Goal: Transaction & Acquisition: Book appointment/travel/reservation

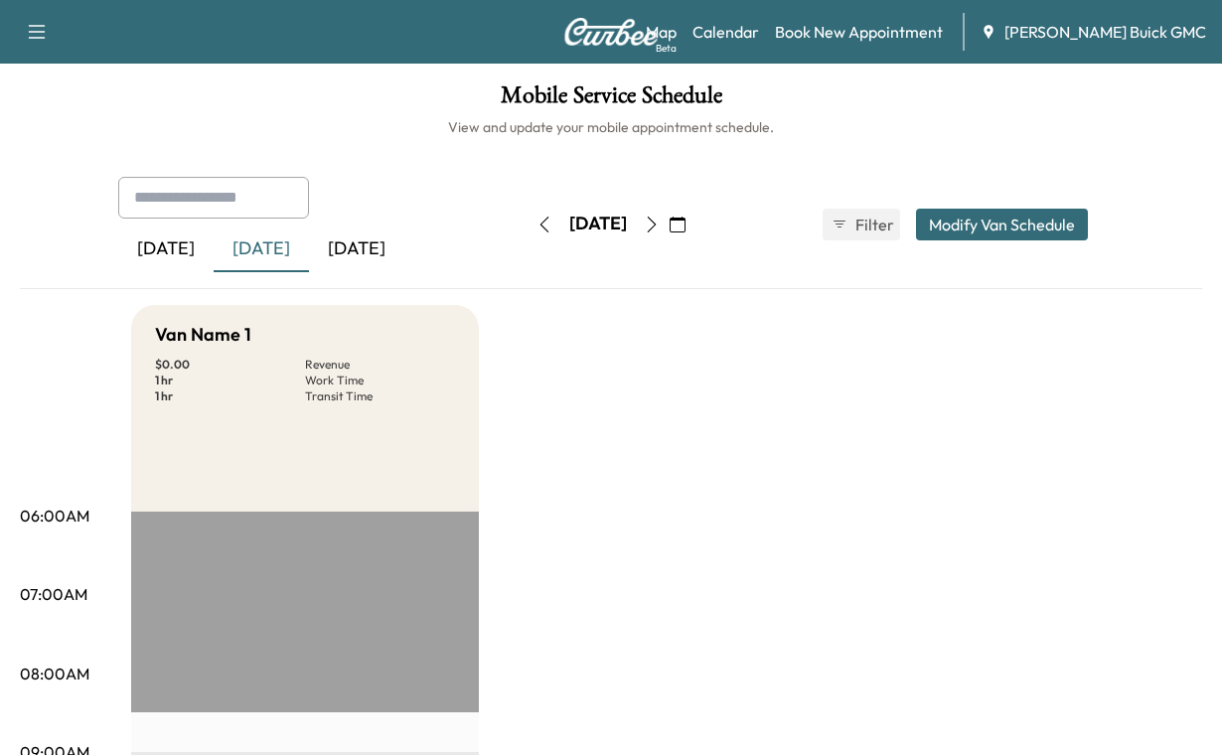
click at [404, 272] on div "[DATE]" at bounding box center [356, 250] width 95 height 46
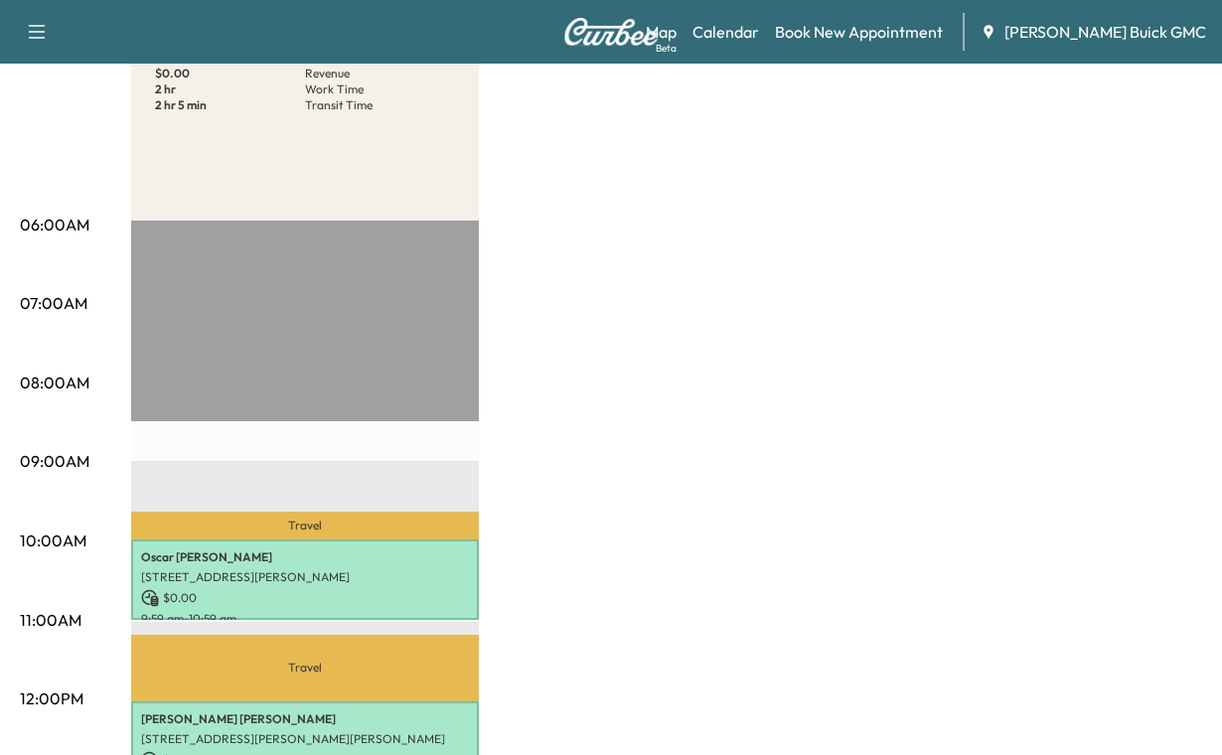
scroll to position [199, 0]
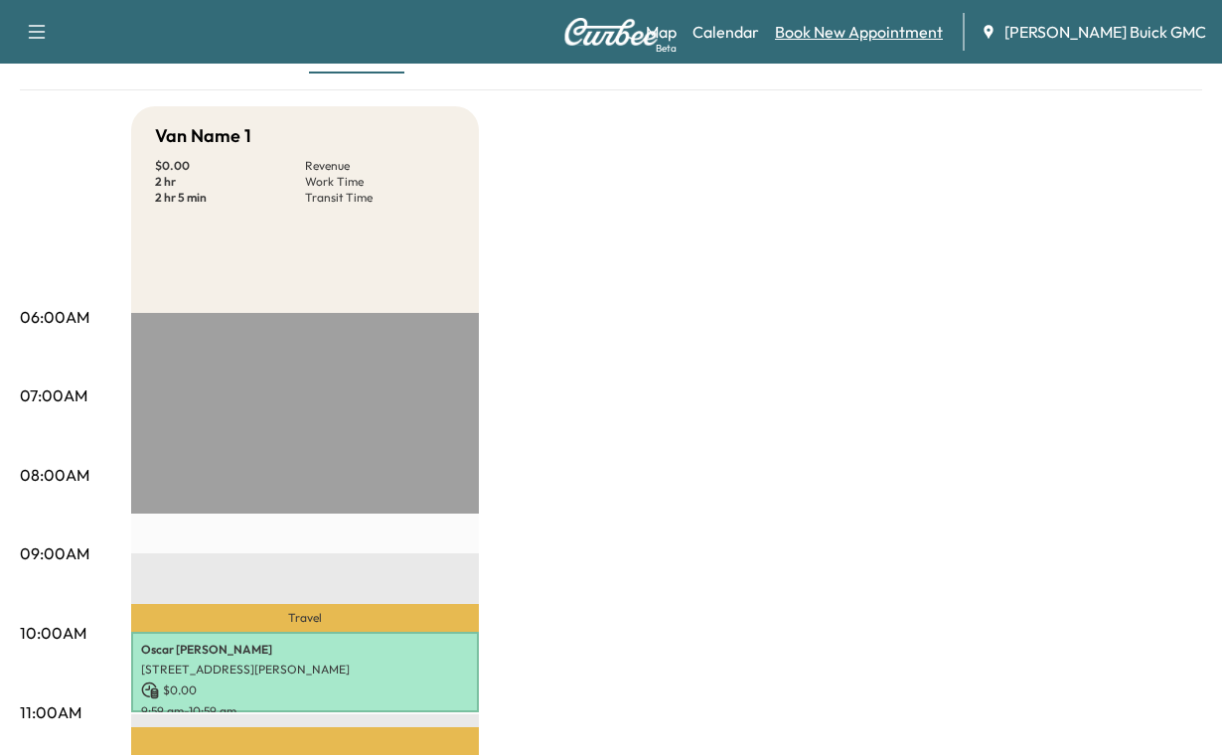
click at [821, 34] on link "Book New Appointment" at bounding box center [859, 32] width 168 height 24
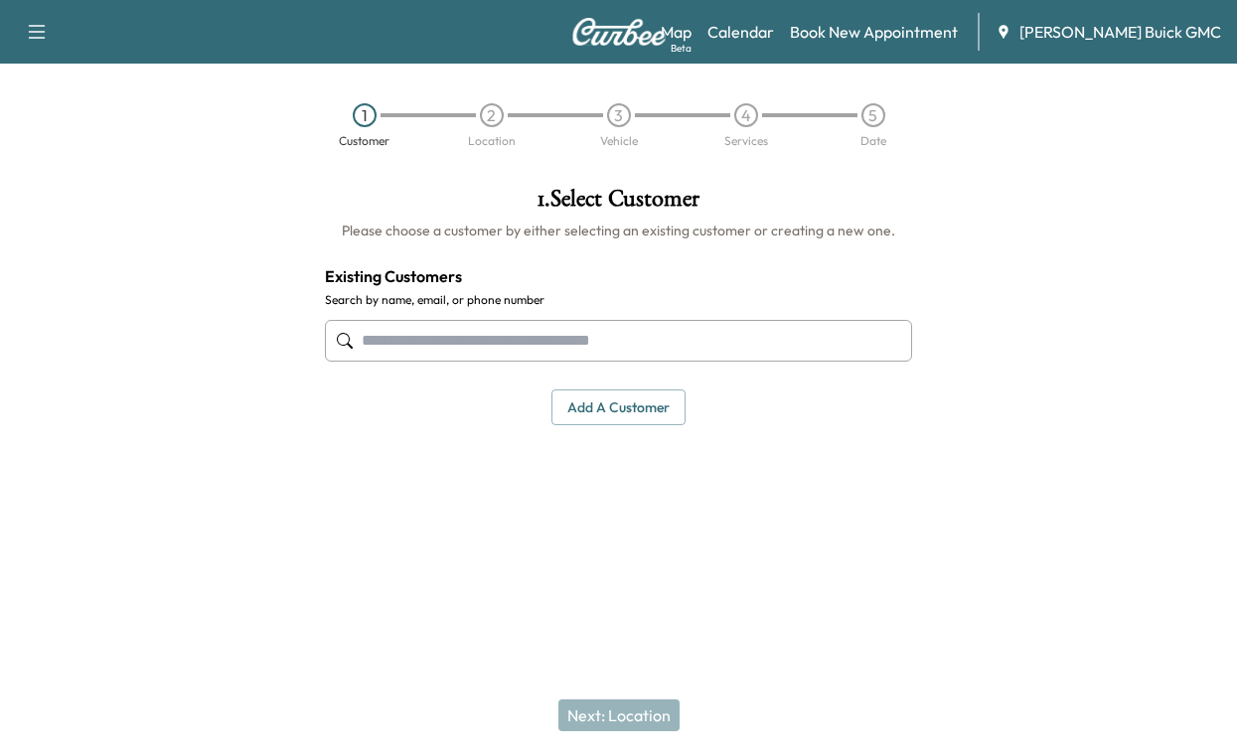
click at [389, 362] on input "text" at bounding box center [618, 341] width 587 height 42
type input "**********"
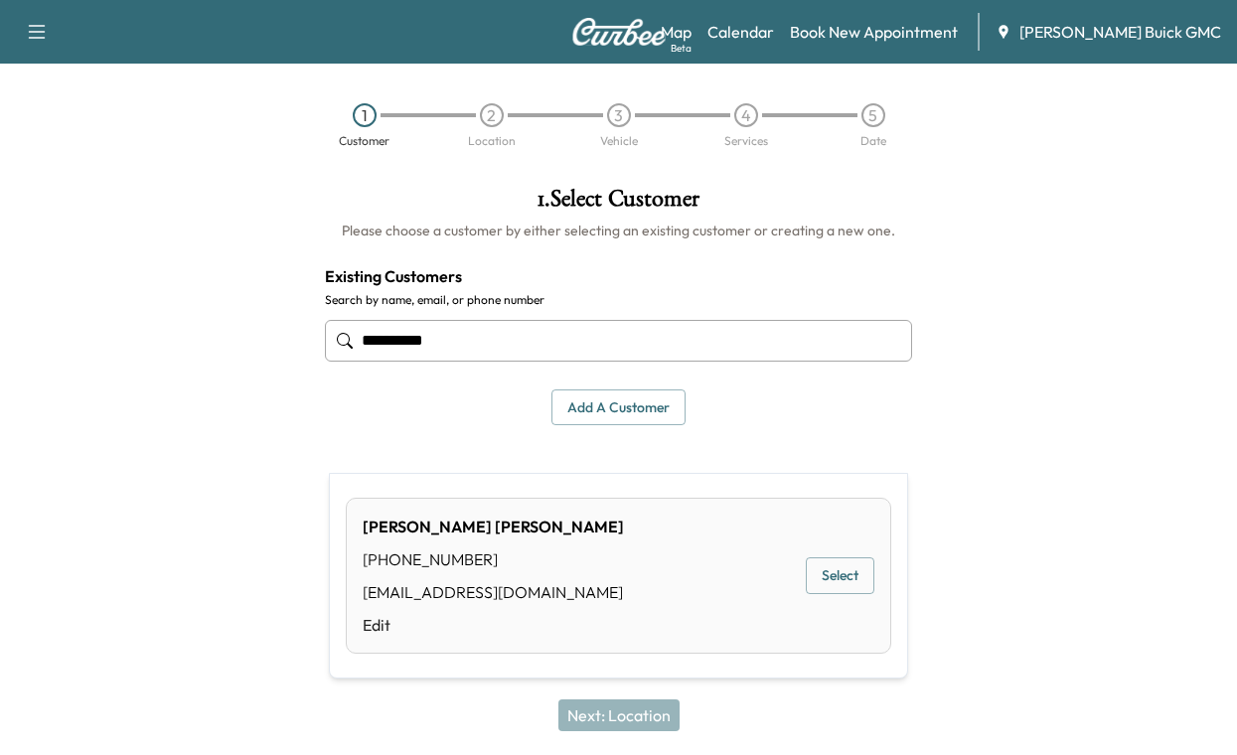
drag, startPoint x: 509, startPoint y: 436, endPoint x: 195, endPoint y: 451, distance: 314.4
click at [204, 434] on div "**********" at bounding box center [618, 360] width 1237 height 378
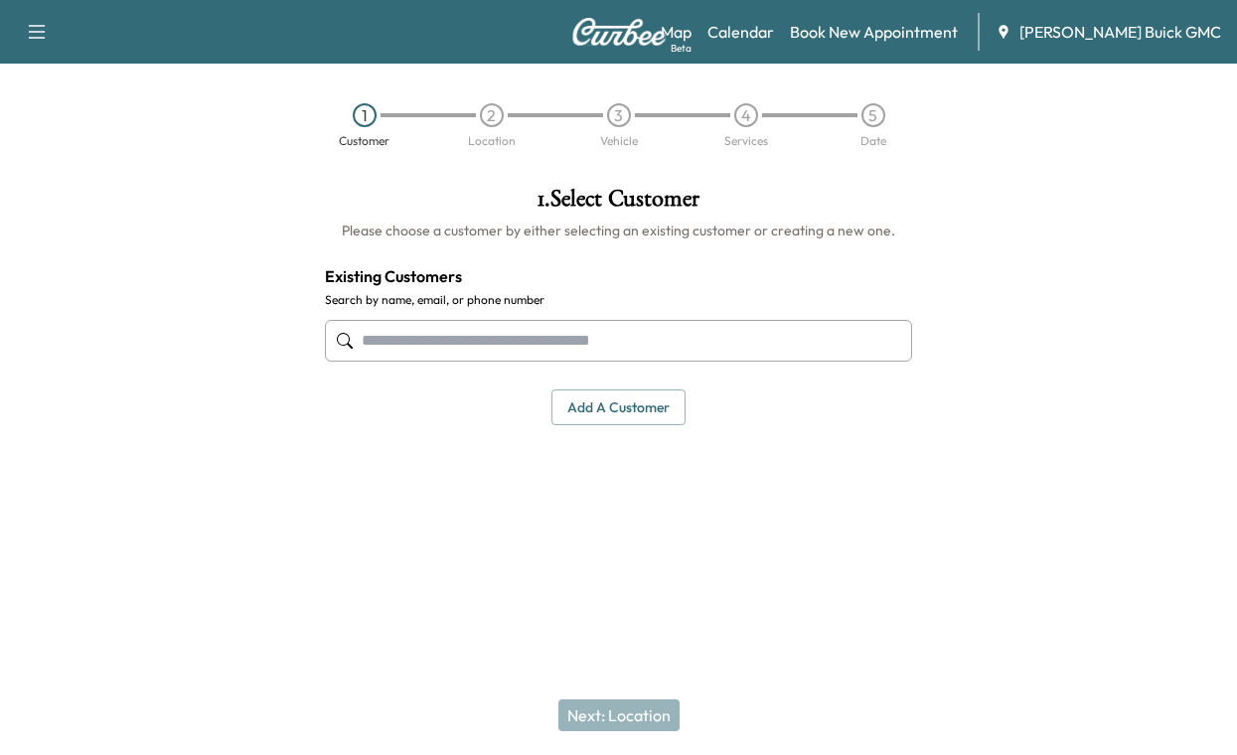
click at [598, 426] on button "Add a customer" at bounding box center [618, 408] width 134 height 37
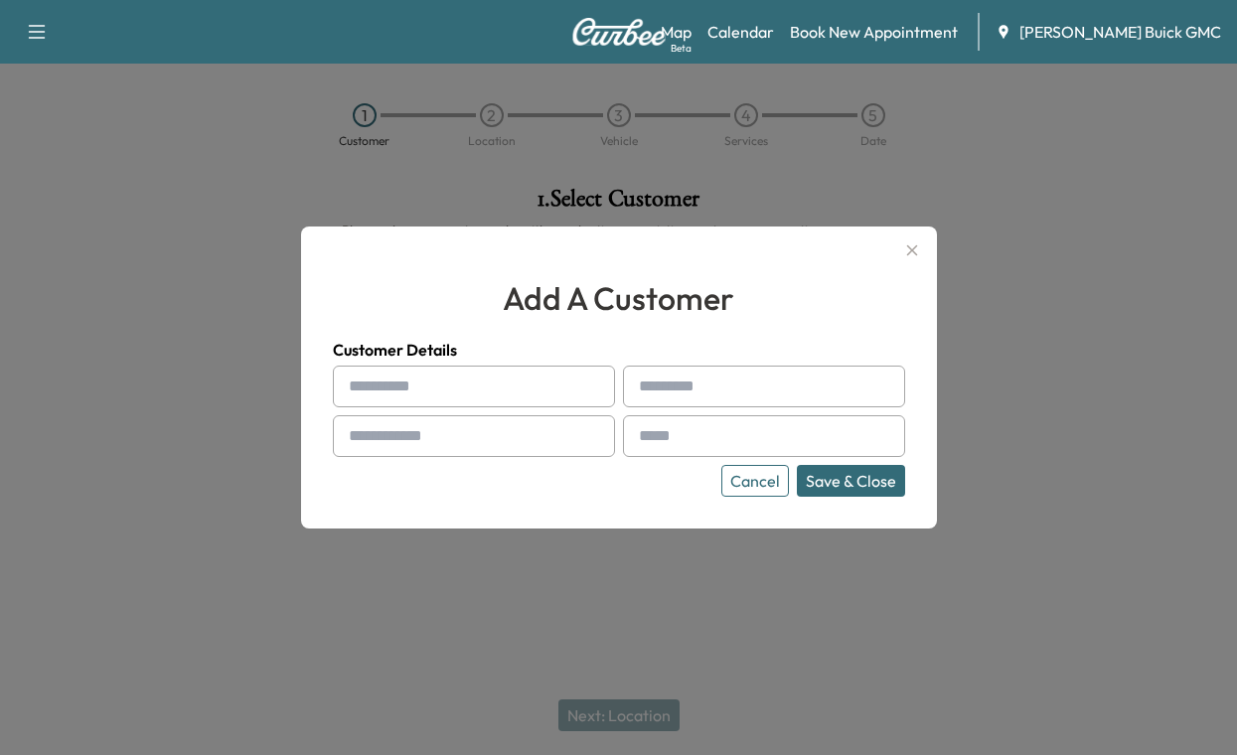
click at [382, 386] on input "text" at bounding box center [474, 387] width 282 height 42
type input "****"
type input "*******"
click at [393, 438] on input "text" at bounding box center [474, 436] width 282 height 42
type input "**********"
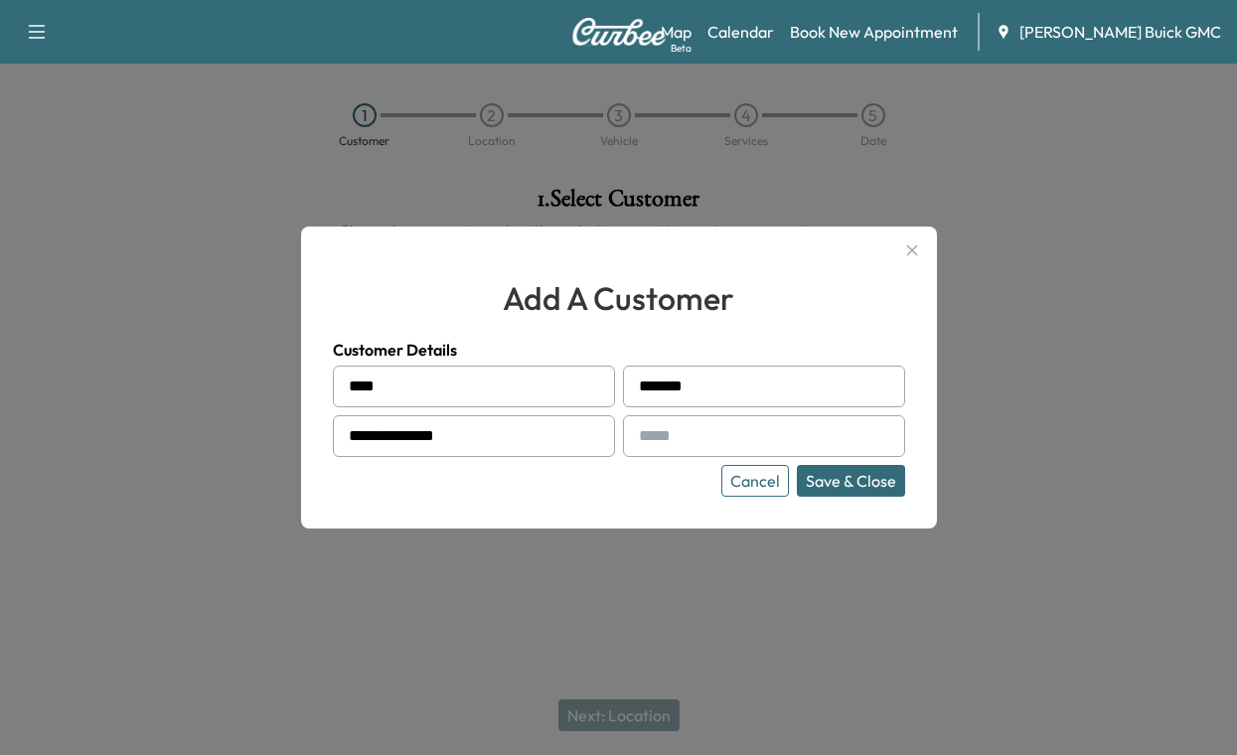
click at [661, 435] on input "text" at bounding box center [764, 436] width 282 height 42
type input "**********"
click at [815, 494] on button "Save & Close" at bounding box center [851, 481] width 108 height 32
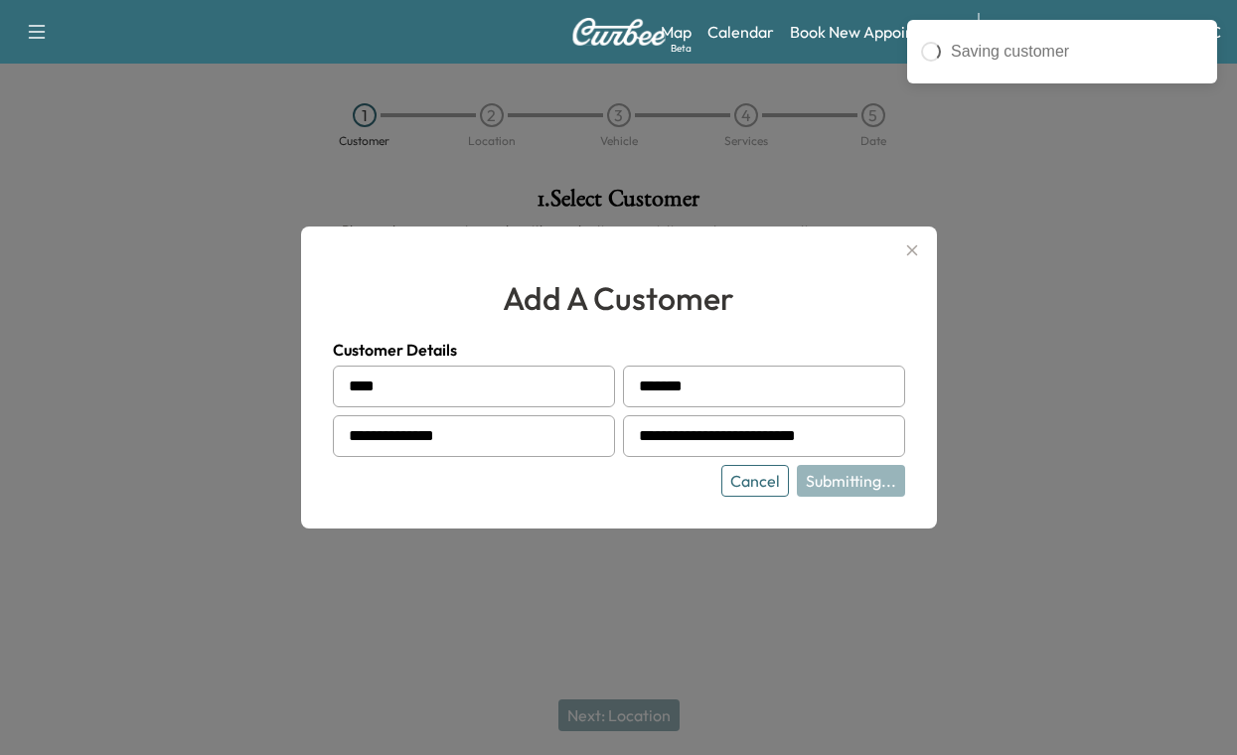
type input "**********"
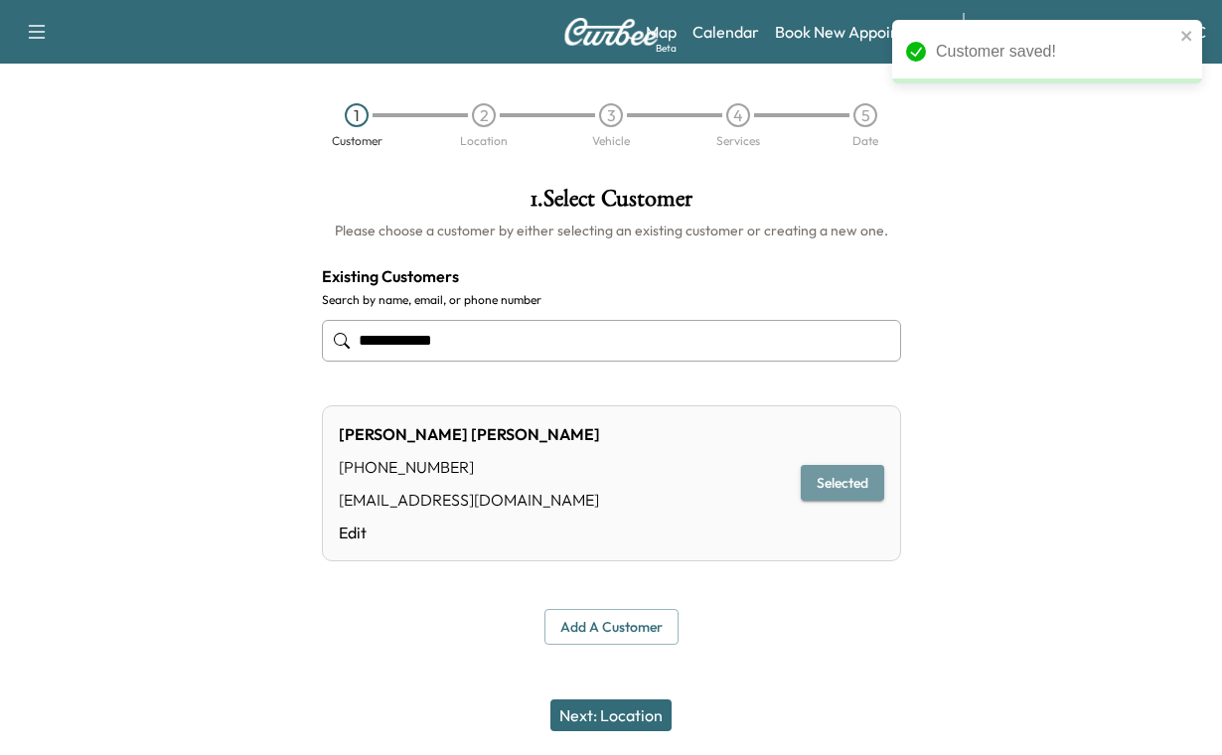
click at [812, 502] on button "Selected" at bounding box center [842, 483] width 83 height 37
click at [593, 700] on button "Next: Location" at bounding box center [610, 716] width 121 height 32
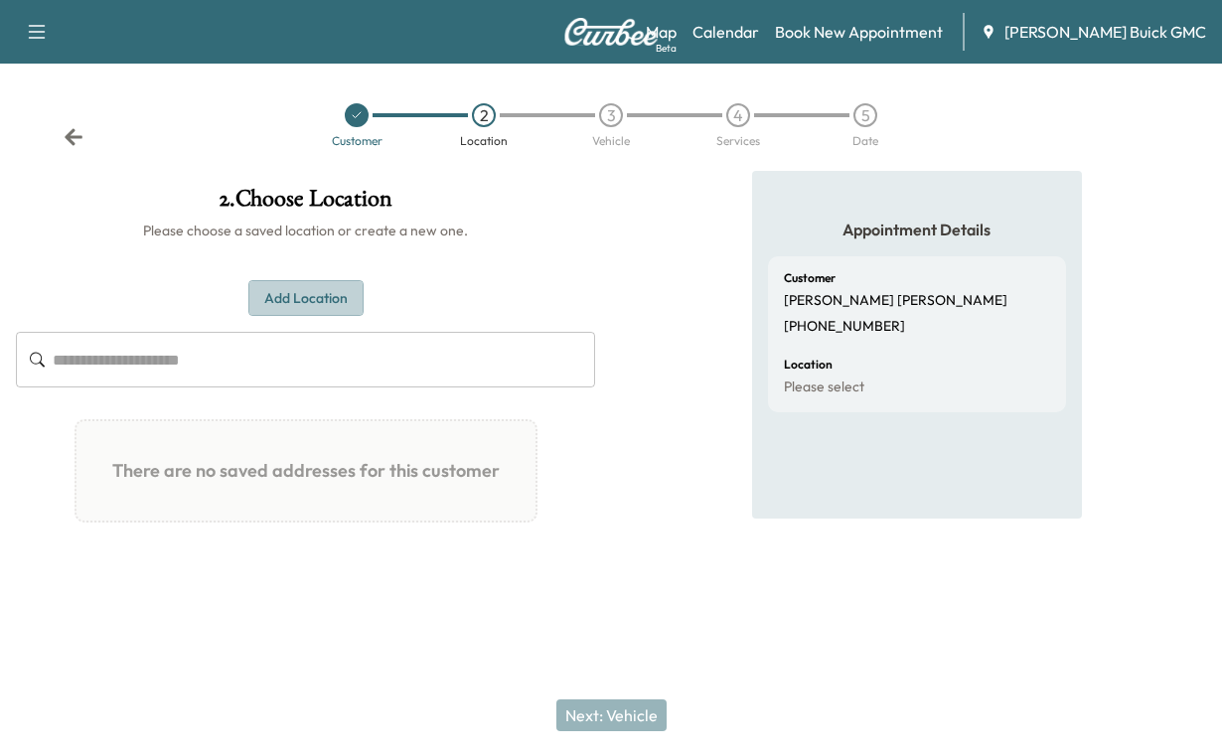
click at [314, 317] on button "Add Location" at bounding box center [305, 298] width 115 height 37
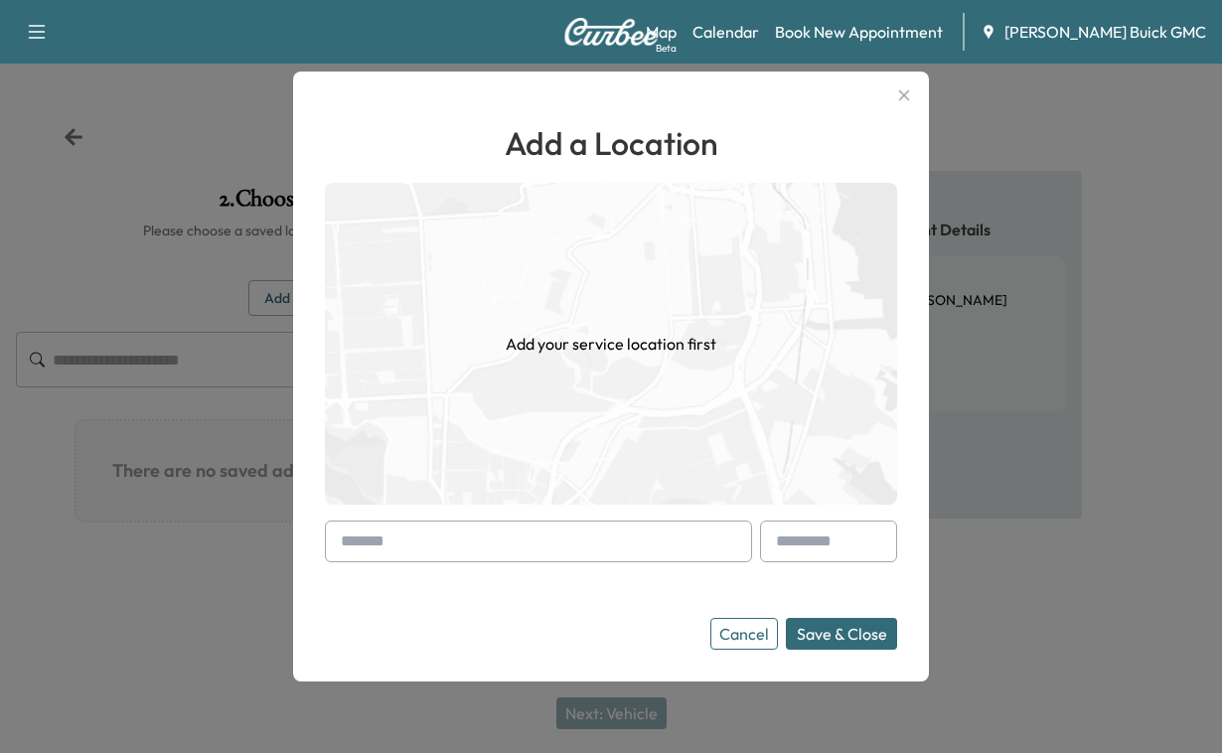
click at [428, 534] on input "text" at bounding box center [538, 542] width 427 height 42
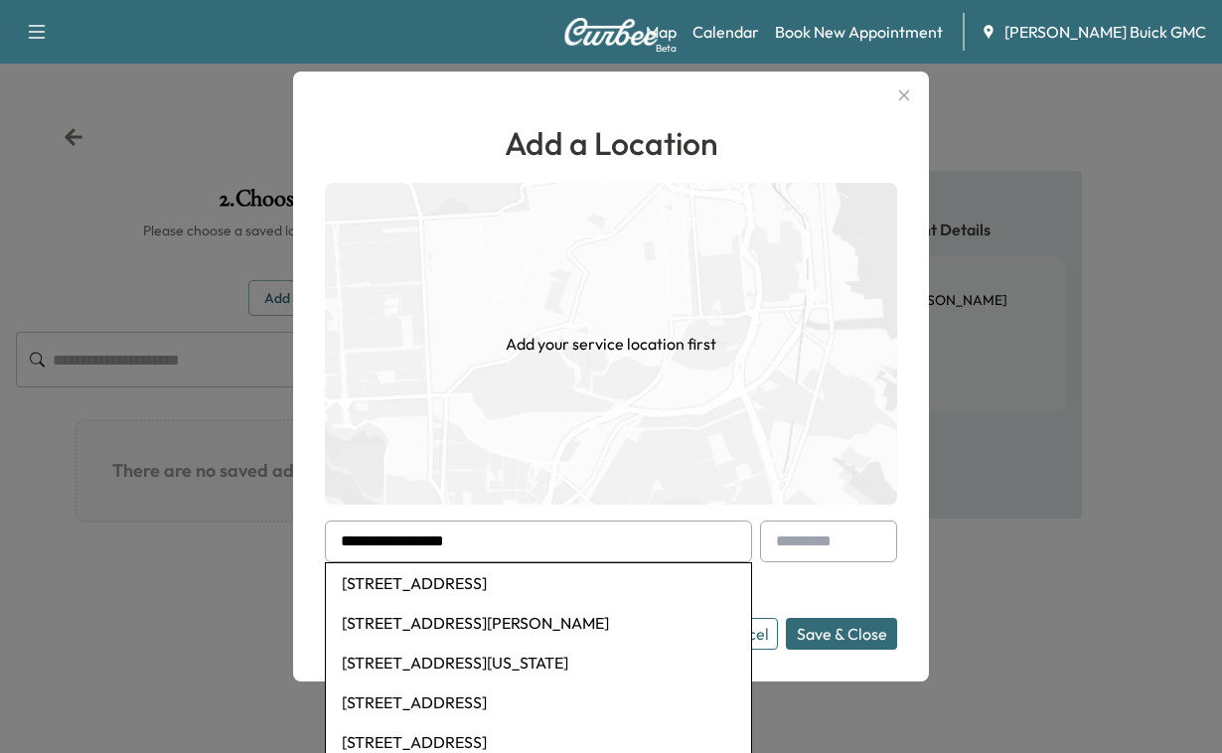
click at [807, 635] on button "Save & Close" at bounding box center [841, 634] width 111 height 32
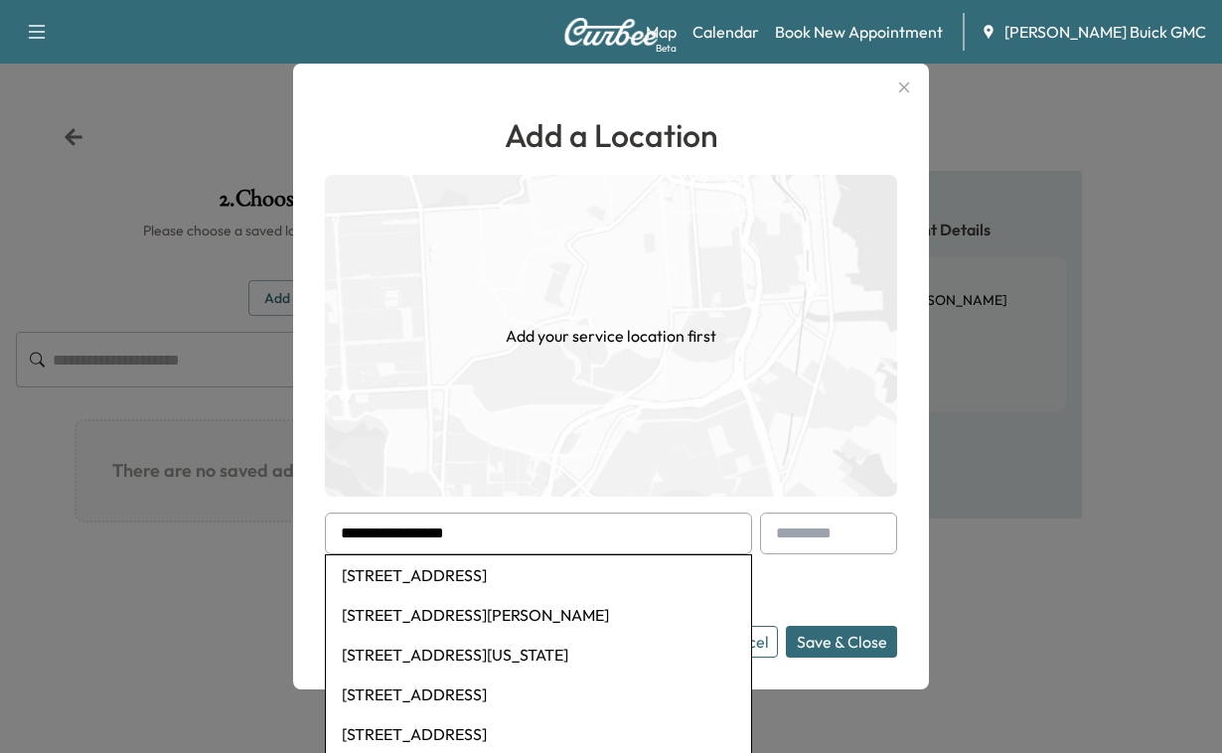
click at [602, 528] on input "**********" at bounding box center [538, 534] width 427 height 42
click at [790, 647] on button "Save & Close" at bounding box center [841, 642] width 111 height 32
click at [790, 646] on button "Save & Close" at bounding box center [841, 642] width 111 height 32
click at [818, 643] on button "Save & Close" at bounding box center [841, 642] width 111 height 32
click at [577, 521] on input "**********" at bounding box center [538, 534] width 427 height 42
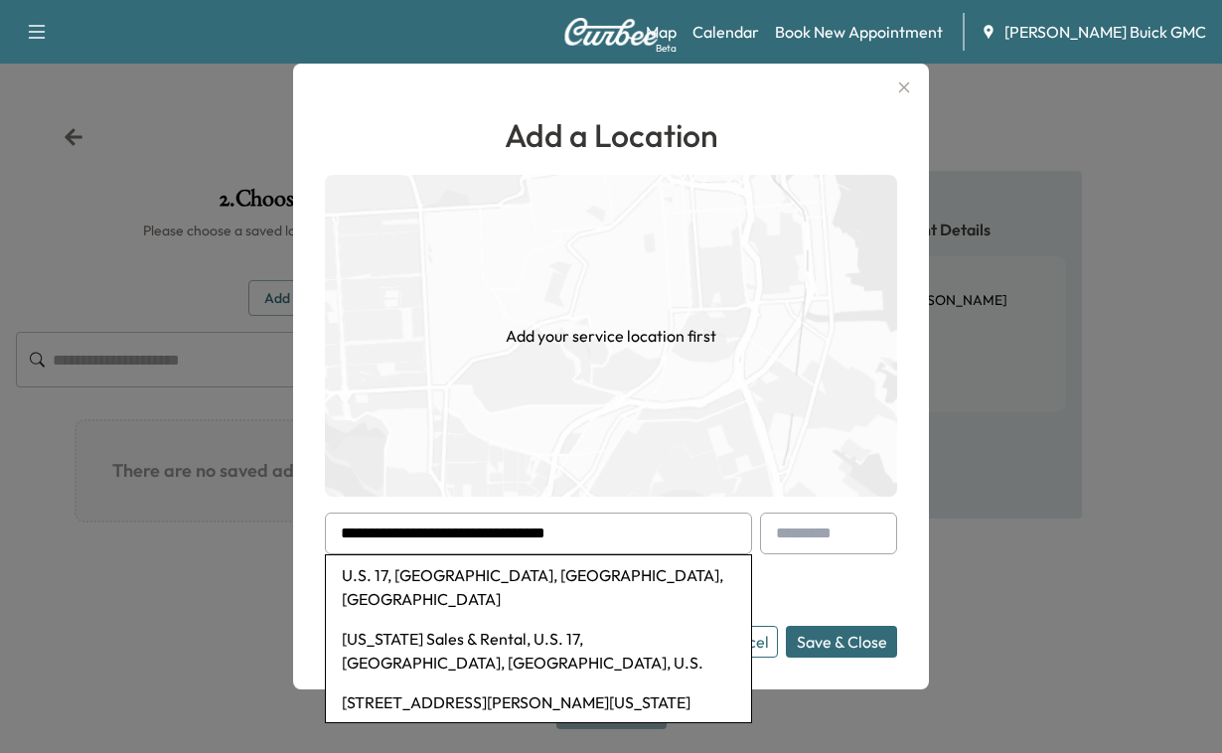
type input "**********"
click at [812, 639] on button "Save & Close" at bounding box center [841, 642] width 111 height 32
click at [812, 640] on button "Save & Close" at bounding box center [841, 642] width 111 height 32
click at [813, 641] on button "Save & Close" at bounding box center [841, 642] width 111 height 32
click at [810, 639] on button "Save & Close" at bounding box center [841, 642] width 111 height 32
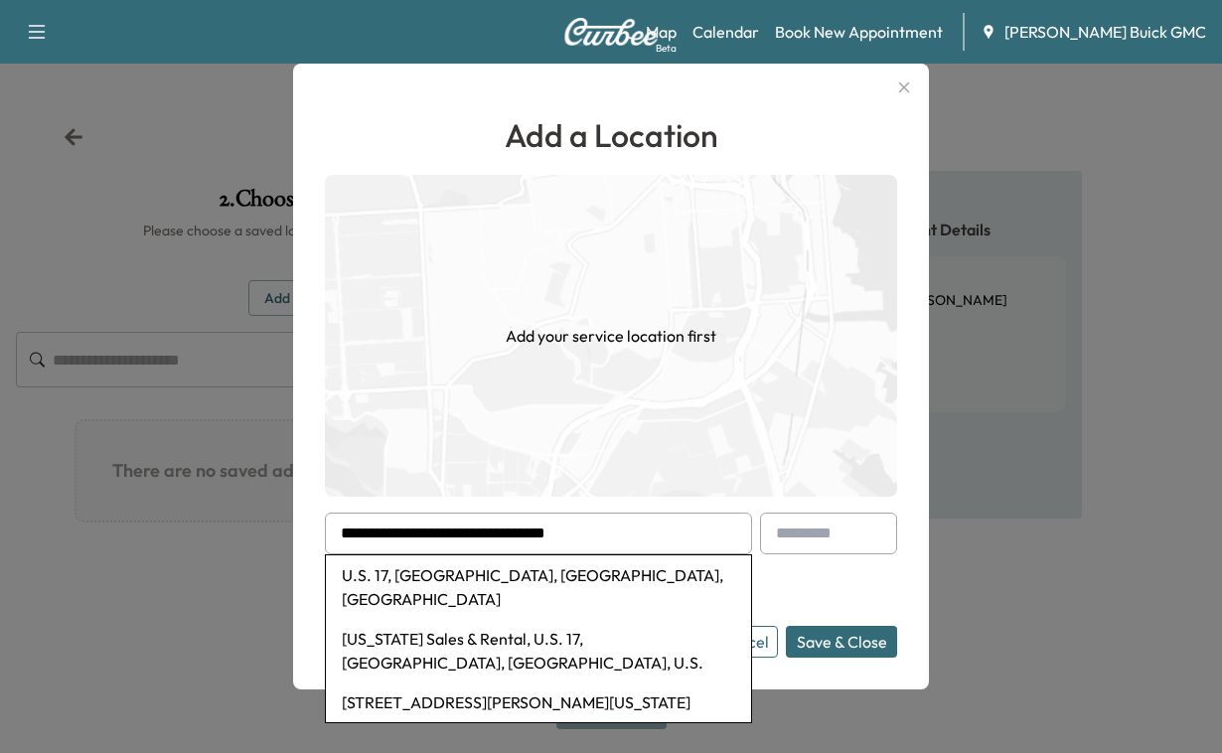
click at [810, 639] on button "Save & Close" at bounding box center [841, 642] width 111 height 32
click at [806, 639] on button "Save & Close" at bounding box center [841, 642] width 111 height 32
click at [806, 638] on button "Save & Close" at bounding box center [841, 642] width 111 height 32
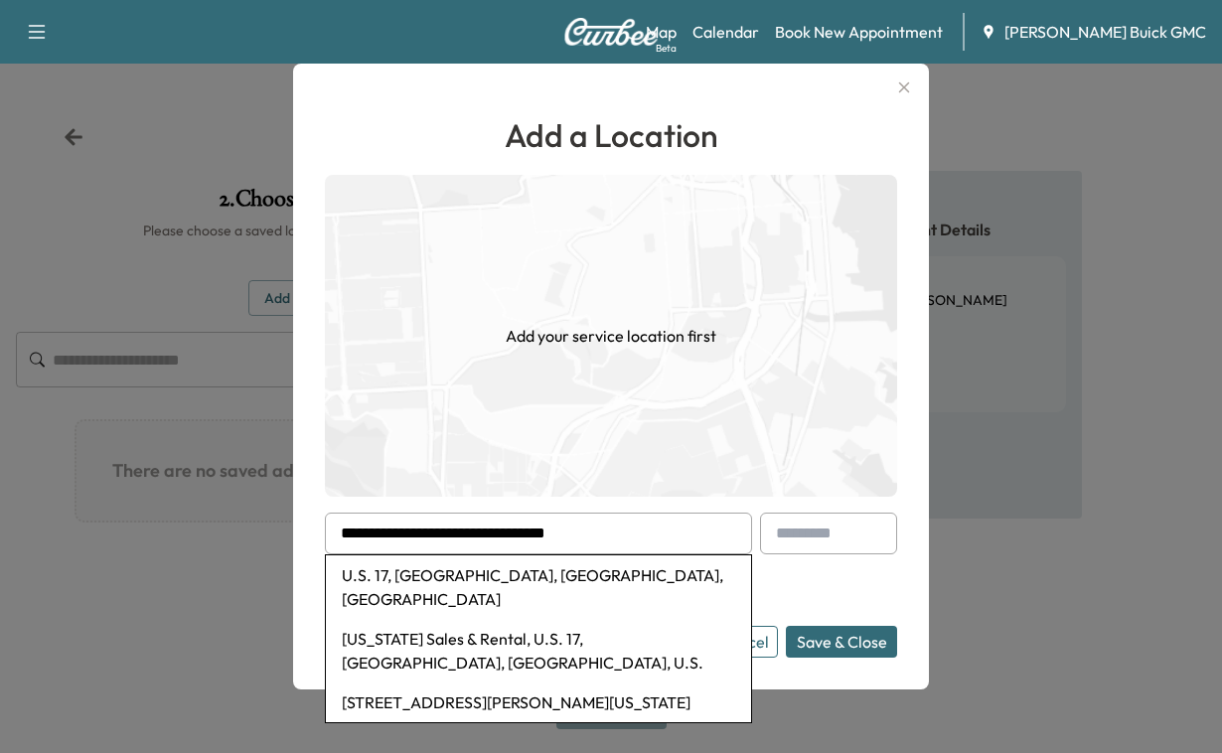
click at [806, 638] on button "Save & Close" at bounding box center [841, 642] width 111 height 32
click at [806, 639] on button "Save & Close" at bounding box center [841, 642] width 111 height 32
click at [802, 639] on button "Save & Close" at bounding box center [841, 642] width 111 height 32
click at [738, 526] on div at bounding box center [732, 534] width 24 height 24
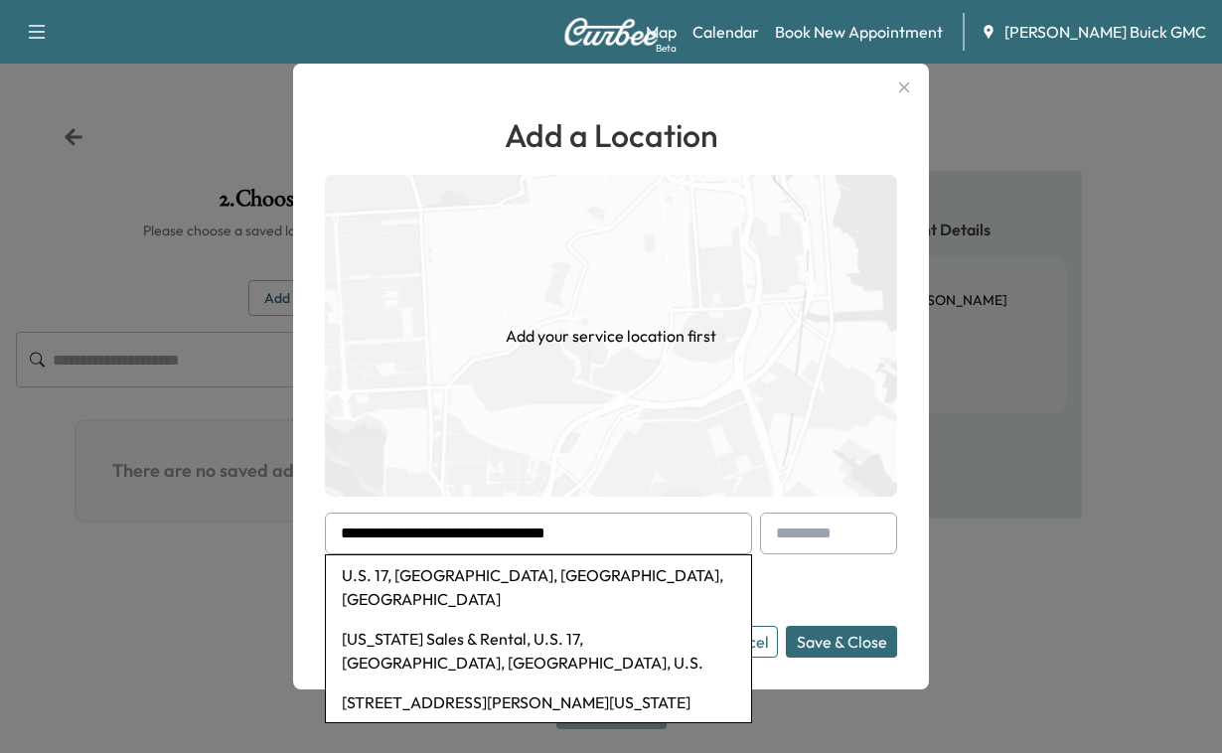
click at [818, 653] on button "Save & Close" at bounding box center [841, 642] width 111 height 32
click at [816, 649] on button "Save & Close" at bounding box center [841, 642] width 111 height 32
click at [812, 649] on button "Save & Close" at bounding box center [841, 642] width 111 height 32
click at [811, 647] on button "Save & Close" at bounding box center [841, 642] width 111 height 32
click at [1037, 541] on div at bounding box center [611, 376] width 1222 height 753
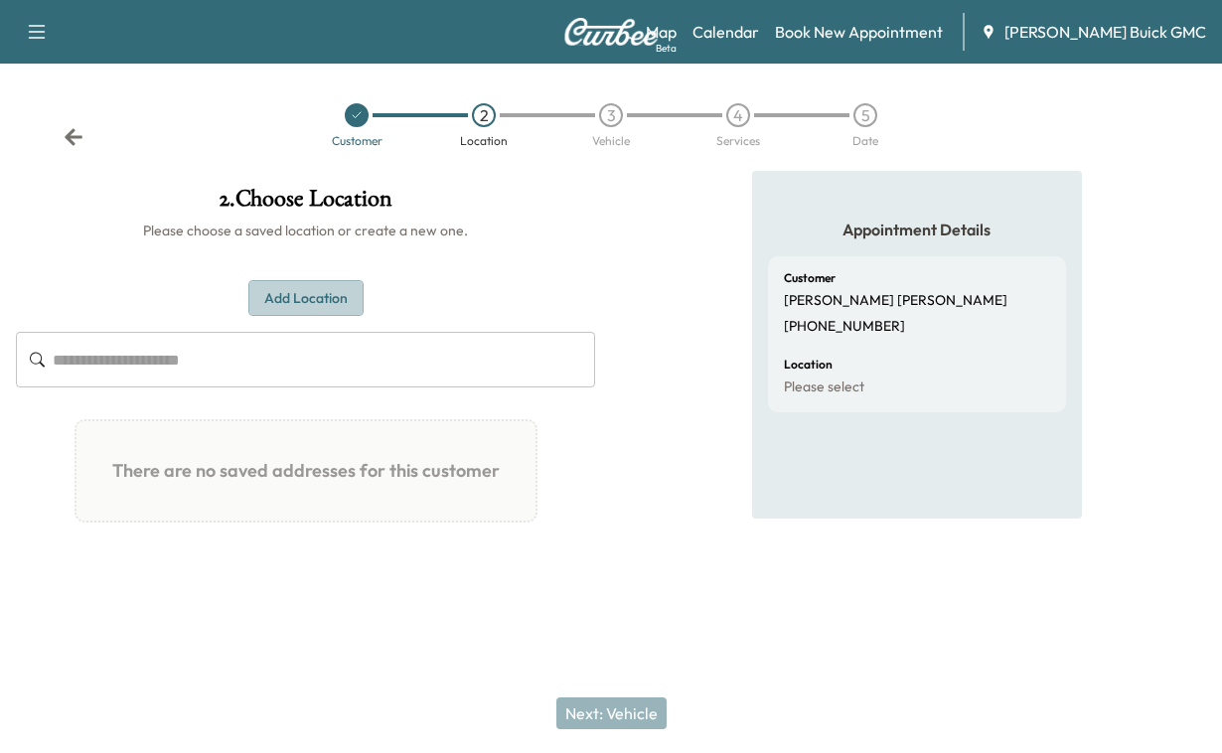
click at [292, 317] on button "Add Location" at bounding box center [305, 298] width 115 height 37
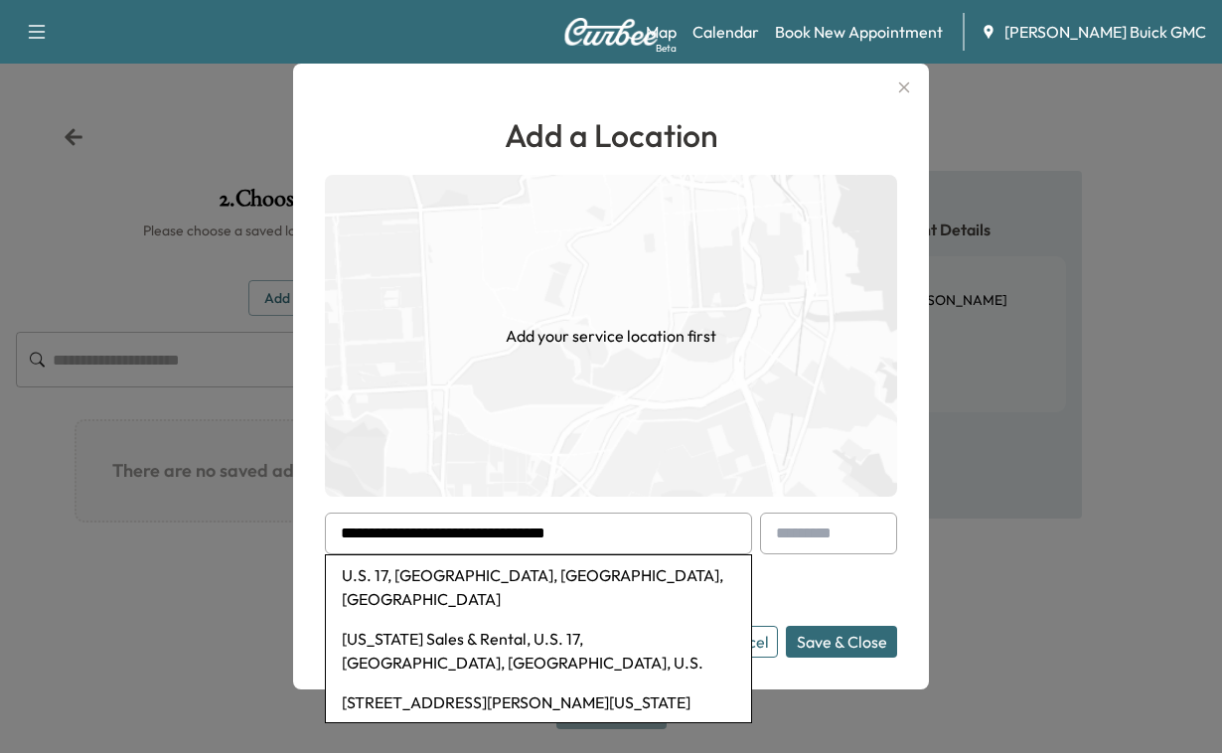
click at [802, 646] on button "Save & Close" at bounding box center [841, 642] width 111 height 32
click at [822, 649] on button "Save & Close" at bounding box center [841, 642] width 111 height 32
click at [823, 650] on button "Save & Close" at bounding box center [841, 642] width 111 height 32
click at [822, 650] on button "Save & Close" at bounding box center [841, 642] width 111 height 32
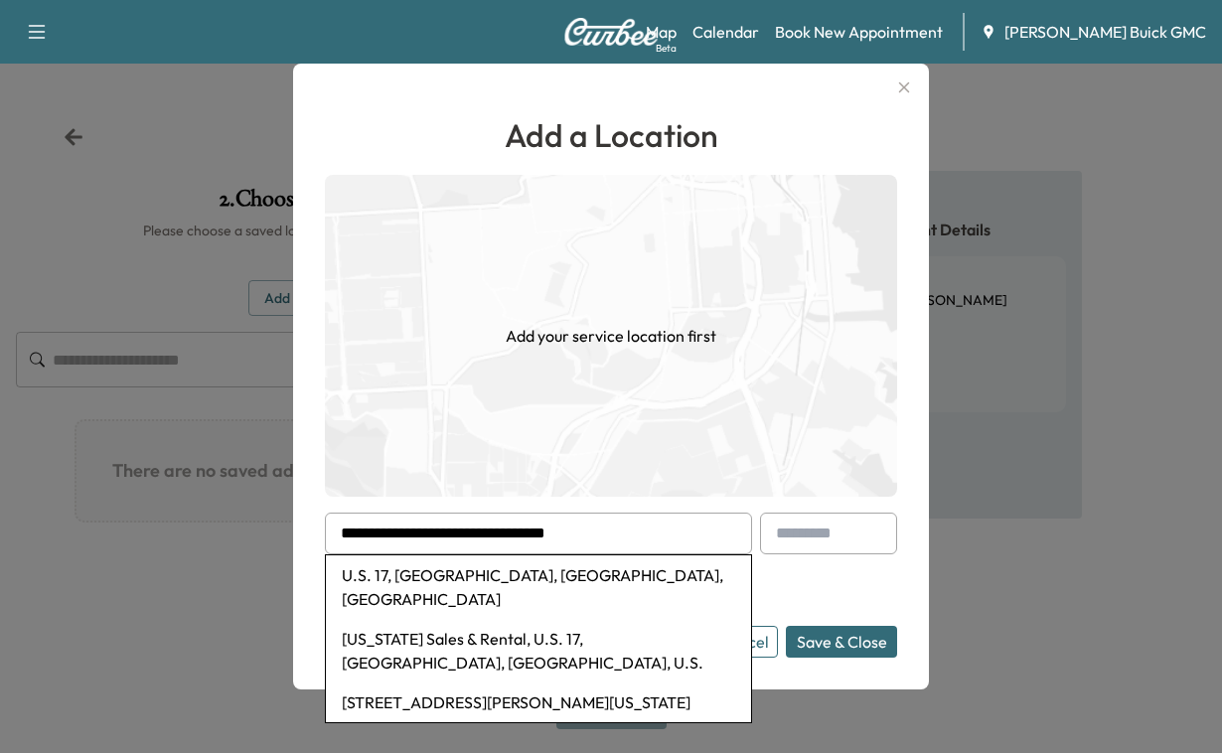
click at [822, 650] on button "Save & Close" at bounding box center [841, 642] width 111 height 32
click at [820, 649] on button "Save & Close" at bounding box center [841, 642] width 111 height 32
click at [818, 646] on button "Save & Close" at bounding box center [841, 642] width 111 height 32
click at [819, 647] on button "Save & Close" at bounding box center [841, 642] width 111 height 32
click at [818, 647] on button "Save & Close" at bounding box center [841, 642] width 111 height 32
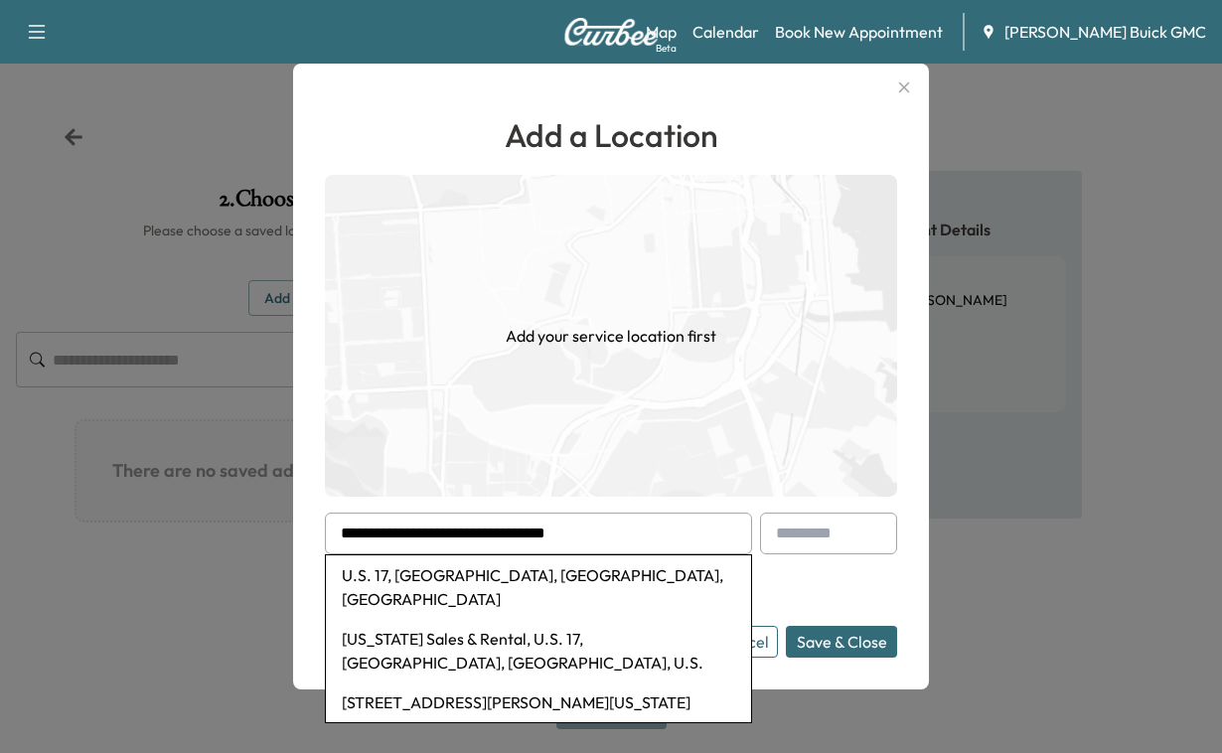
click at [1067, 172] on div at bounding box center [611, 376] width 1222 height 753
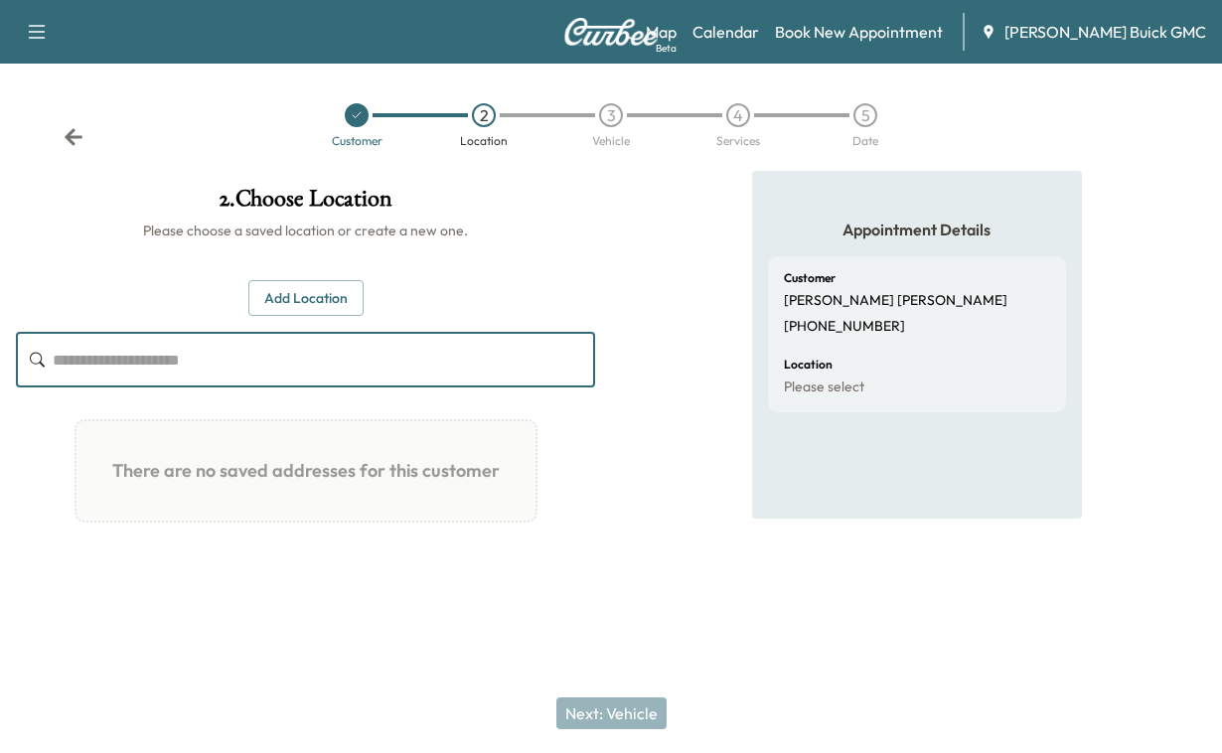
click at [165, 388] on input "text" at bounding box center [324, 360] width 543 height 56
type input "**********"
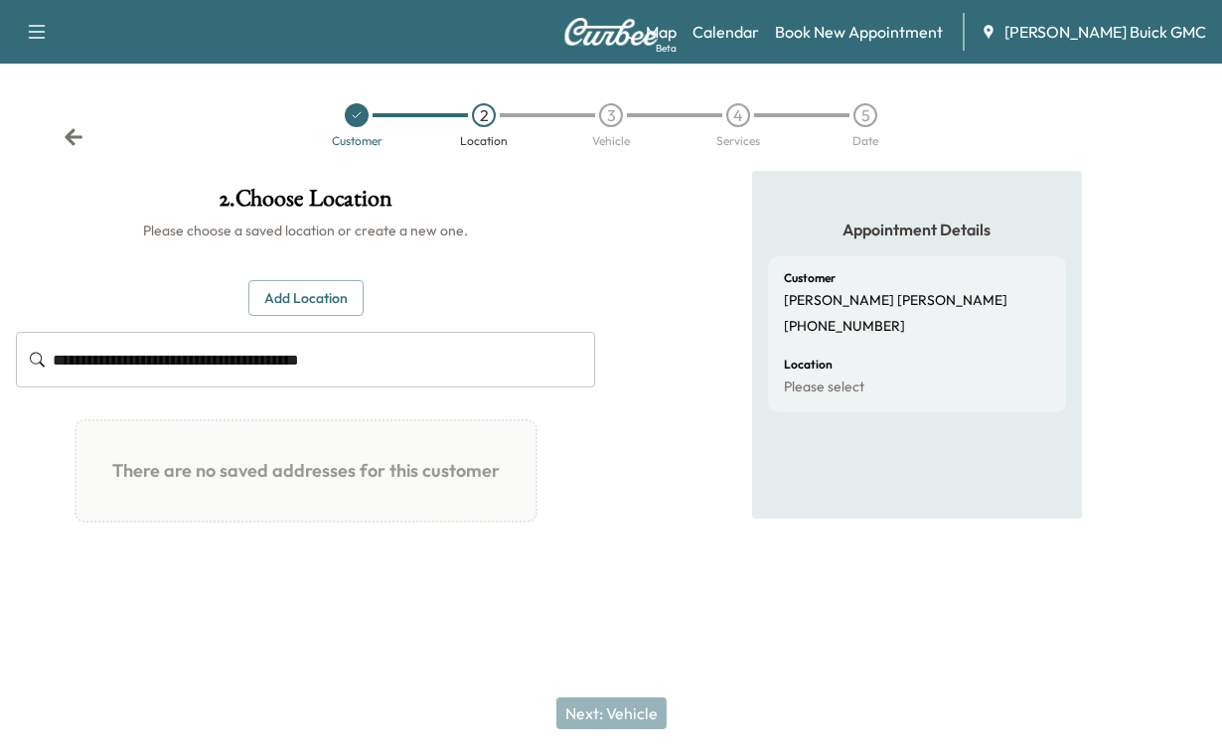
click at [575, 706] on div "Next: Vehicle" at bounding box center [611, 713] width 1222 height 79
click at [513, 388] on input "**********" at bounding box center [324, 360] width 543 height 56
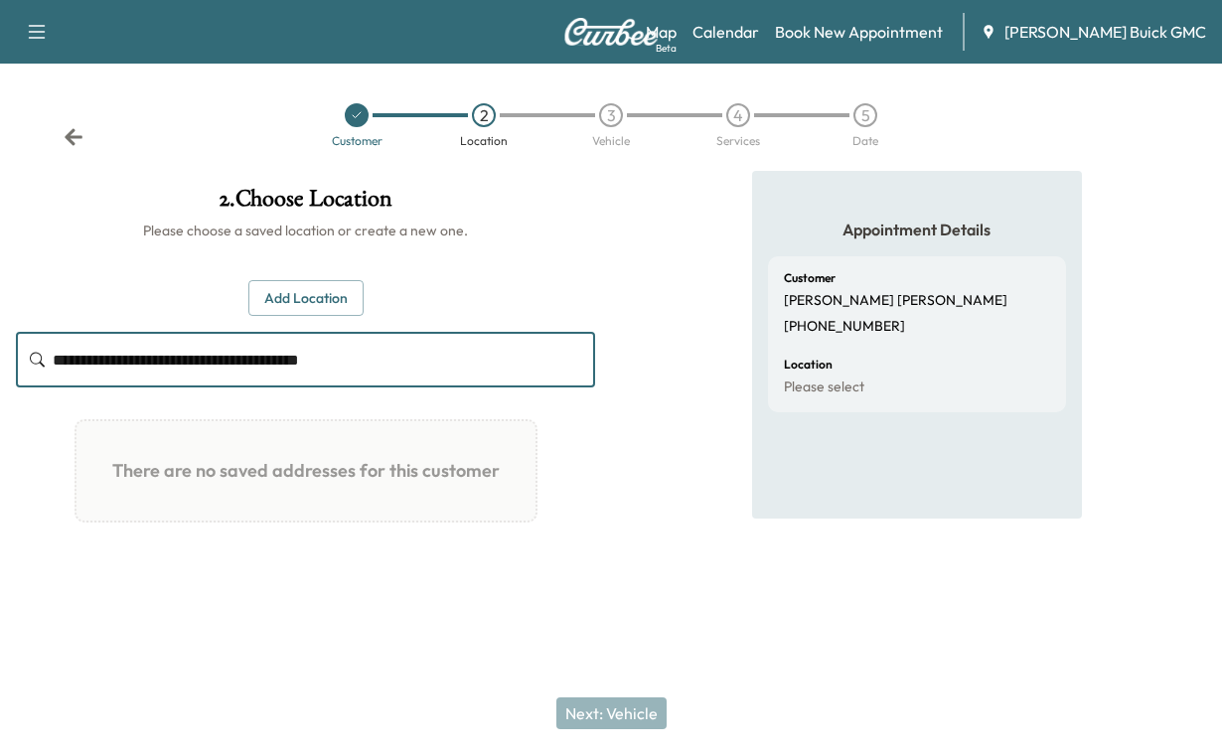
click at [312, 317] on button "Add Location" at bounding box center [305, 298] width 115 height 37
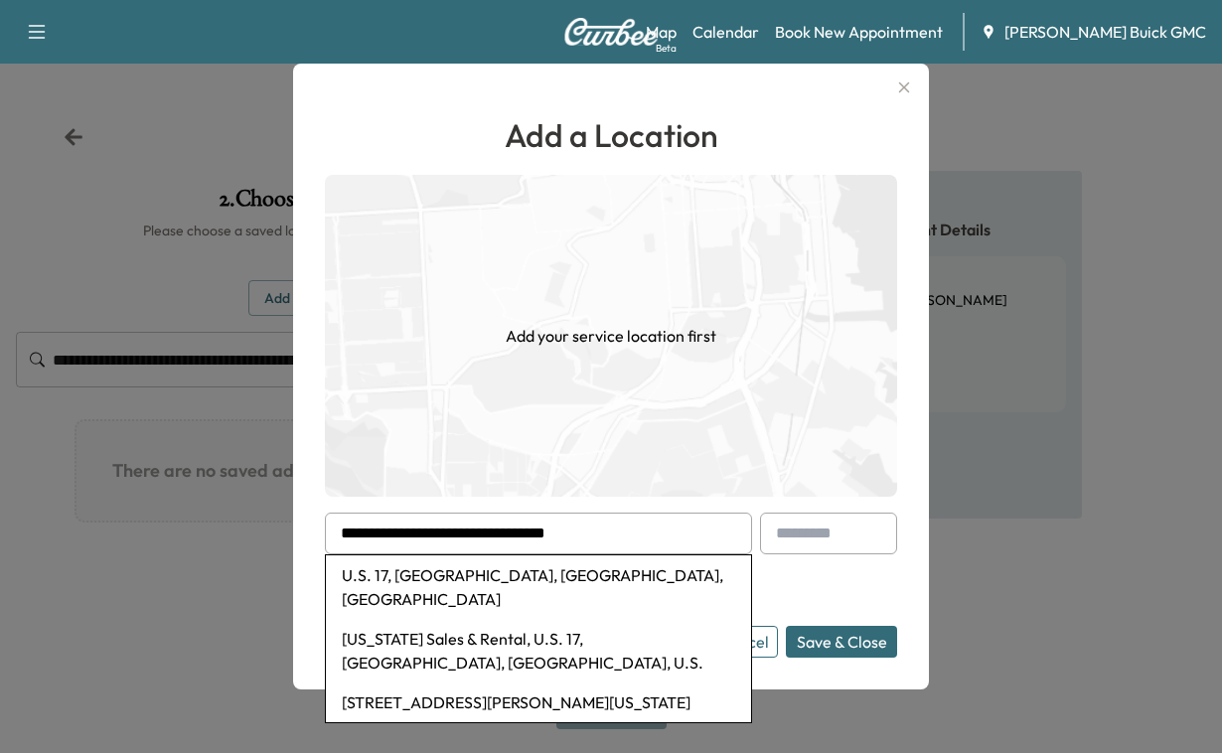
scroll to position [43, 0]
click at [434, 626] on li "[US_STATE] Sales & Rental, U.S. 17, [GEOGRAPHIC_DATA], [GEOGRAPHIC_DATA], U.S." at bounding box center [538, 651] width 425 height 64
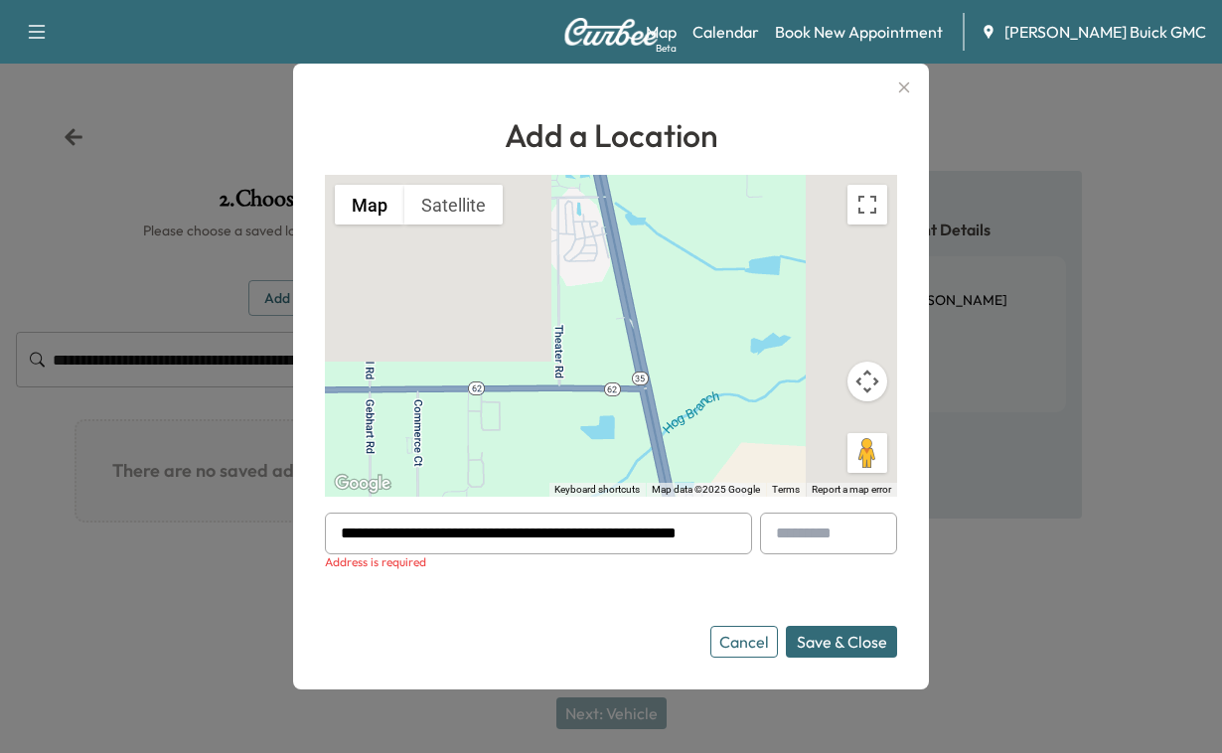
drag, startPoint x: 551, startPoint y: 525, endPoint x: 281, endPoint y: 529, distance: 270.3
click at [281, 529] on div "**********" at bounding box center [611, 376] width 1222 height 753
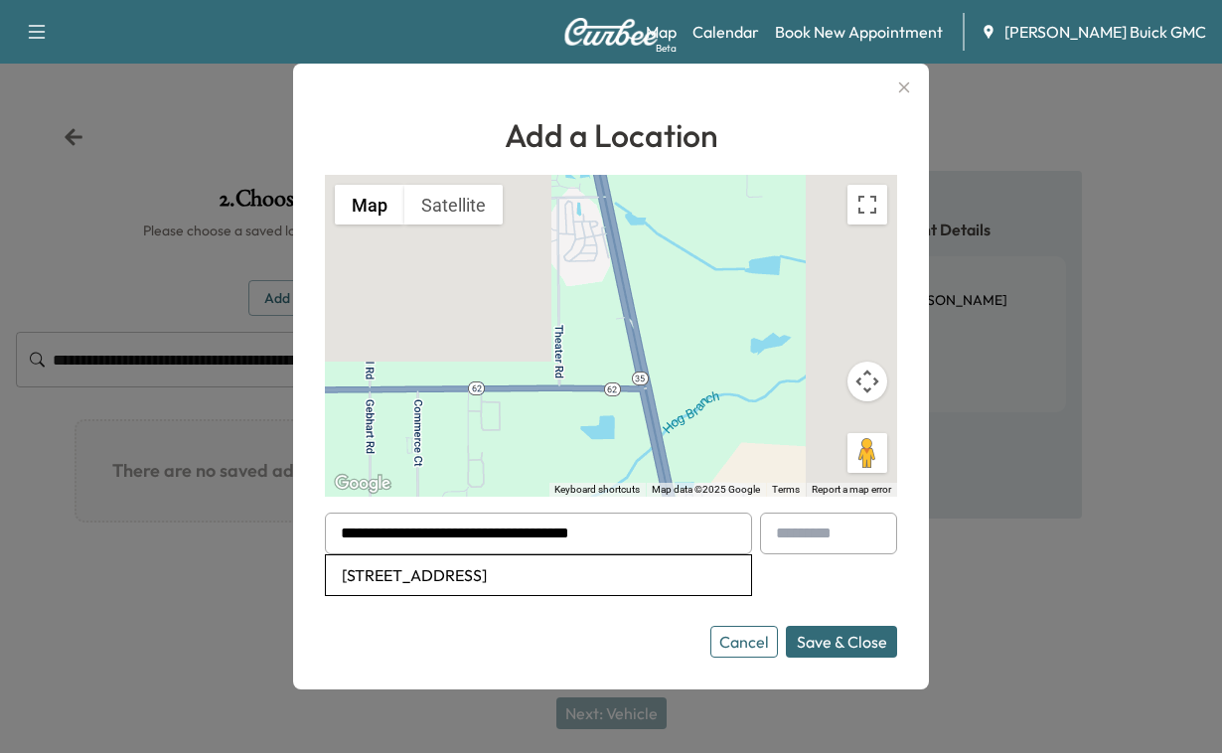
click at [473, 523] on input "**********" at bounding box center [538, 534] width 427 height 42
type input "**********"
click at [801, 641] on button "Save & Close" at bounding box center [841, 642] width 111 height 32
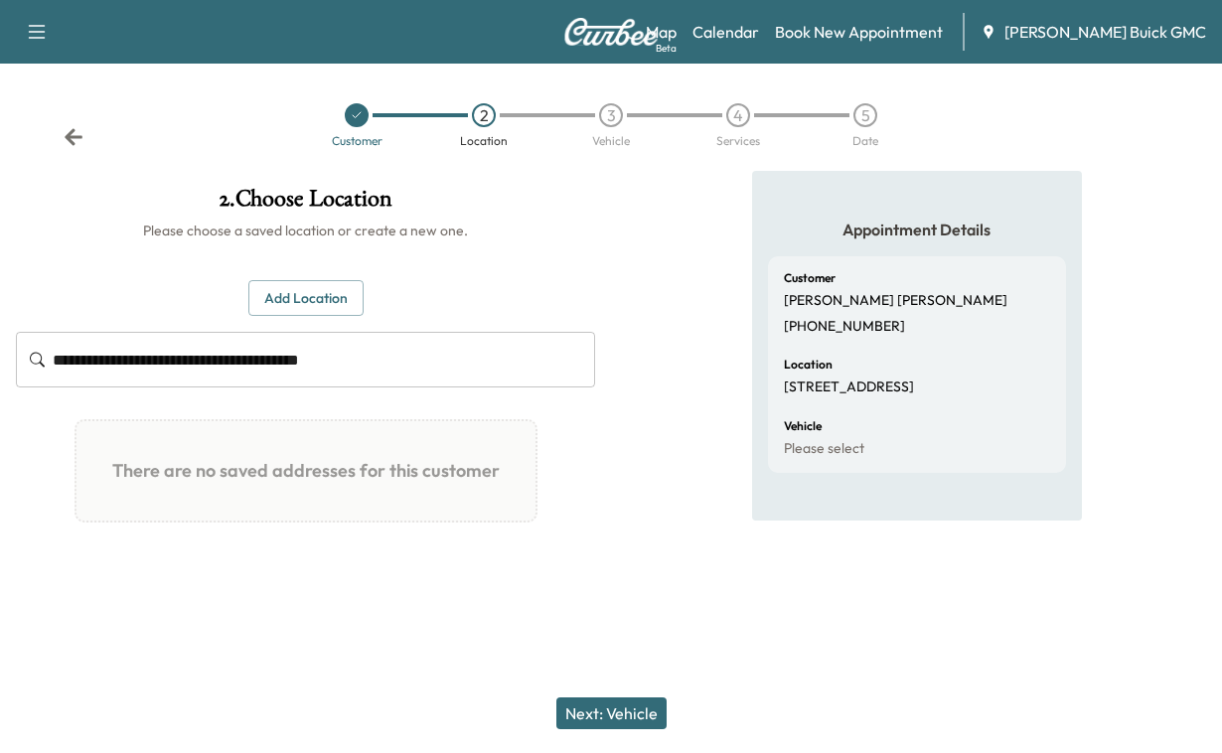
click at [629, 698] on button "Next: Vehicle" at bounding box center [611, 714] width 110 height 32
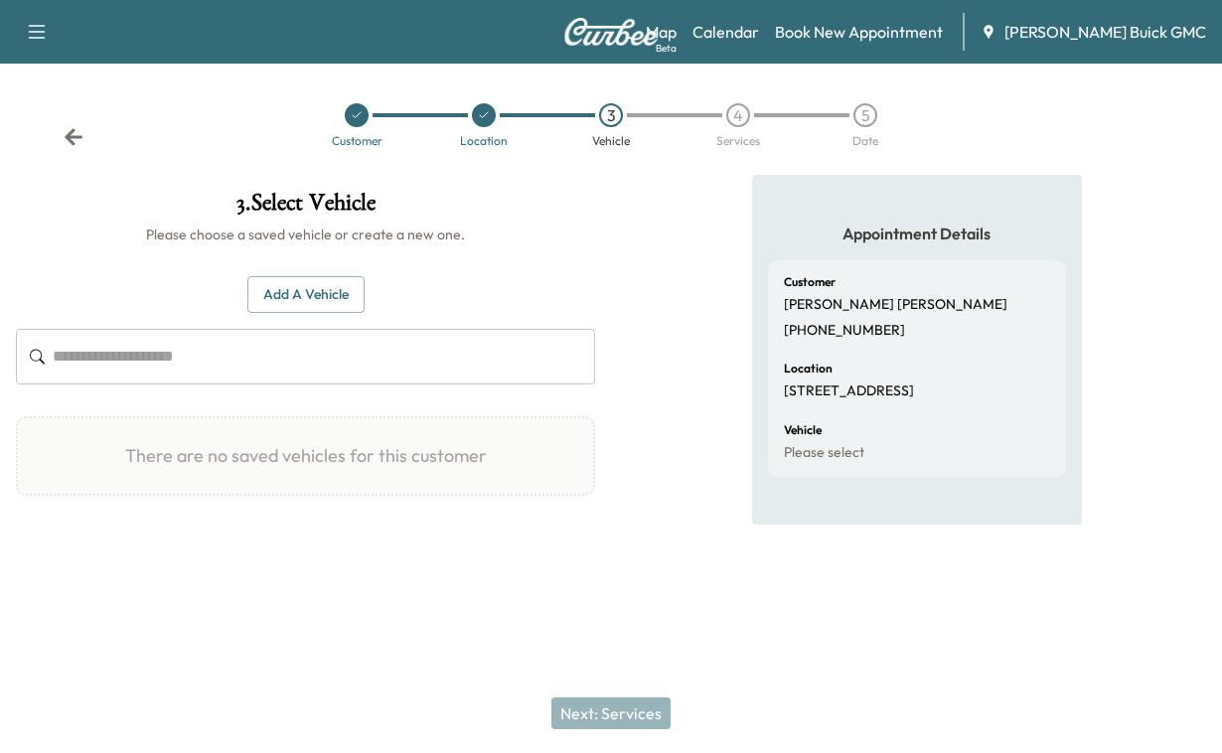
scroll to position [8, 0]
click at [305, 313] on button "Add a Vehicle" at bounding box center [305, 294] width 117 height 37
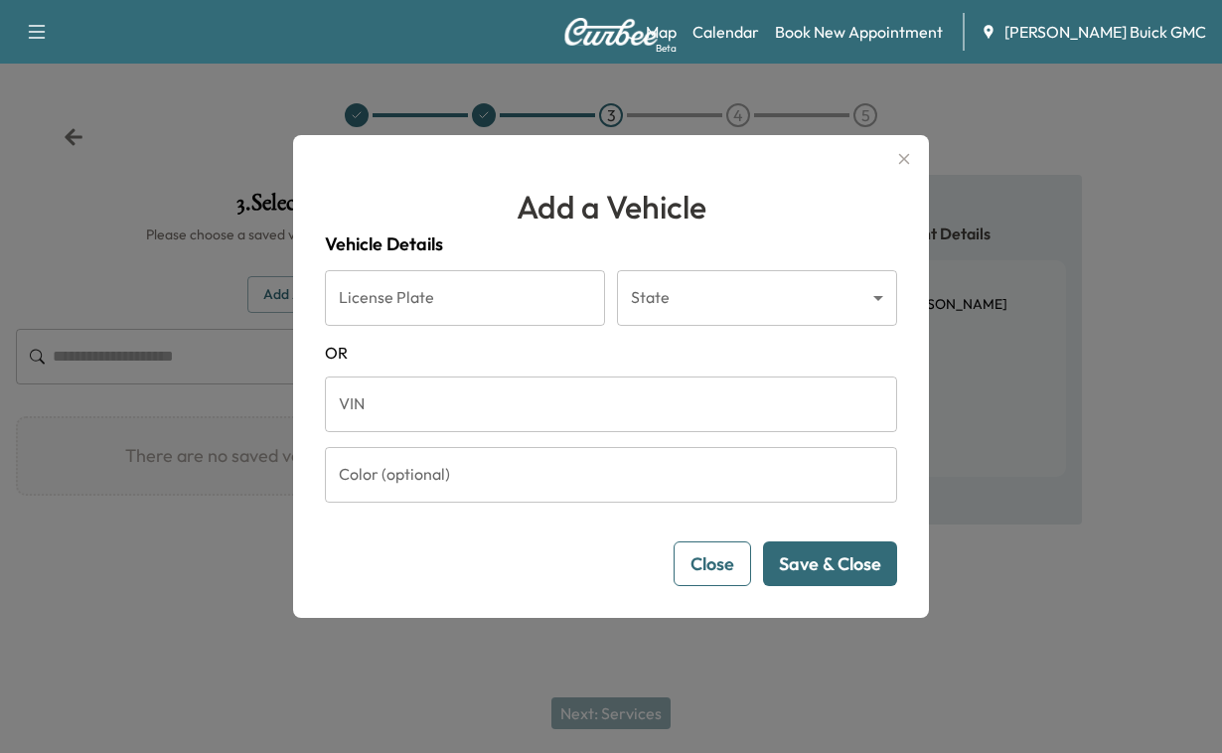
click at [671, 290] on body "Support Log Out Map Beta Calendar Book New Appointment [PERSON_NAME] Buick GMC …" at bounding box center [611, 376] width 1222 height 753
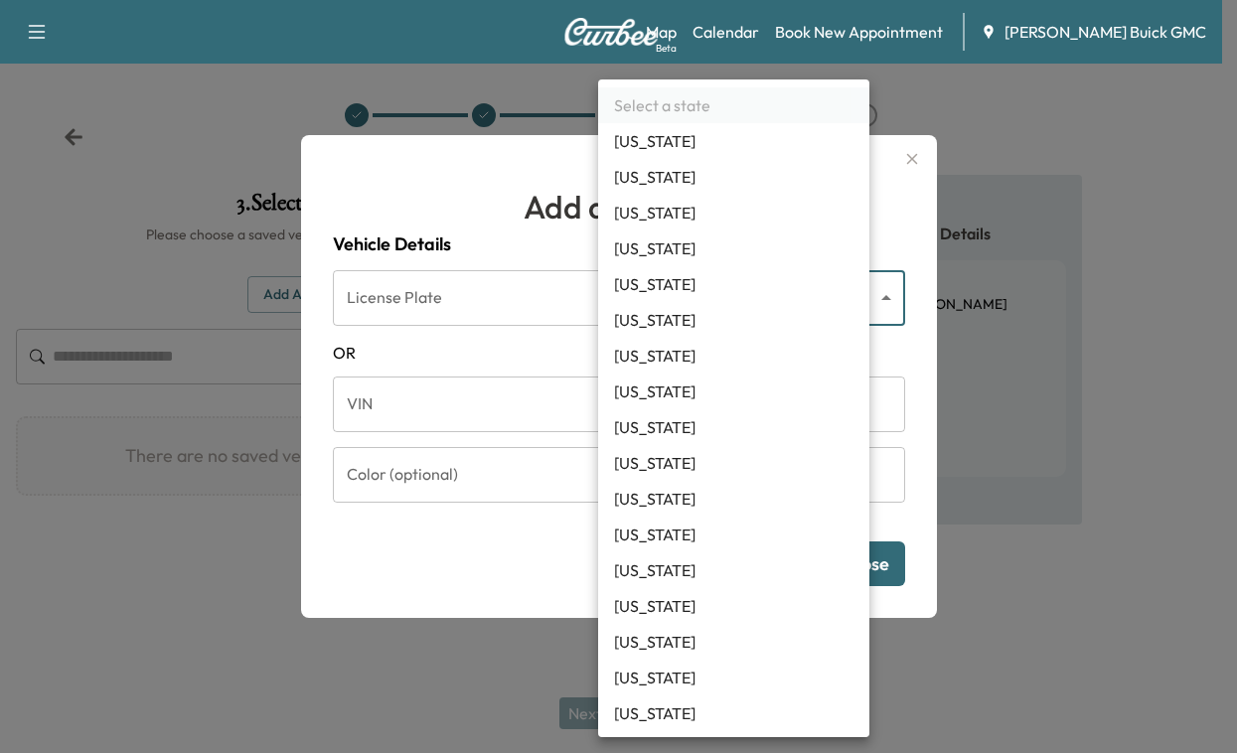
click at [642, 552] on li "[US_STATE]" at bounding box center [733, 535] width 271 height 36
type input "**"
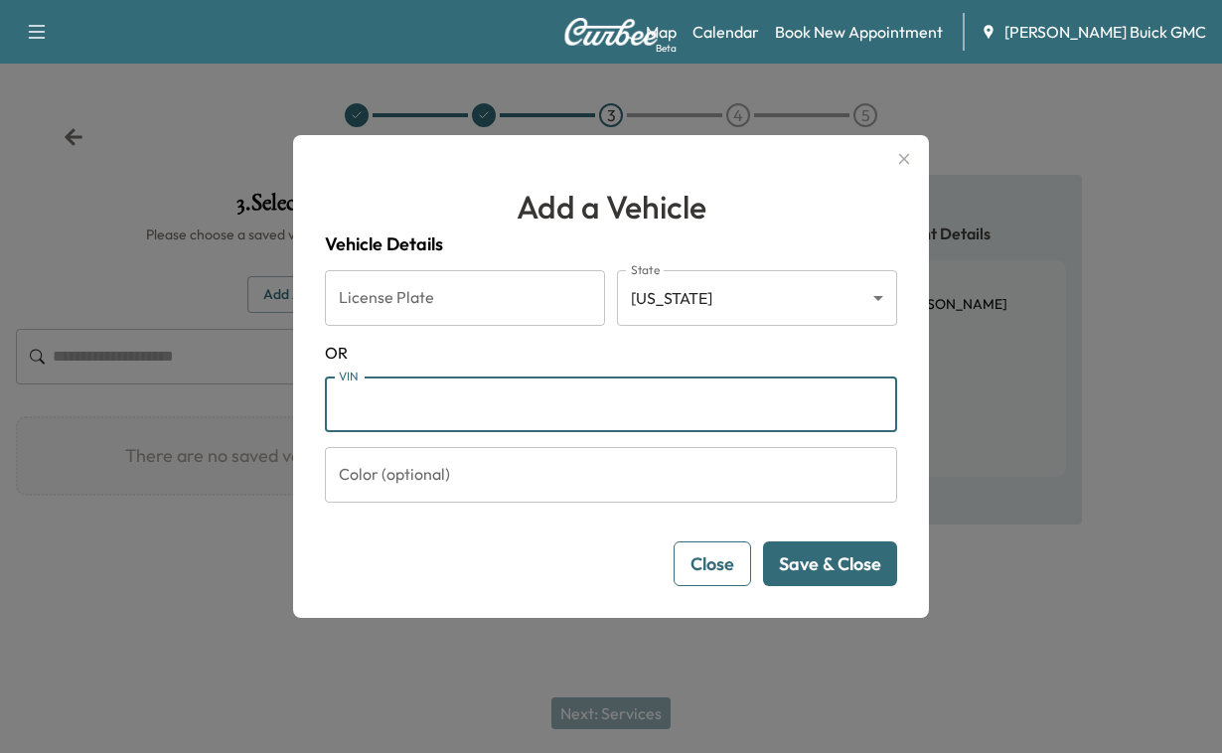
click at [391, 411] on input "VIN" at bounding box center [611, 405] width 572 height 56
paste input "**********"
type input "**********"
click at [820, 586] on button "Save & Close" at bounding box center [830, 564] width 134 height 45
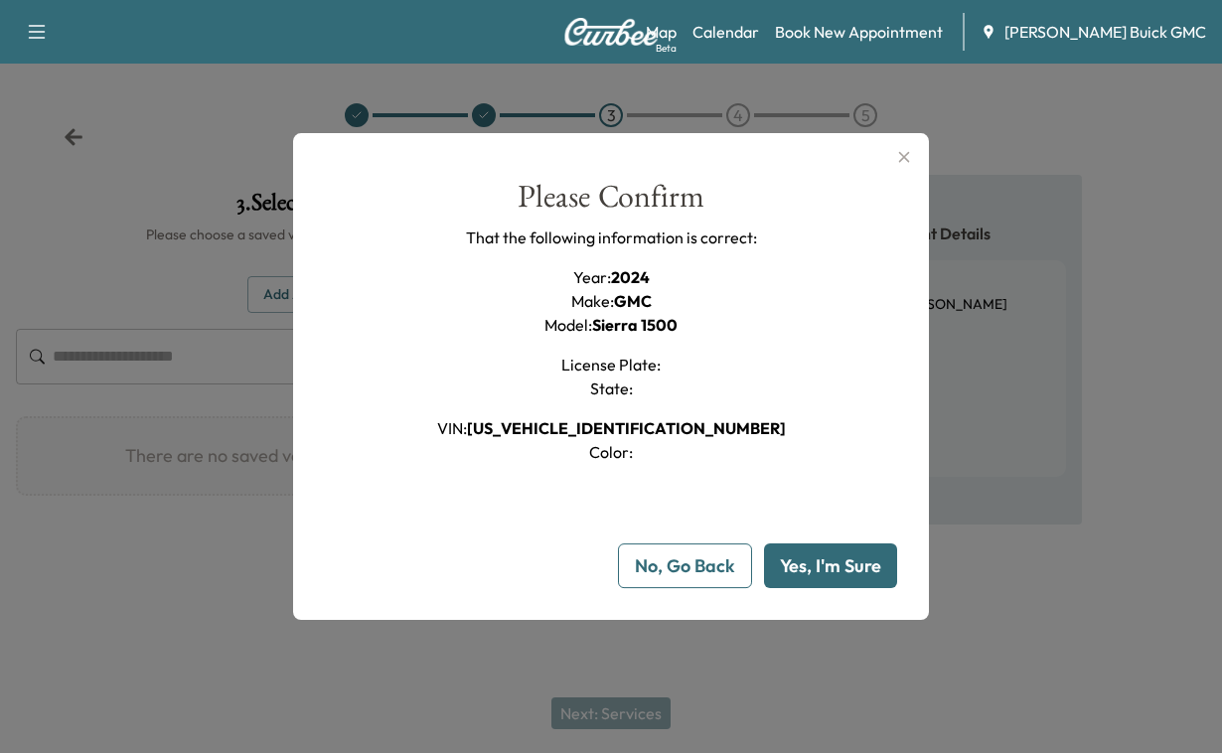
click at [819, 588] on button "Yes, I'm Sure" at bounding box center [830, 566] width 133 height 45
type input "**"
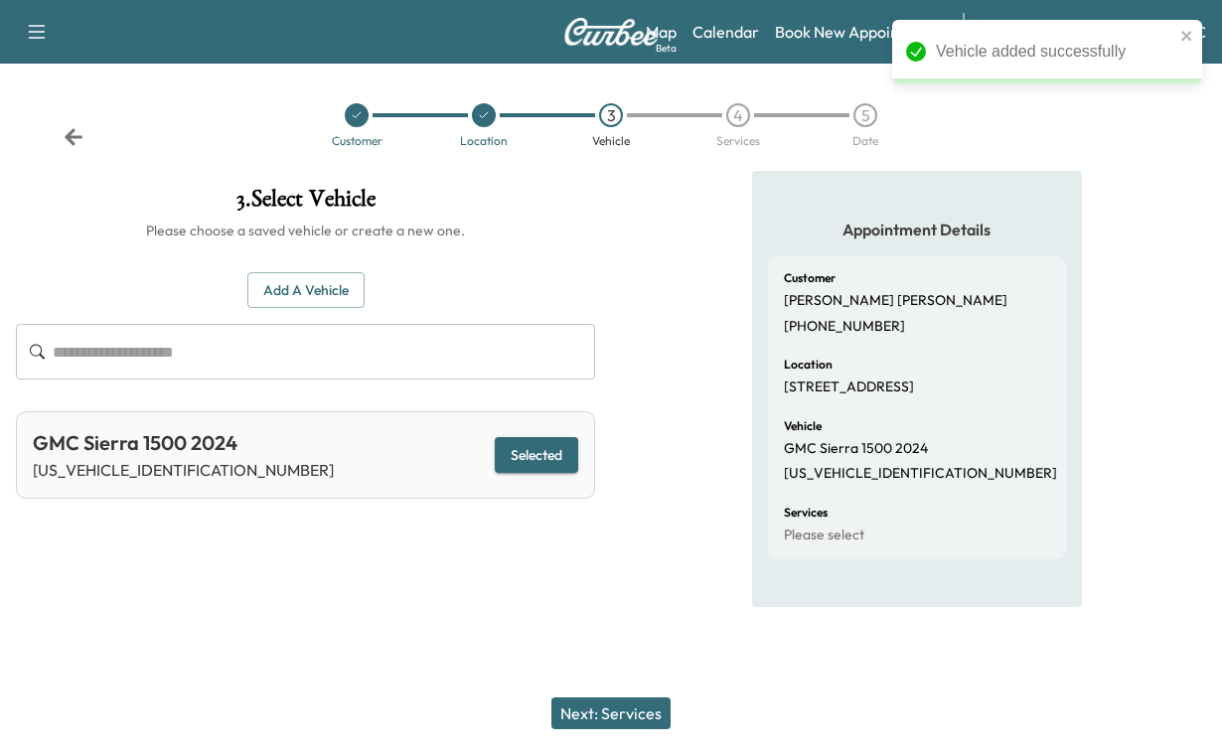
click at [514, 474] on button "Selected" at bounding box center [536, 455] width 83 height 37
click at [591, 702] on button "Next: Services" at bounding box center [610, 714] width 119 height 32
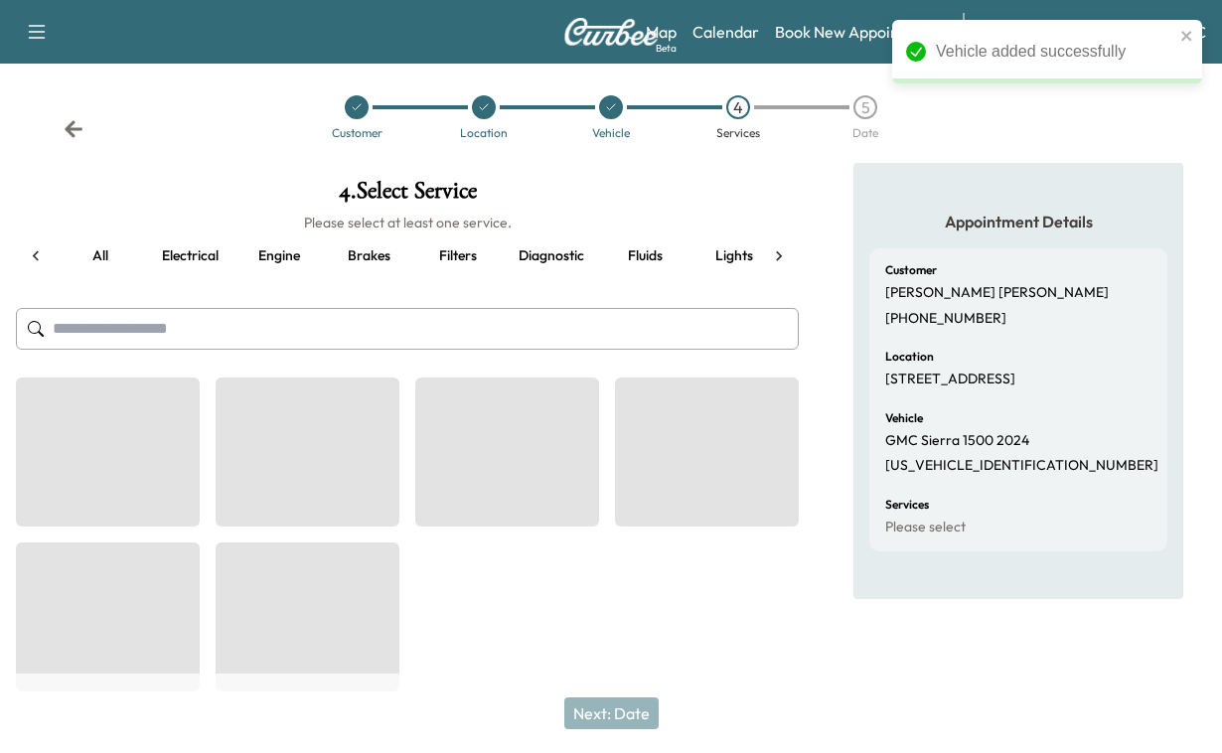
scroll to position [0, 70]
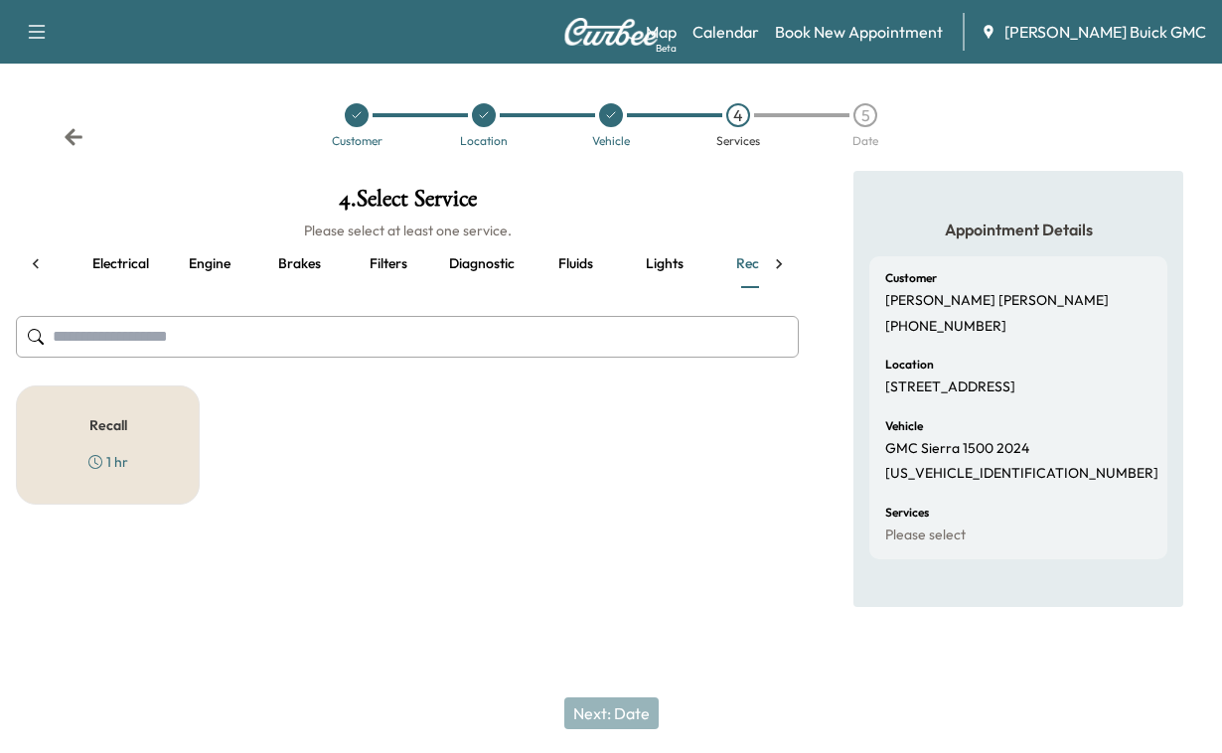
click at [37, 274] on icon at bounding box center [36, 264] width 20 height 20
click at [109, 288] on button "all" at bounding box center [100, 264] width 89 height 48
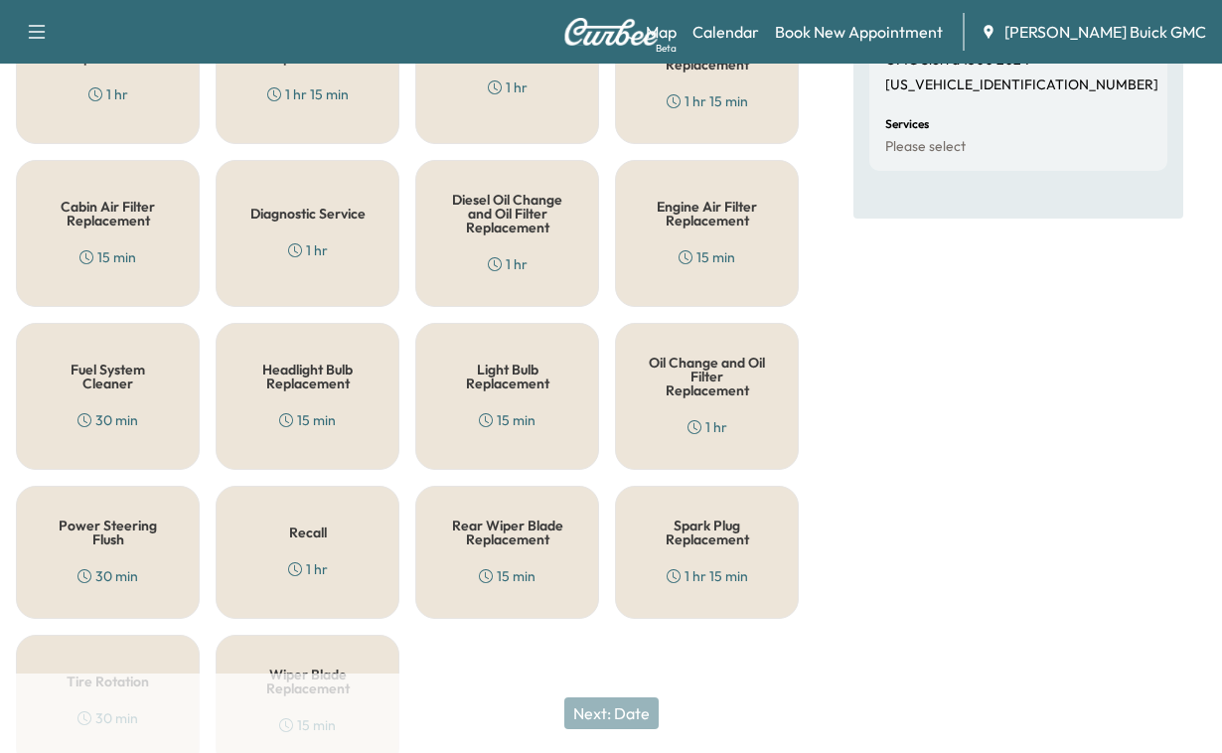
scroll to position [505, 0]
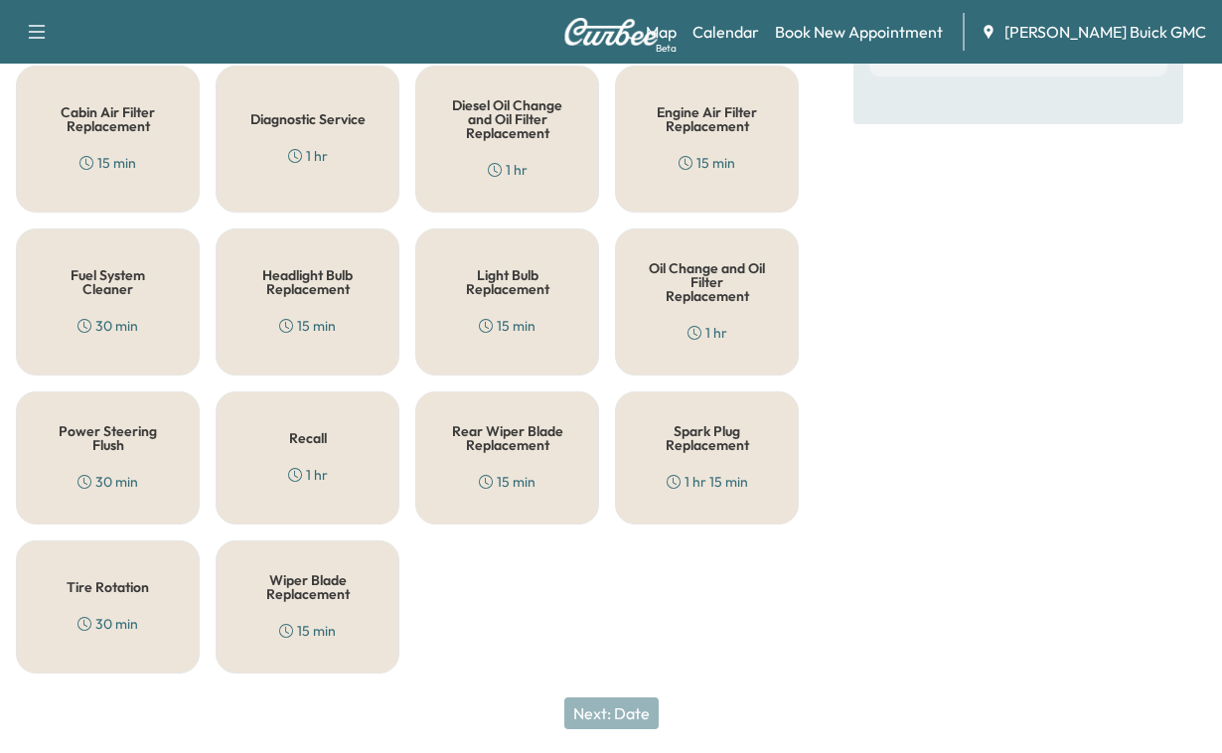
click at [703, 303] on h5 "Oil Change and Oil Filter Replacement" at bounding box center [707, 282] width 118 height 42
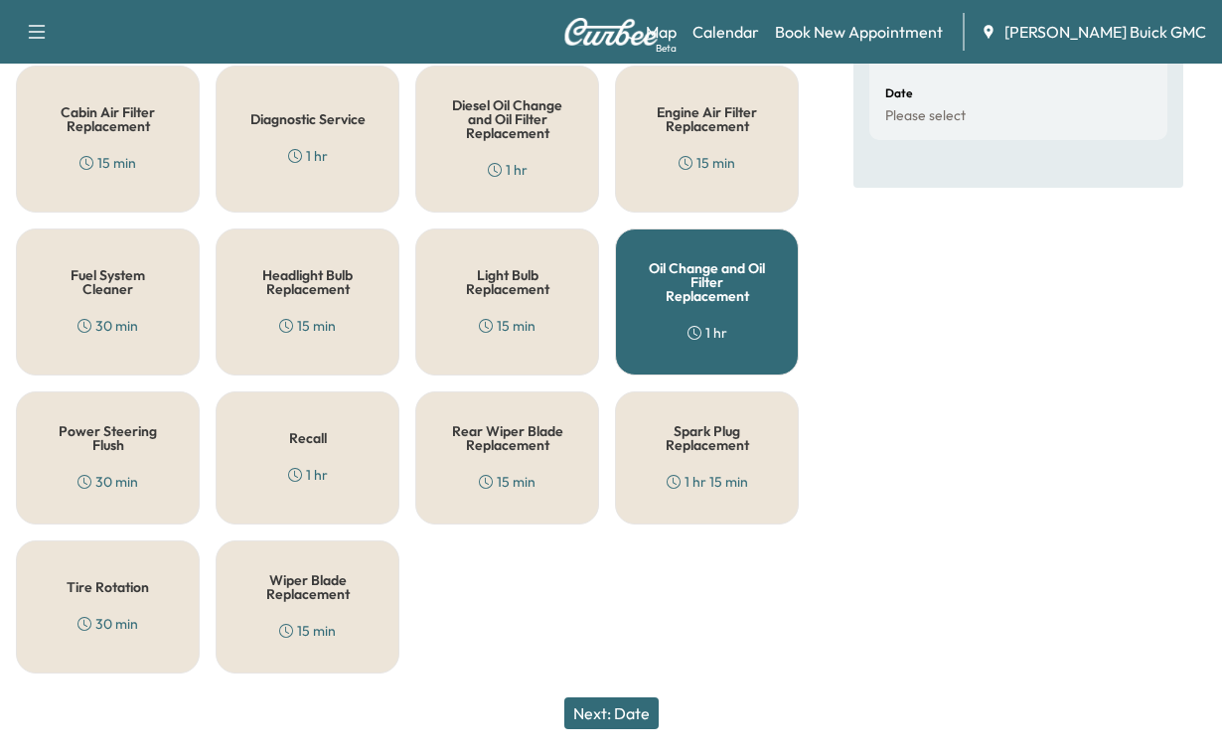
click at [595, 698] on button "Next: Date" at bounding box center [611, 714] width 94 height 32
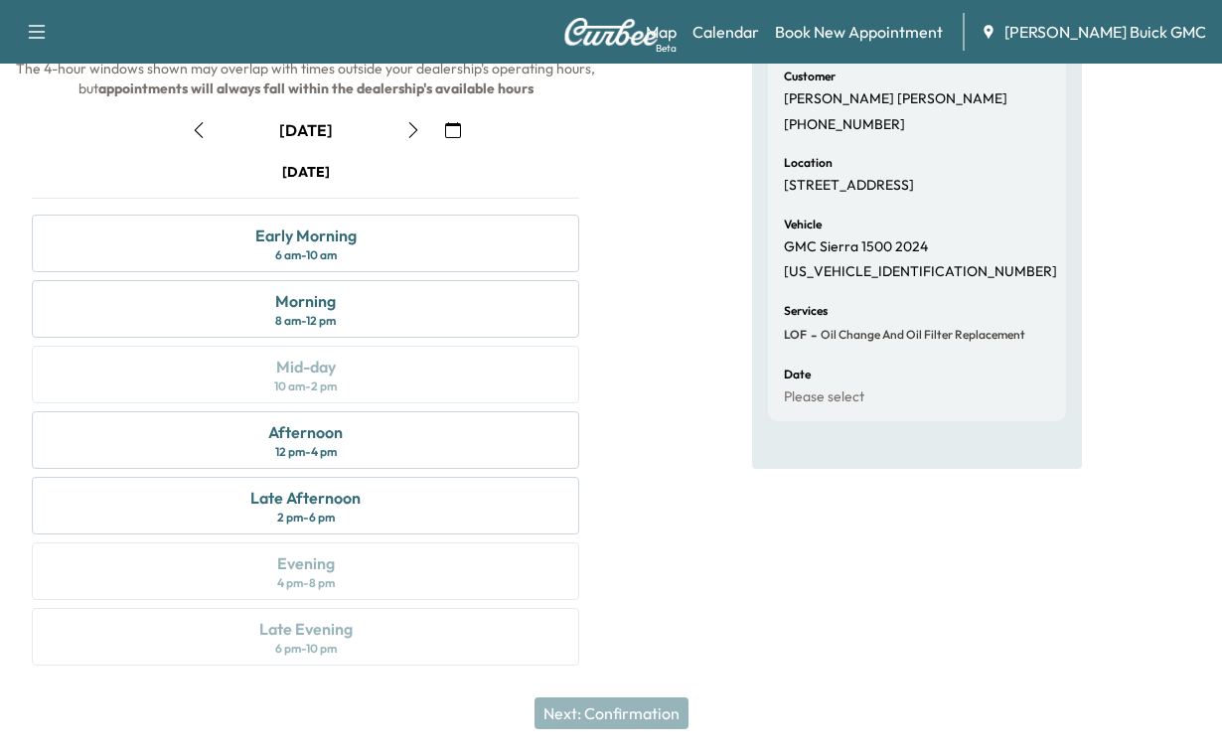
scroll to position [273, 0]
click at [276, 444] on div "Afternoon" at bounding box center [305, 432] width 75 height 24
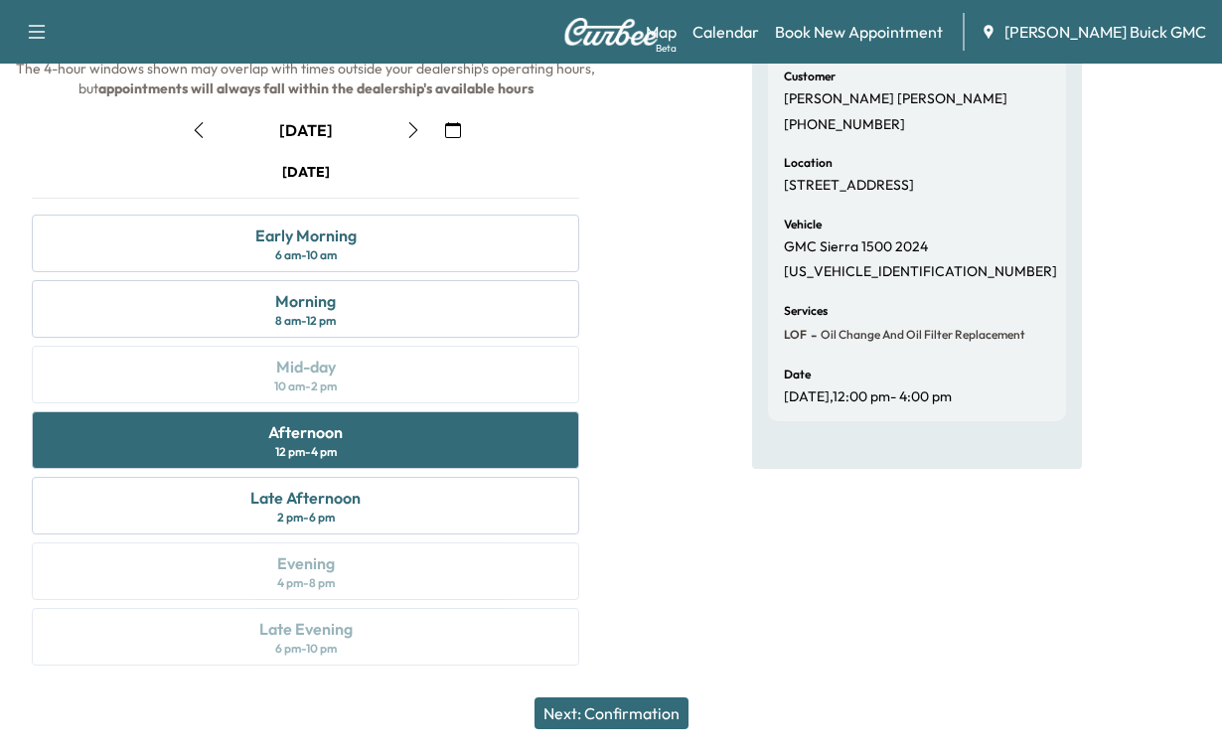
click at [600, 698] on button "Next: Confirmation" at bounding box center [612, 714] width 154 height 32
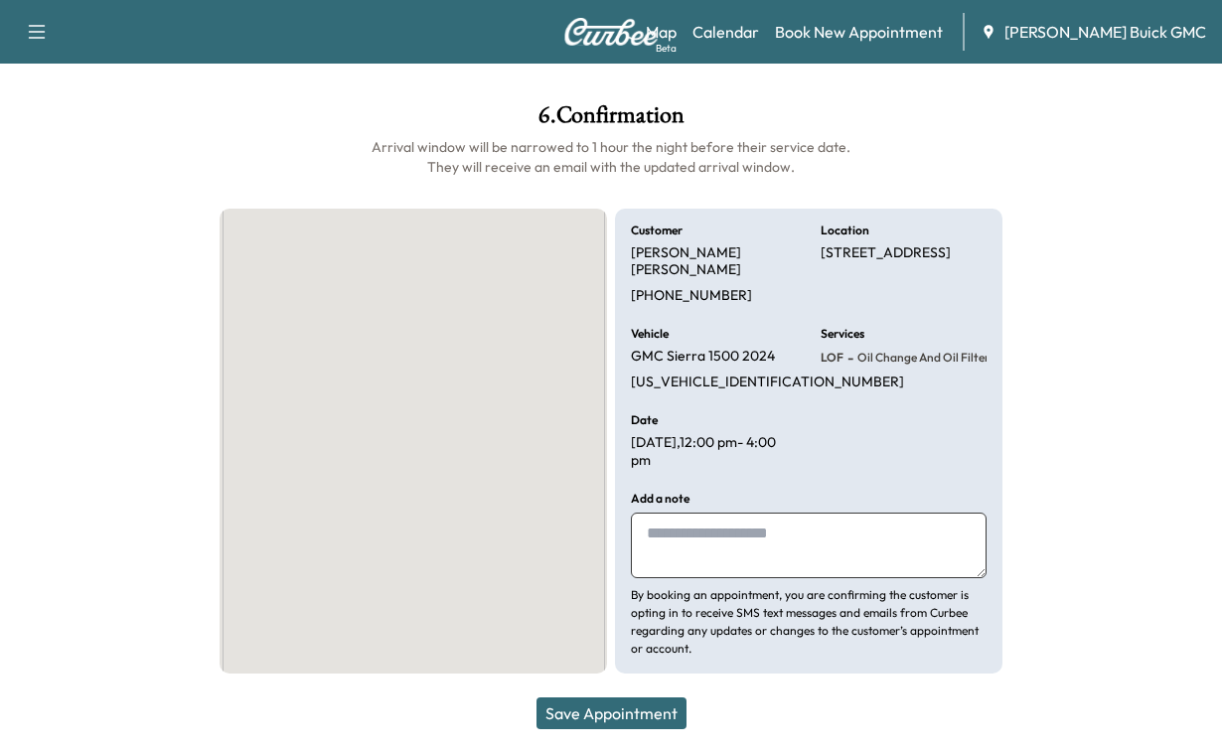
scroll to position [268, 0]
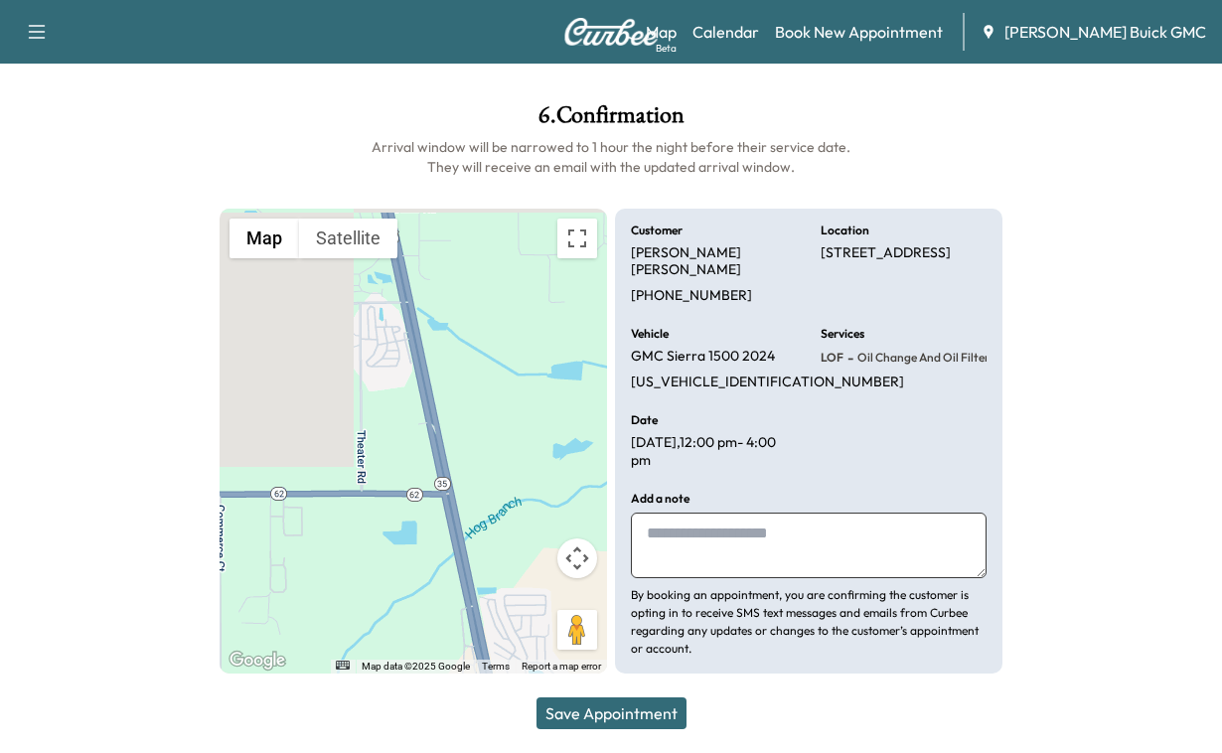
click at [693, 513] on textarea at bounding box center [809, 546] width 356 height 66
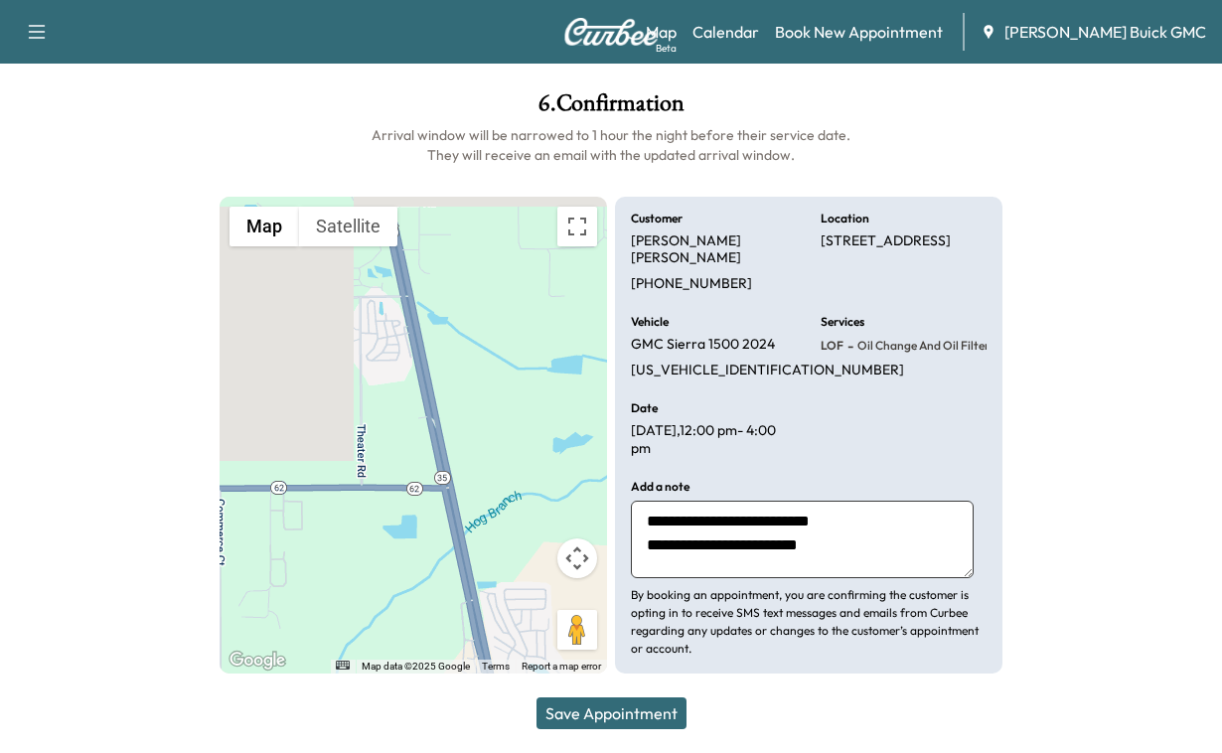
type textarea "**********"
click at [587, 698] on button "Save Appointment" at bounding box center [612, 714] width 150 height 32
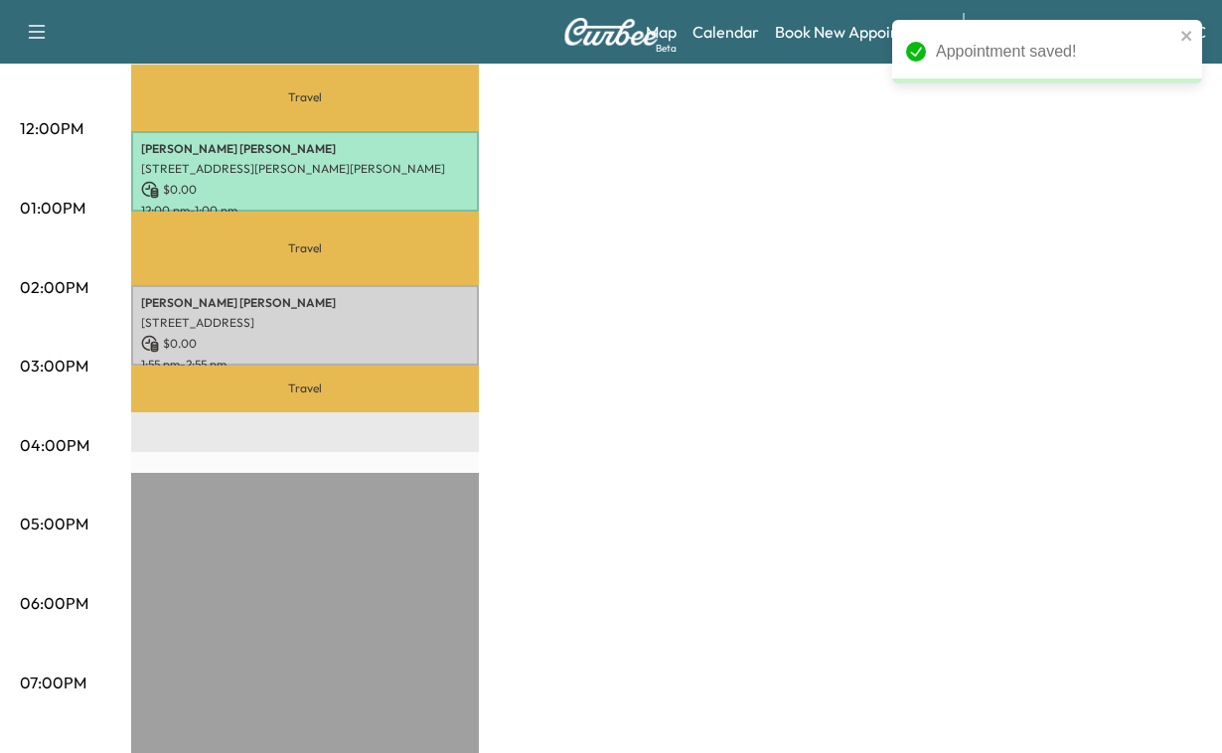
scroll to position [864, 0]
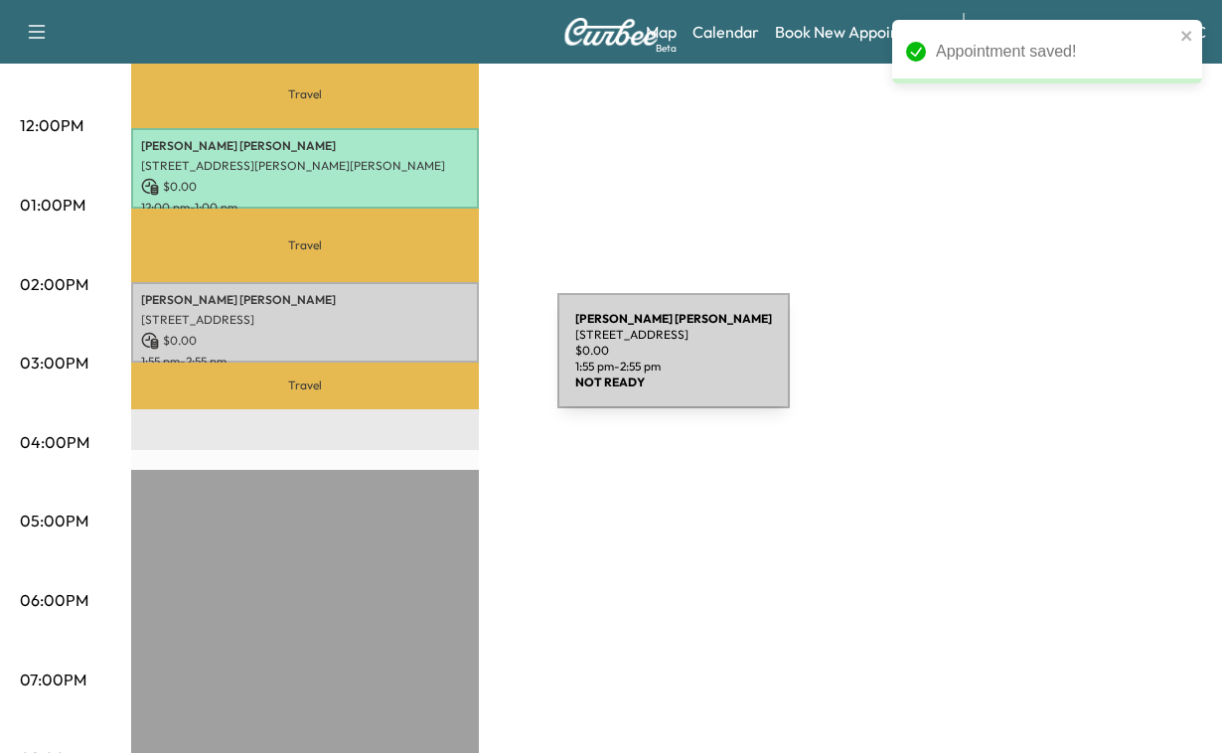
click at [408, 308] on p "[PERSON_NAME]" at bounding box center [305, 300] width 328 height 16
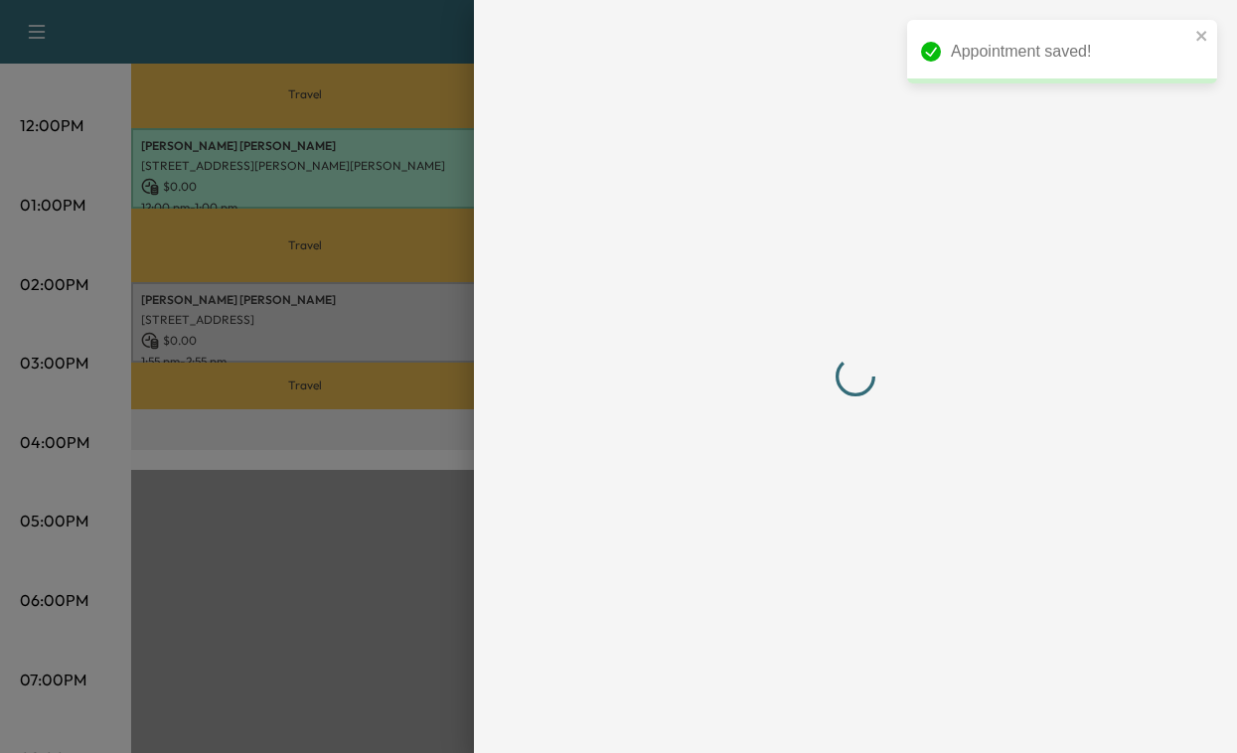
click at [409, 365] on div at bounding box center [618, 376] width 1237 height 753
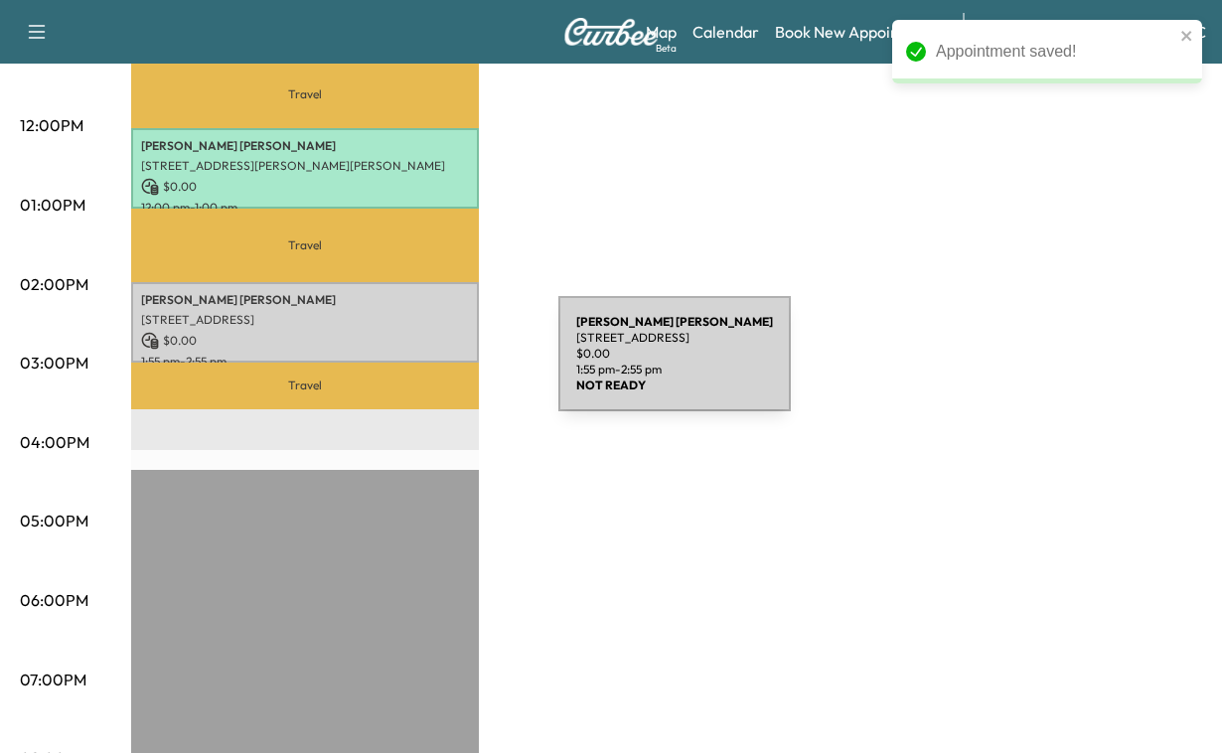
click at [409, 308] on p "[PERSON_NAME]" at bounding box center [305, 300] width 328 height 16
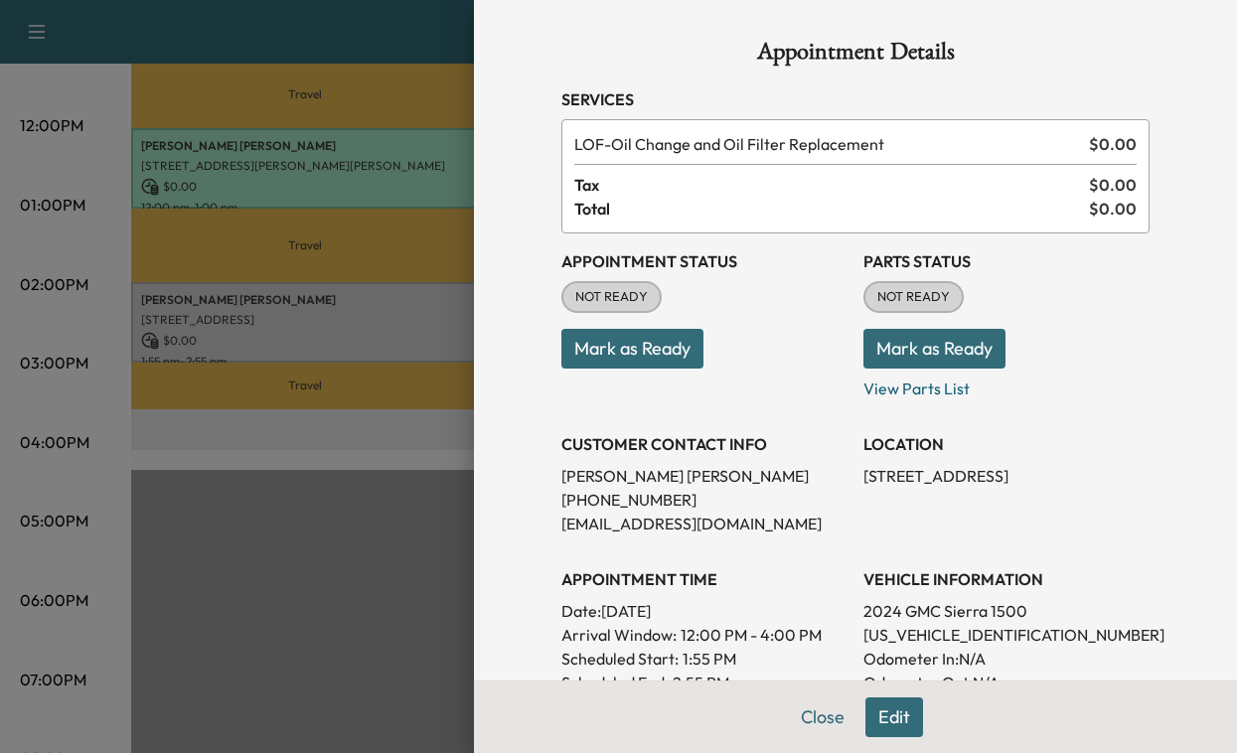
click at [591, 369] on button "Mark as Ready" at bounding box center [632, 349] width 142 height 40
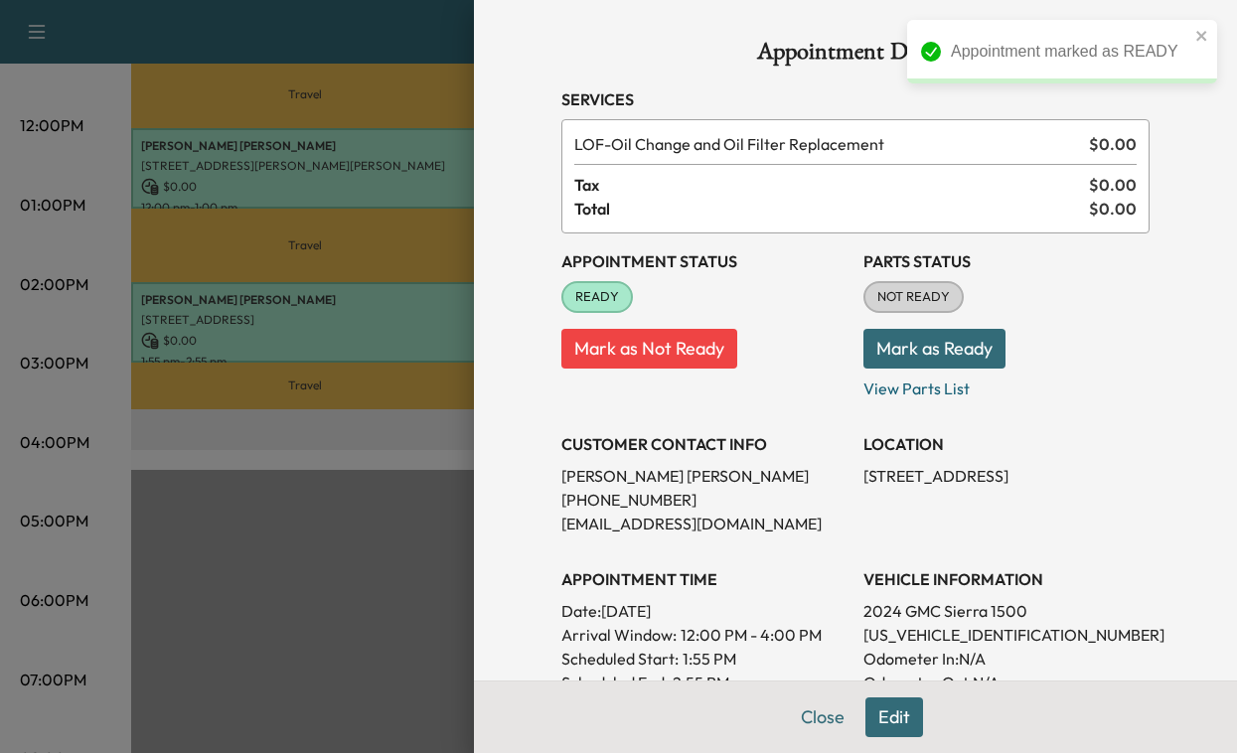
click at [903, 369] on button "Mark as Ready" at bounding box center [934, 349] width 142 height 40
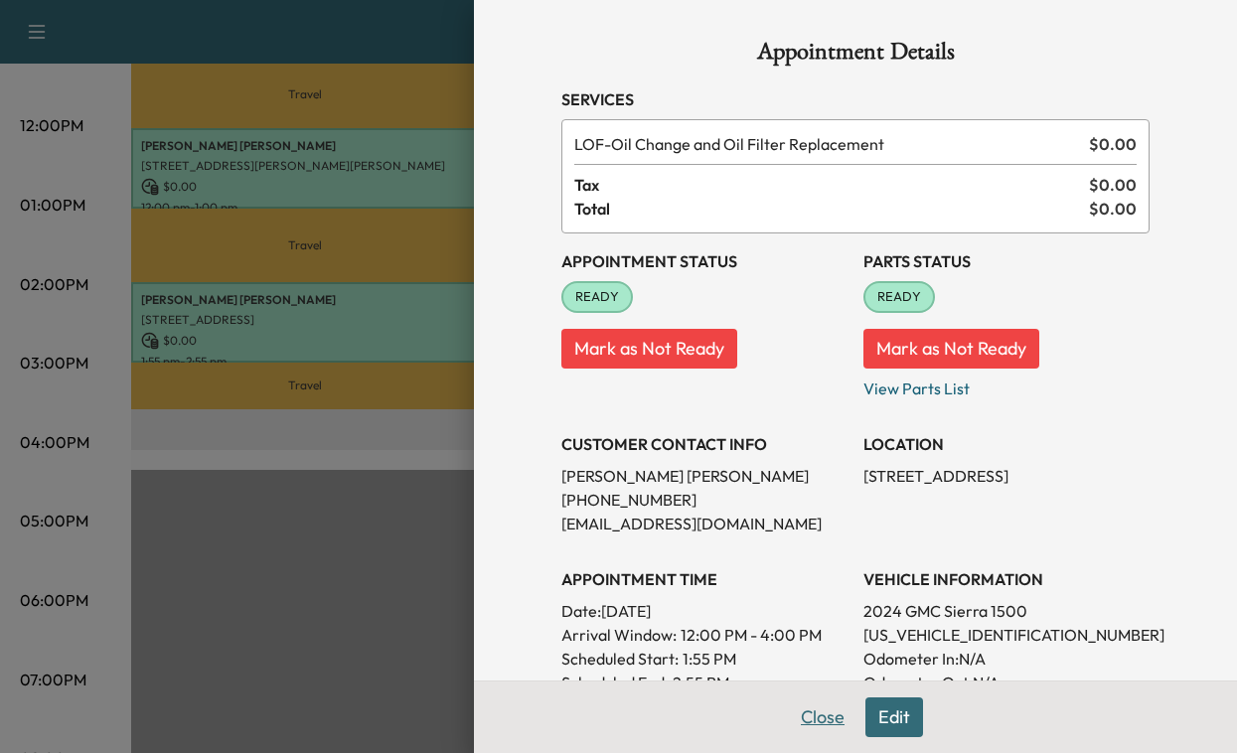
click at [788, 713] on button "Close" at bounding box center [823, 718] width 70 height 40
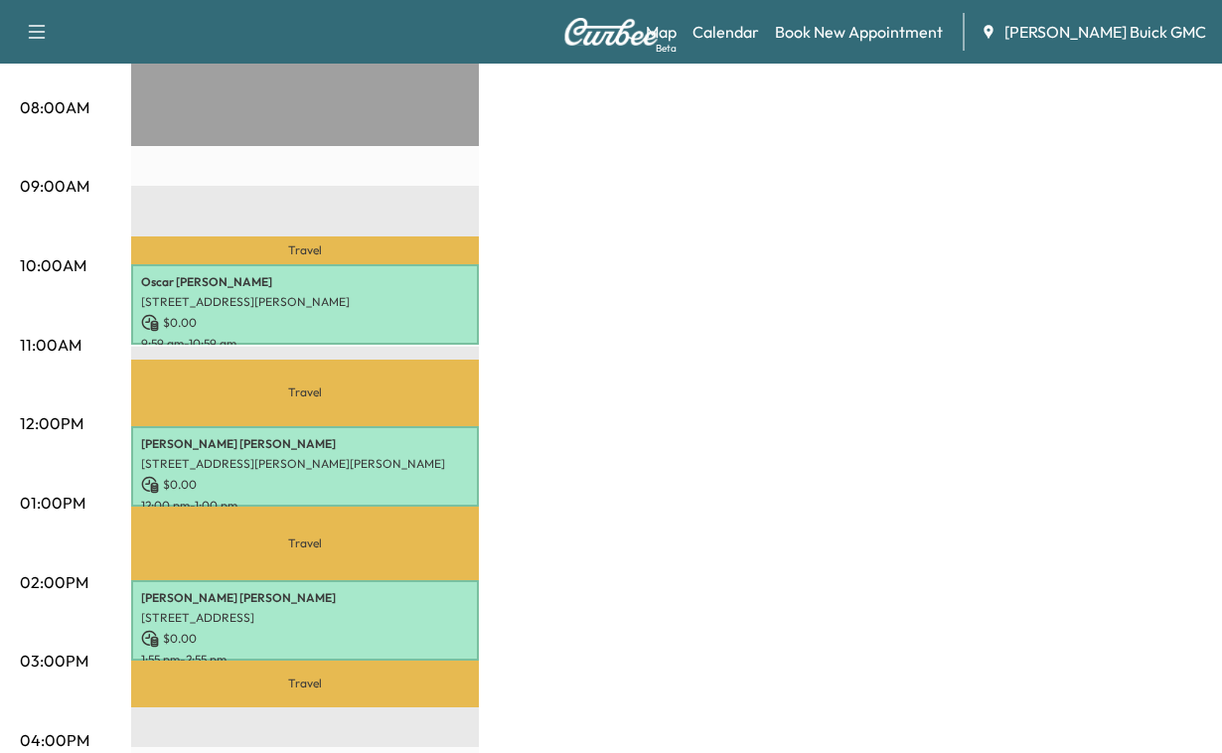
scroll to position [169, 0]
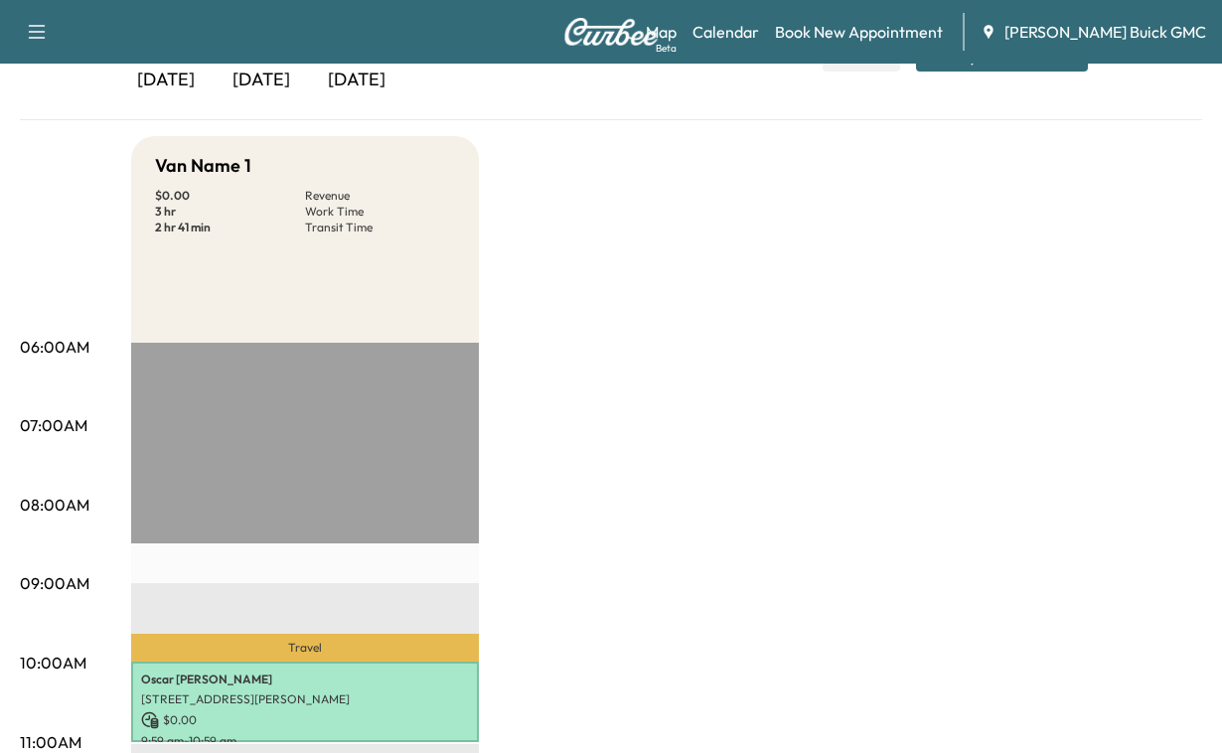
click at [293, 103] on div "[DATE]" at bounding box center [261, 81] width 95 height 46
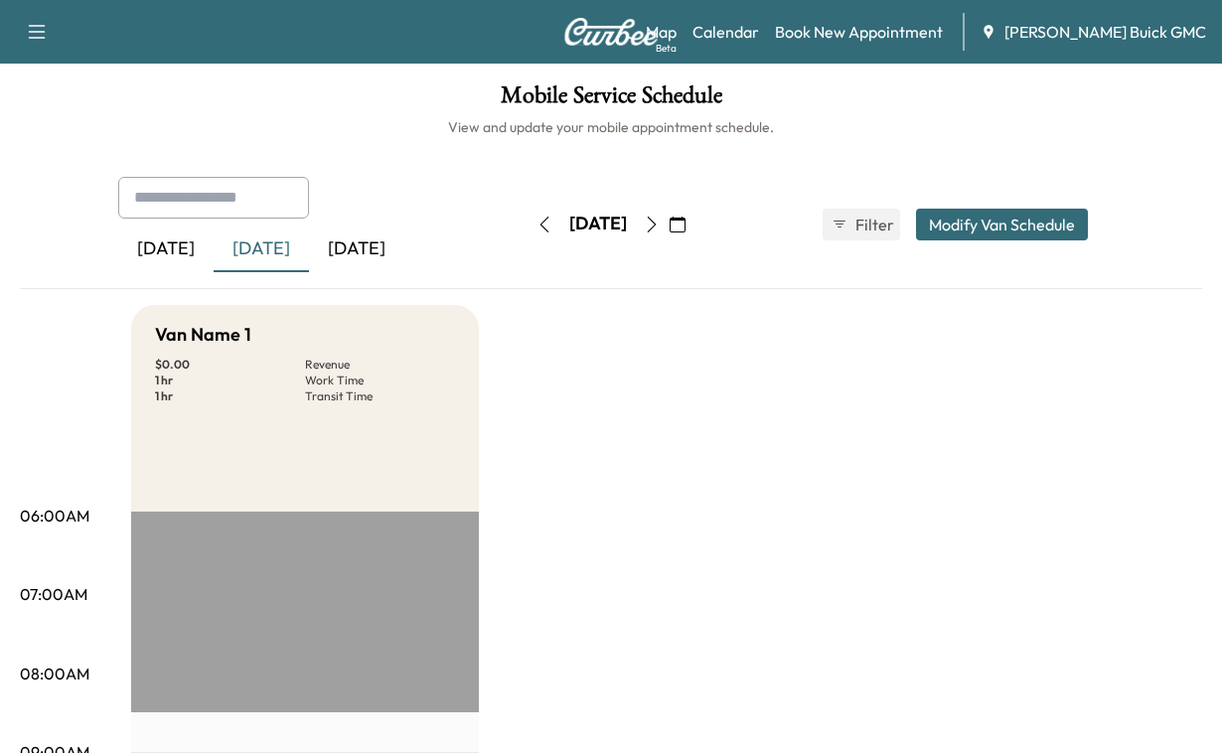
click at [404, 272] on div "[DATE]" at bounding box center [356, 250] width 95 height 46
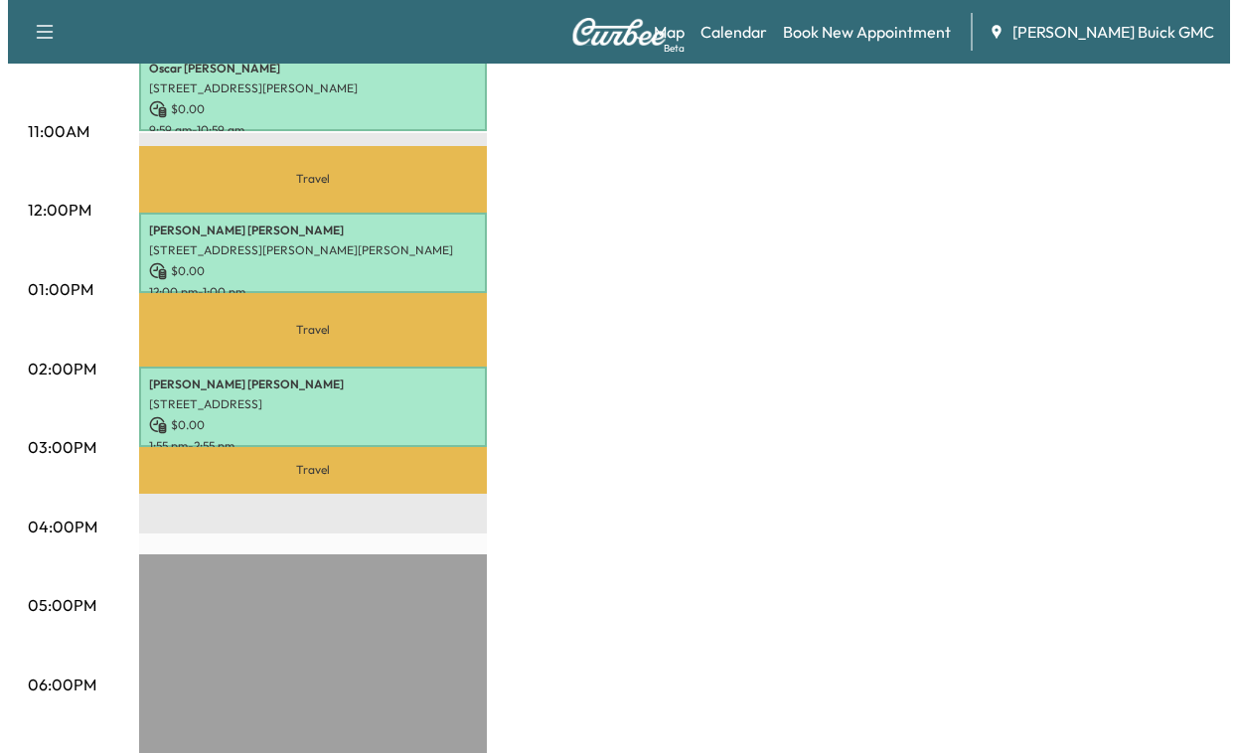
scroll to position [795, 0]
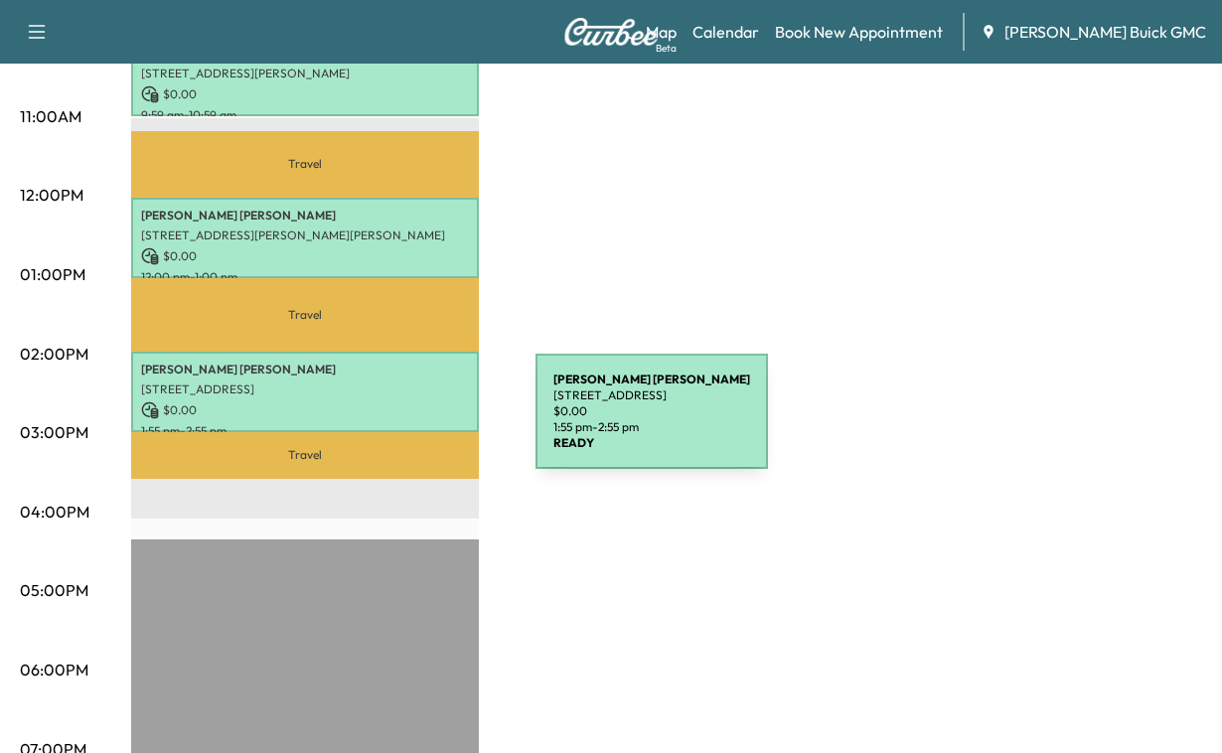
click at [387, 378] on p "[PERSON_NAME]" at bounding box center [305, 370] width 328 height 16
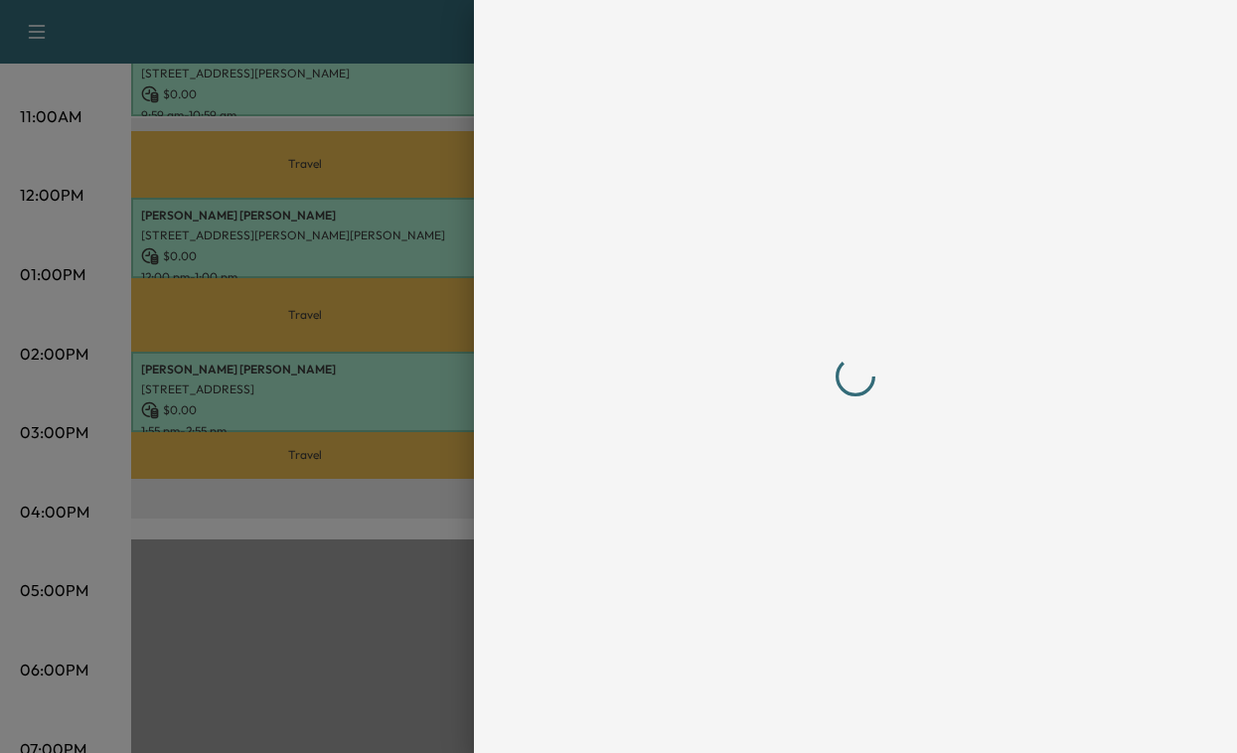
click at [387, 423] on div at bounding box center [618, 376] width 1237 height 753
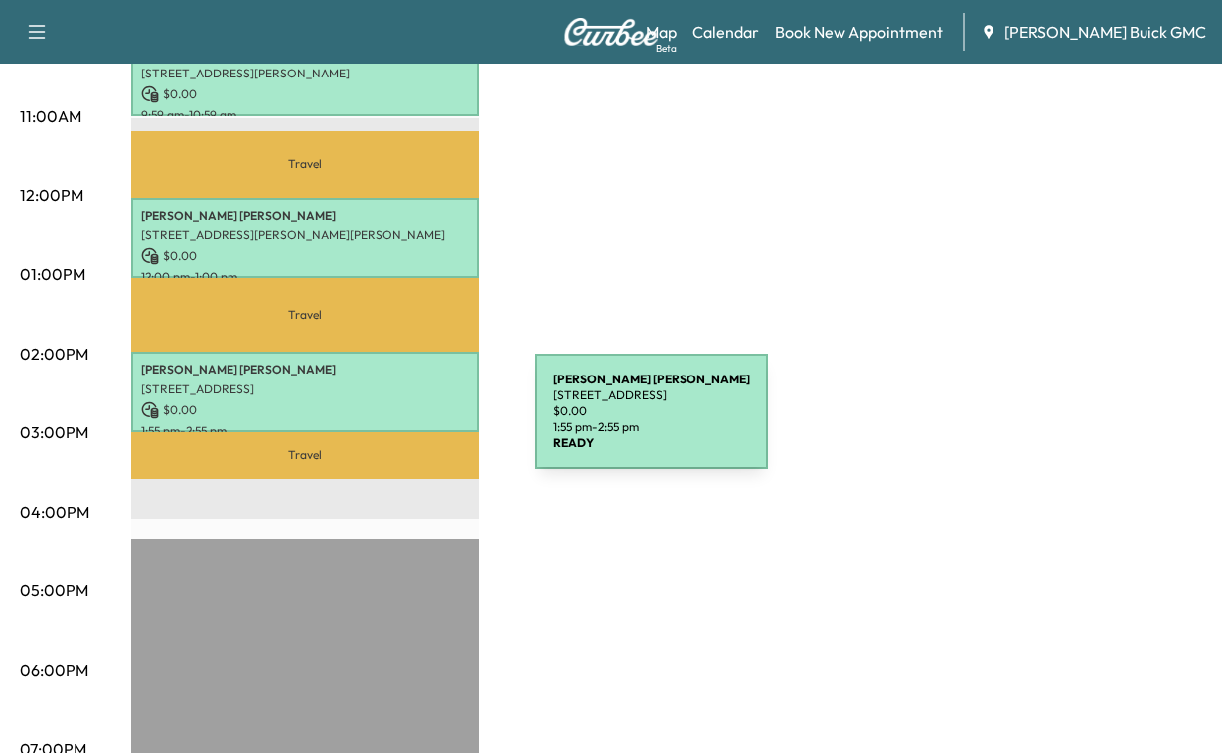
click at [387, 378] on p "[PERSON_NAME]" at bounding box center [305, 370] width 328 height 16
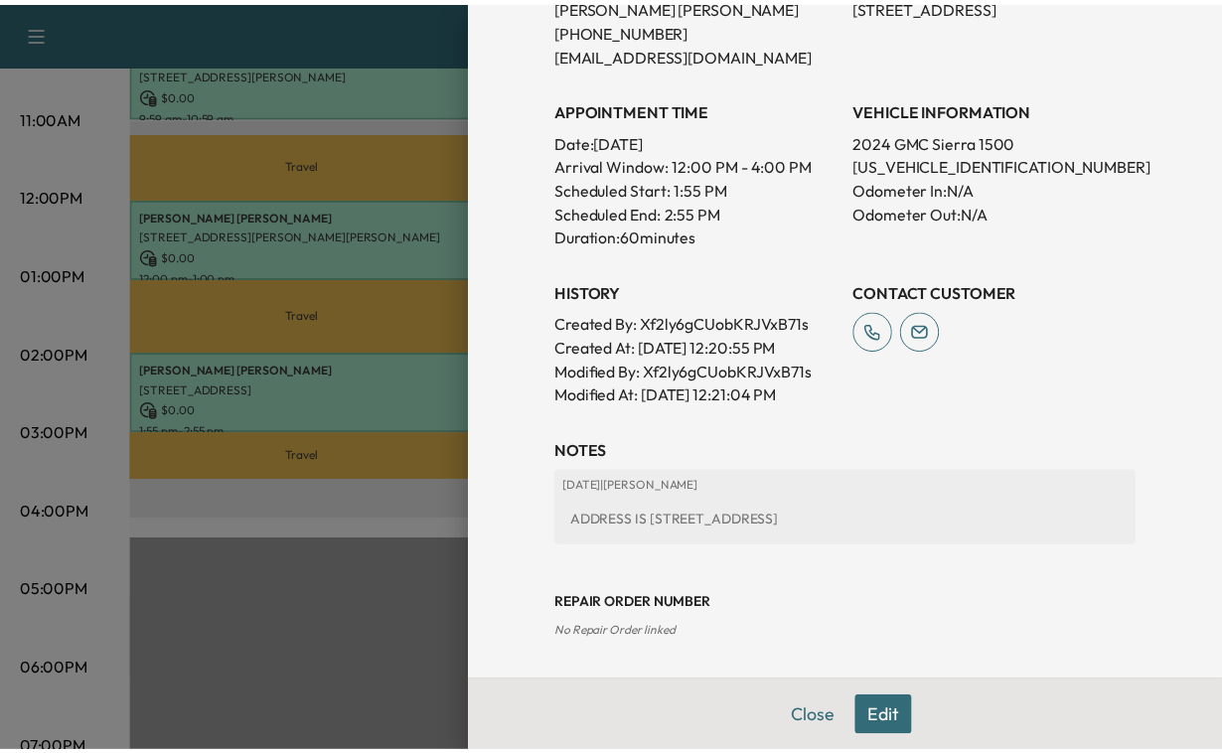
scroll to position [497, 0]
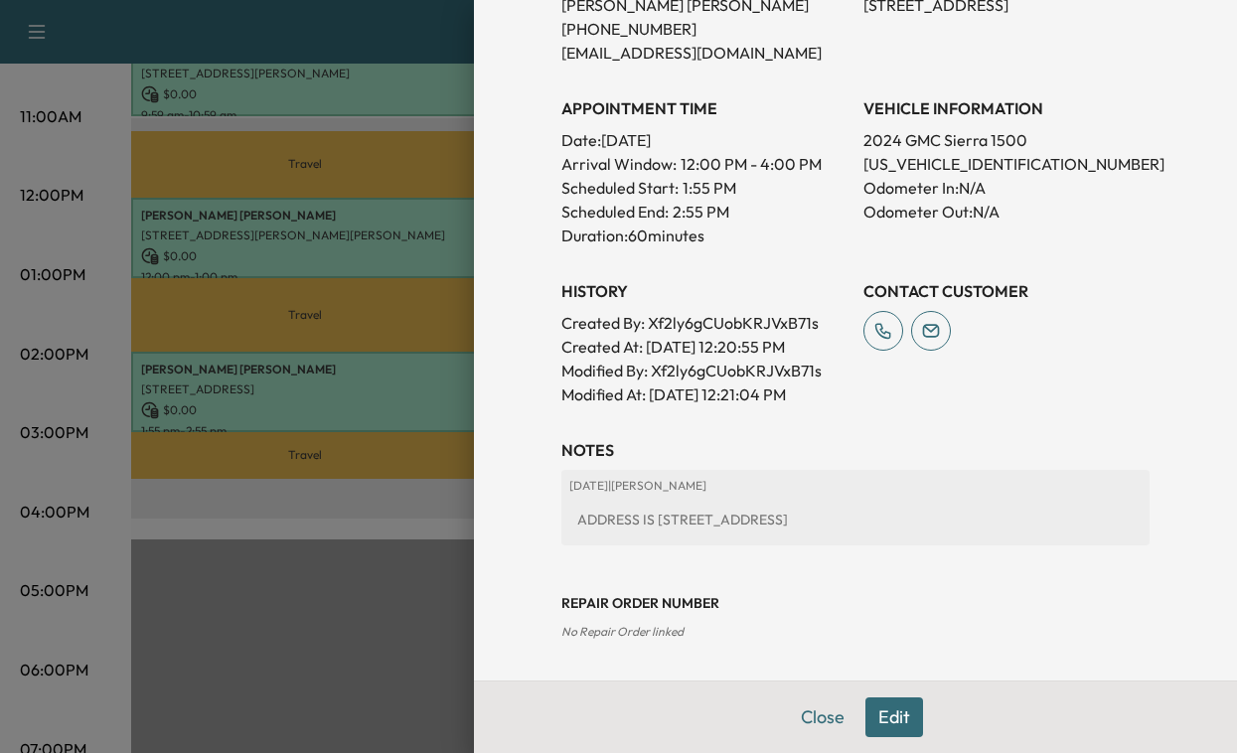
click at [795, 704] on button "Close" at bounding box center [823, 718] width 70 height 40
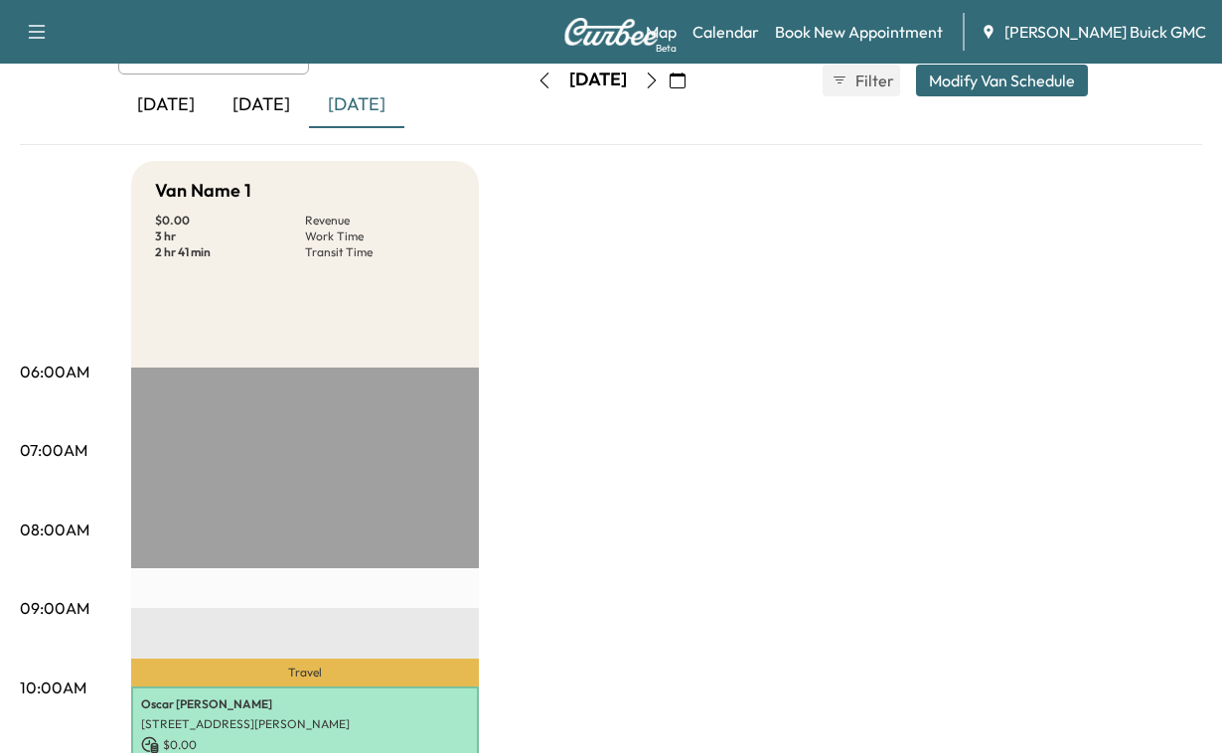
scroll to position [0, 0]
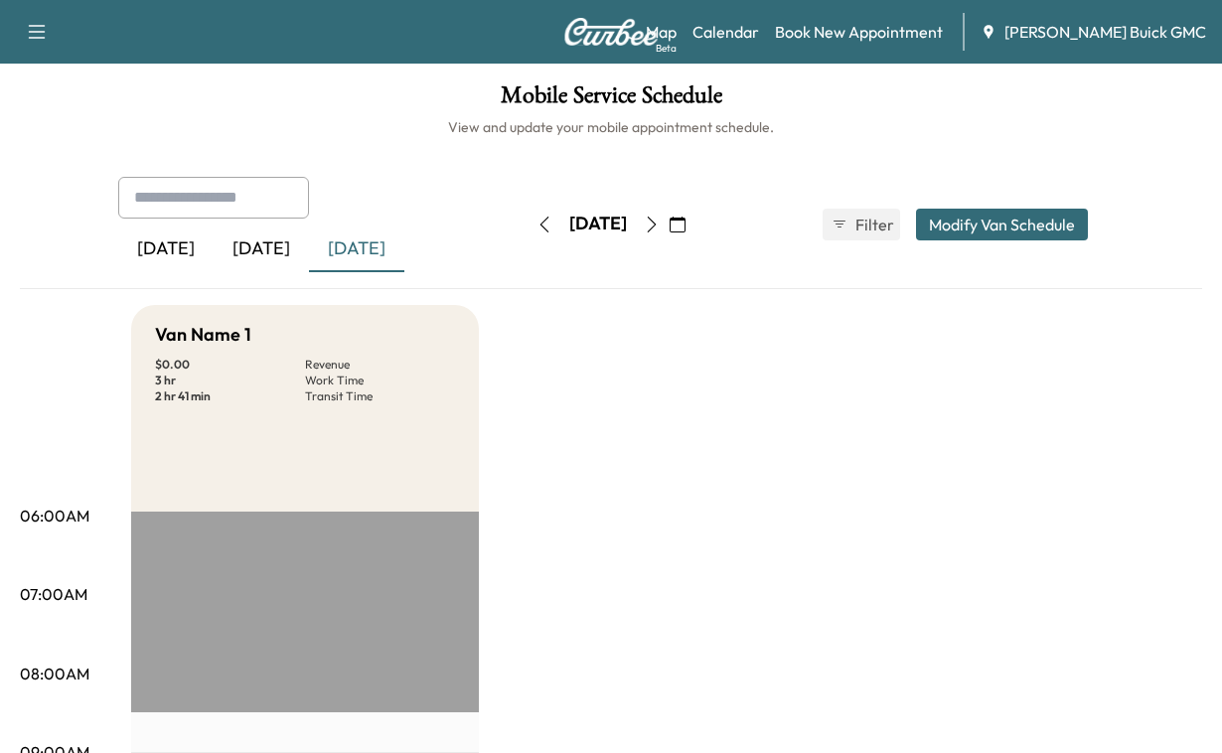
click at [43, 32] on icon "button" at bounding box center [37, 32] width 24 height 24
click at [72, 79] on link "Support" at bounding box center [74, 81] width 75 height 24
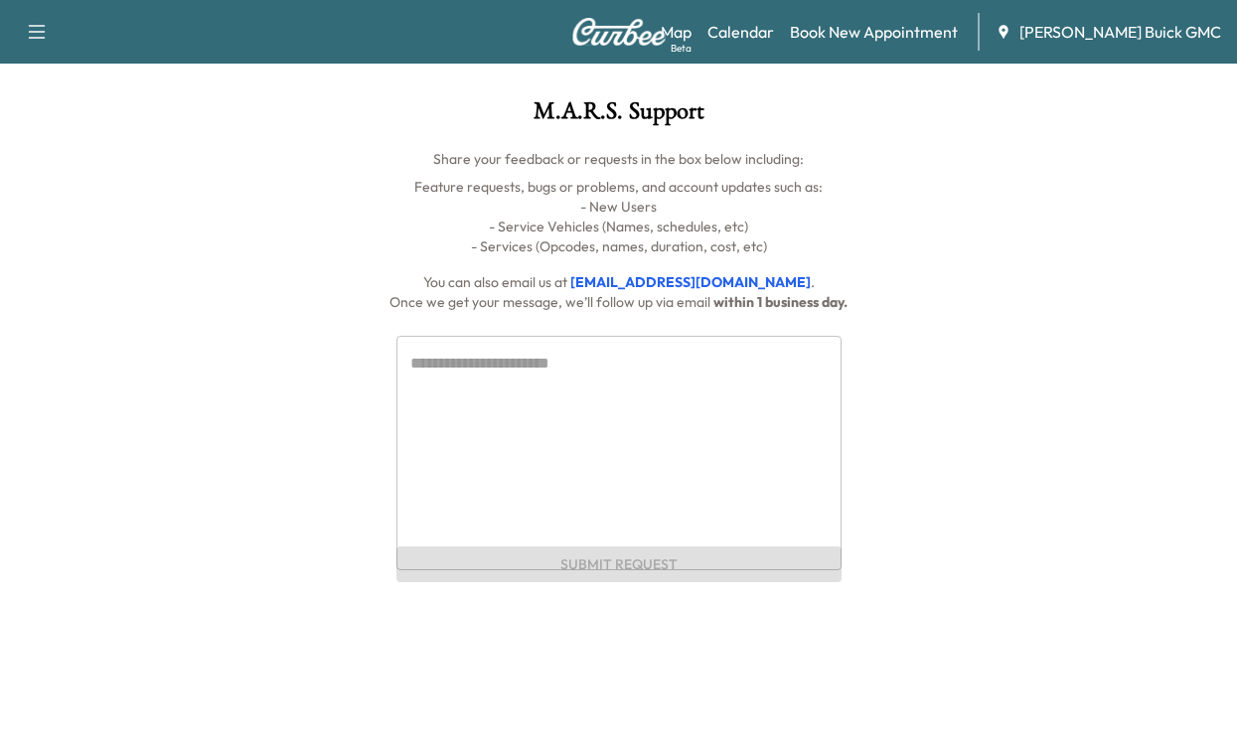
click at [410, 445] on textarea at bounding box center [618, 453] width 417 height 202
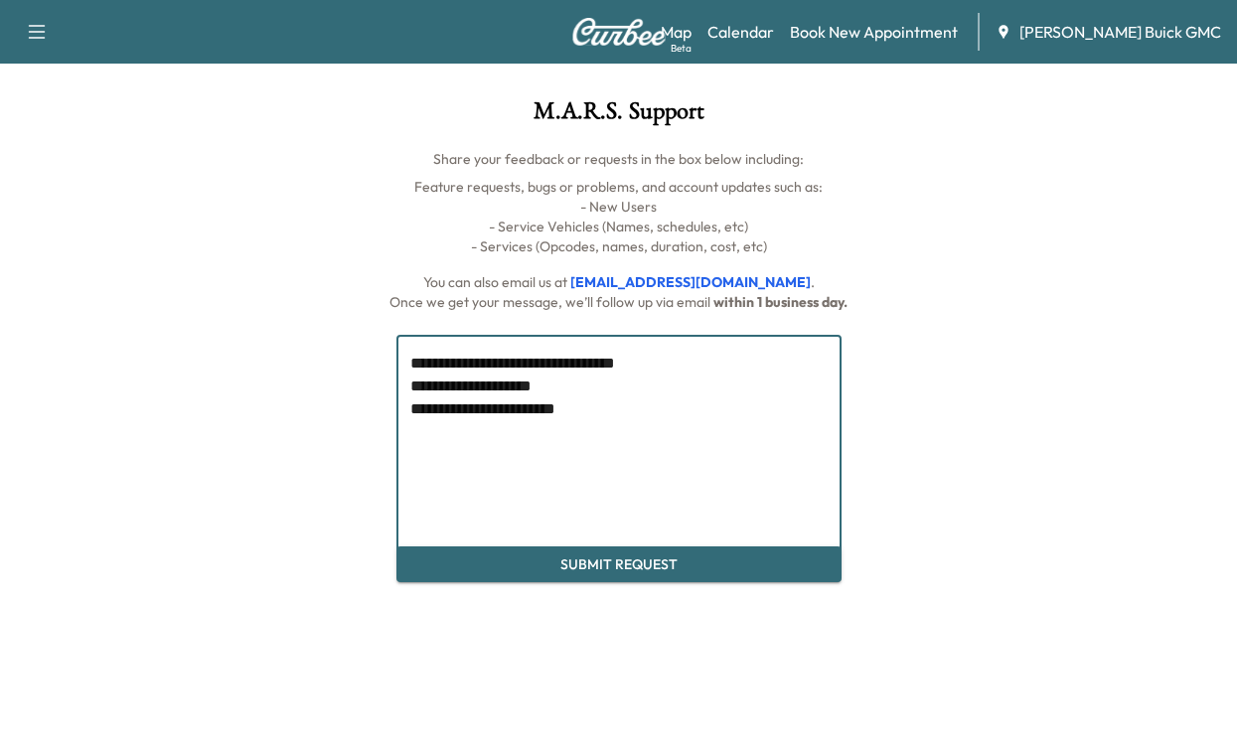
type textarea "**********"
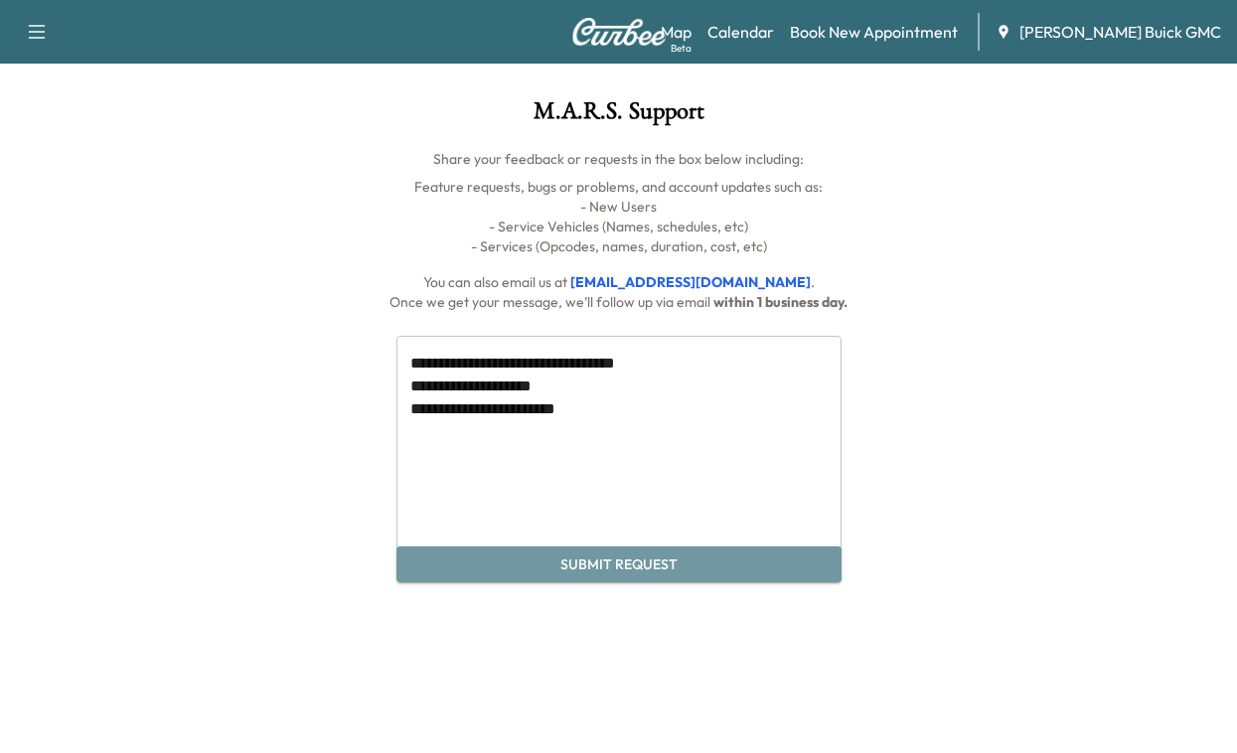
click at [590, 583] on button "Submit Request" at bounding box center [618, 565] width 445 height 37
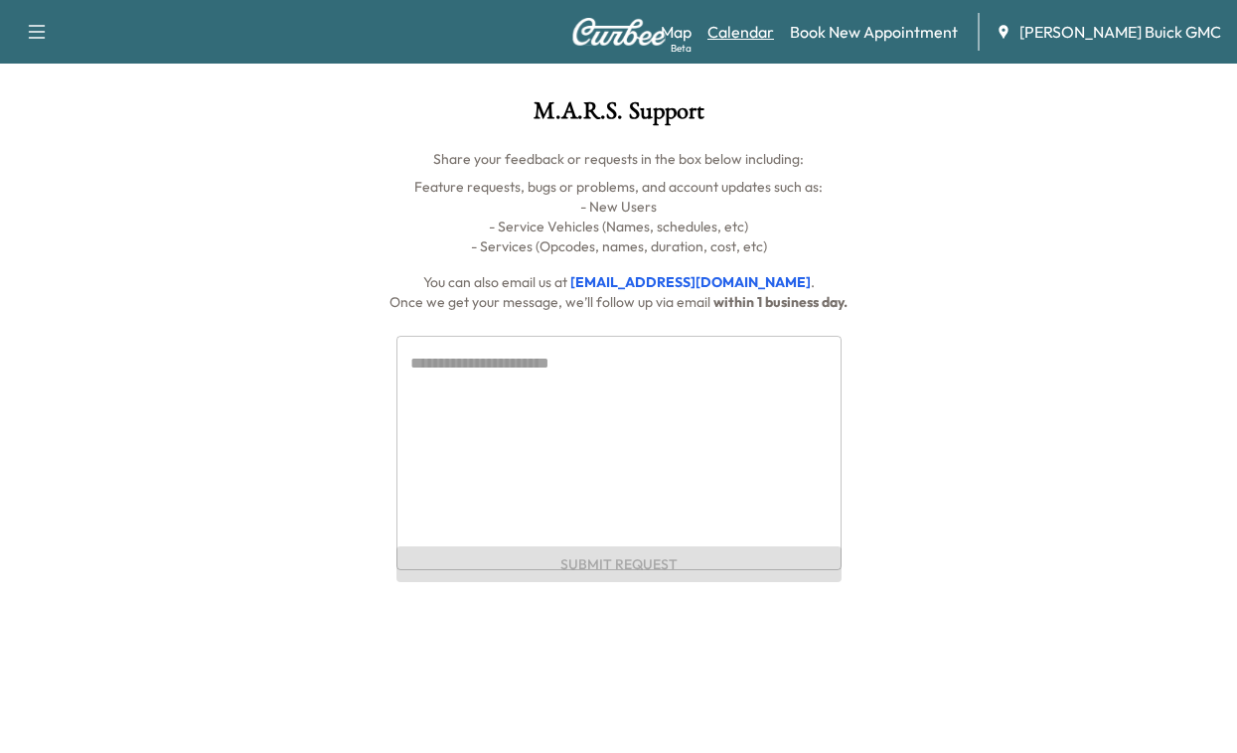
click at [707, 36] on link "Calendar" at bounding box center [740, 32] width 67 height 24
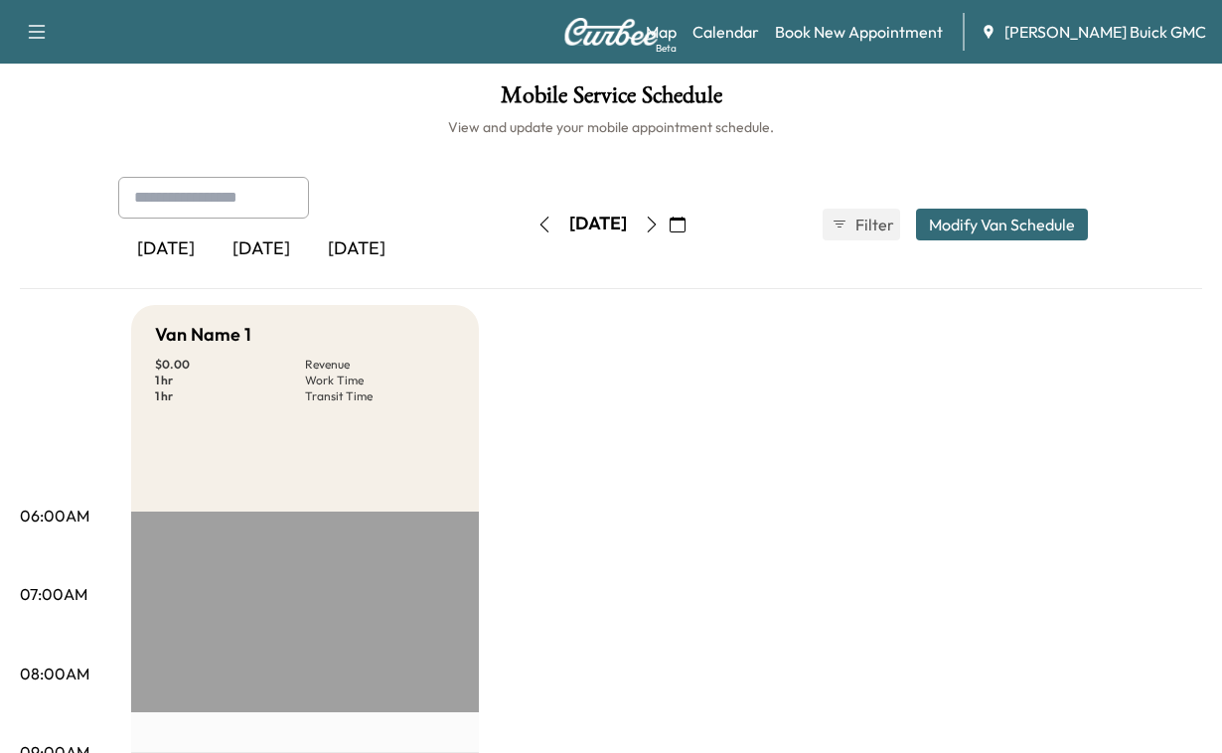
click at [299, 272] on div "[DATE]" at bounding box center [261, 250] width 95 height 46
click at [528, 256] on div "[DATE] August 2025 S M T W T F S 27 28 29 30 31 1 2 3 4 5 6 7 8 9 10 11 12 13 1…" at bounding box center [611, 225] width 167 height 64
click at [386, 272] on div "[DATE]" at bounding box center [356, 250] width 95 height 46
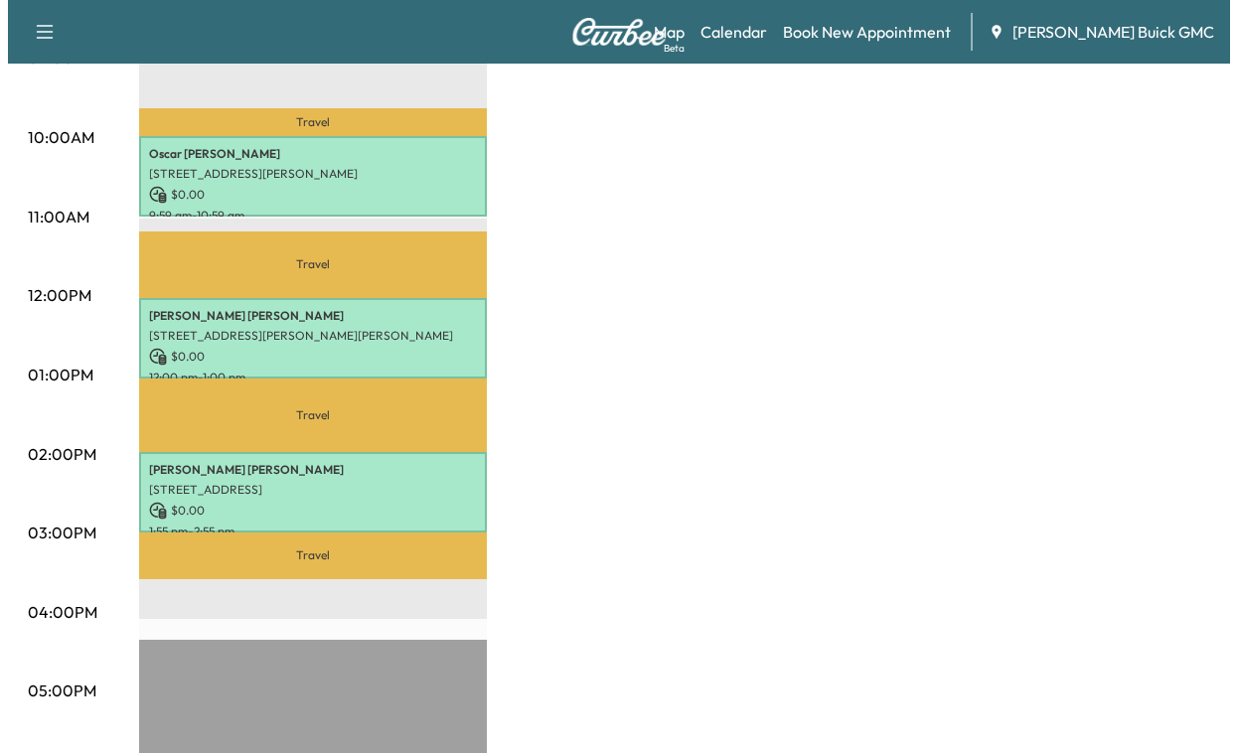
scroll to position [696, 0]
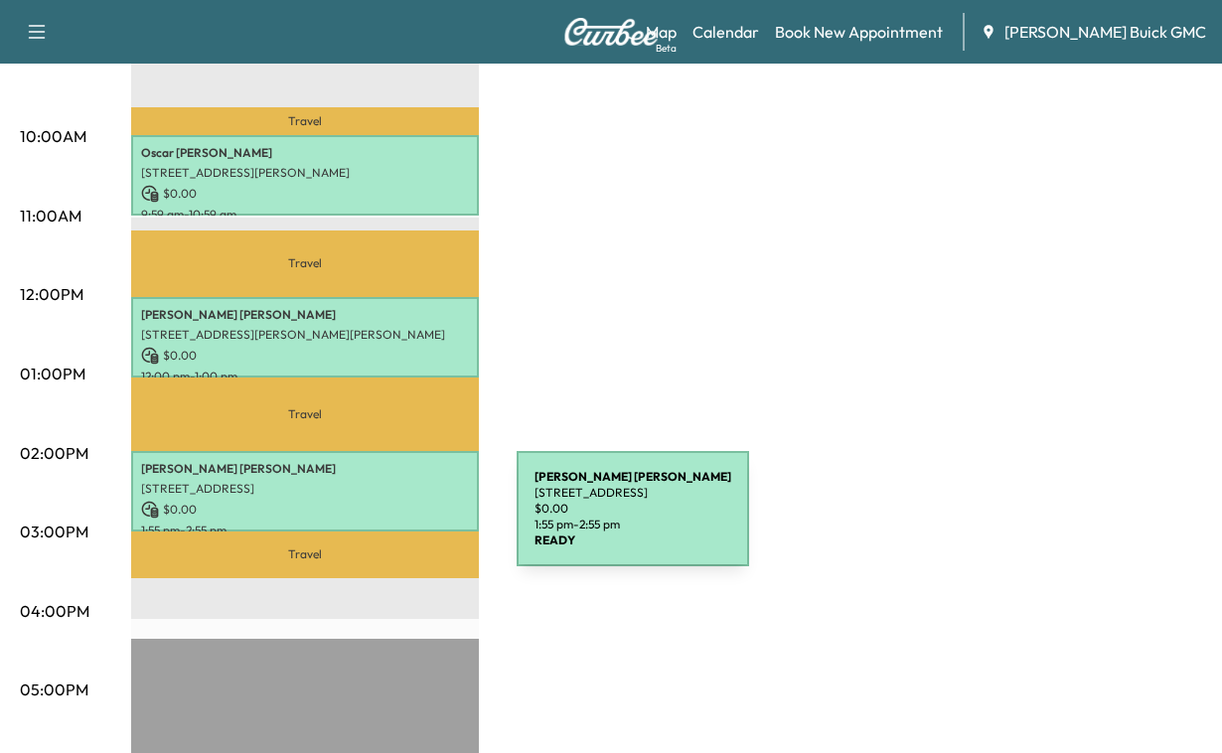
click at [368, 477] on p "[PERSON_NAME]" at bounding box center [305, 469] width 328 height 16
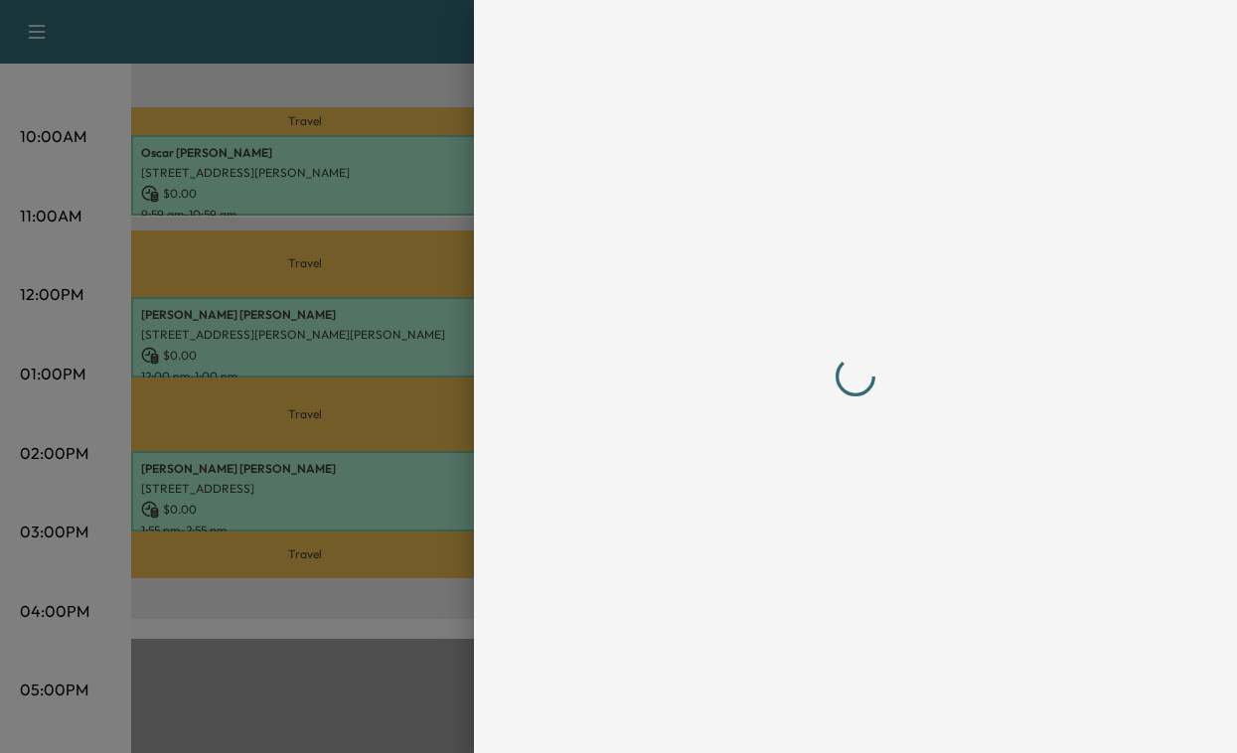
click at [369, 521] on div at bounding box center [618, 376] width 1237 height 753
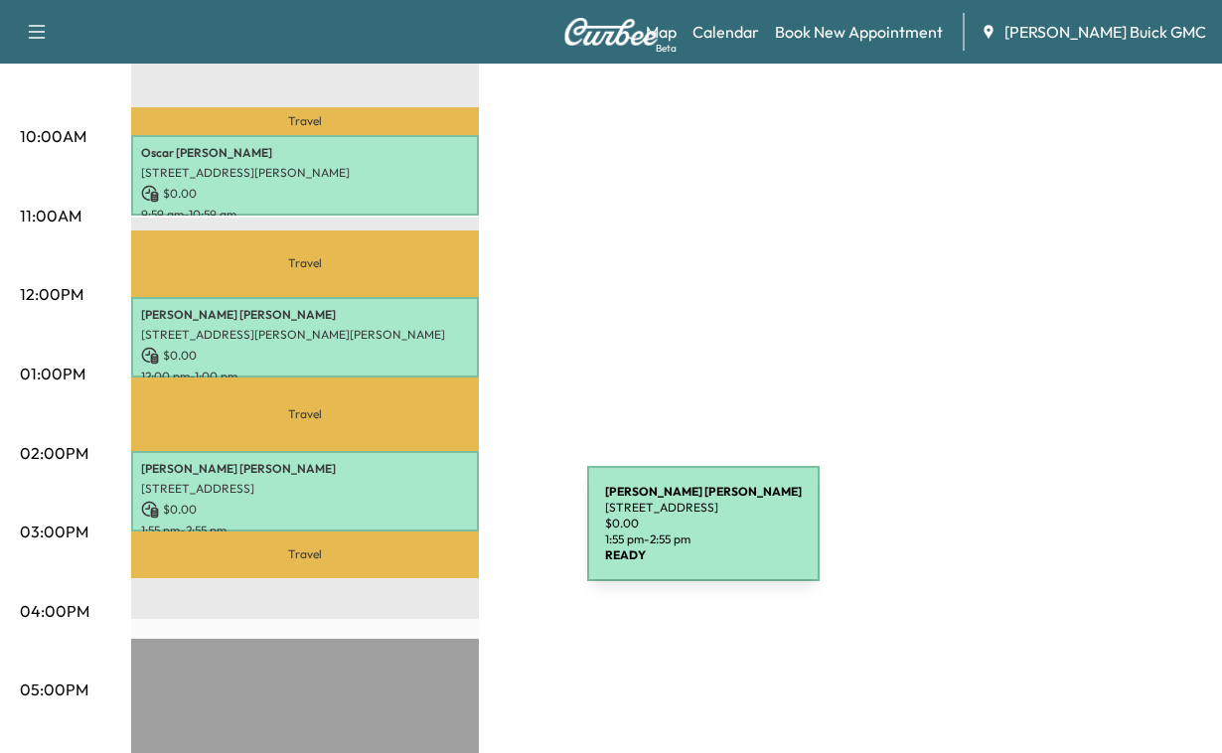
click at [438, 477] on p "[PERSON_NAME]" at bounding box center [305, 469] width 328 height 16
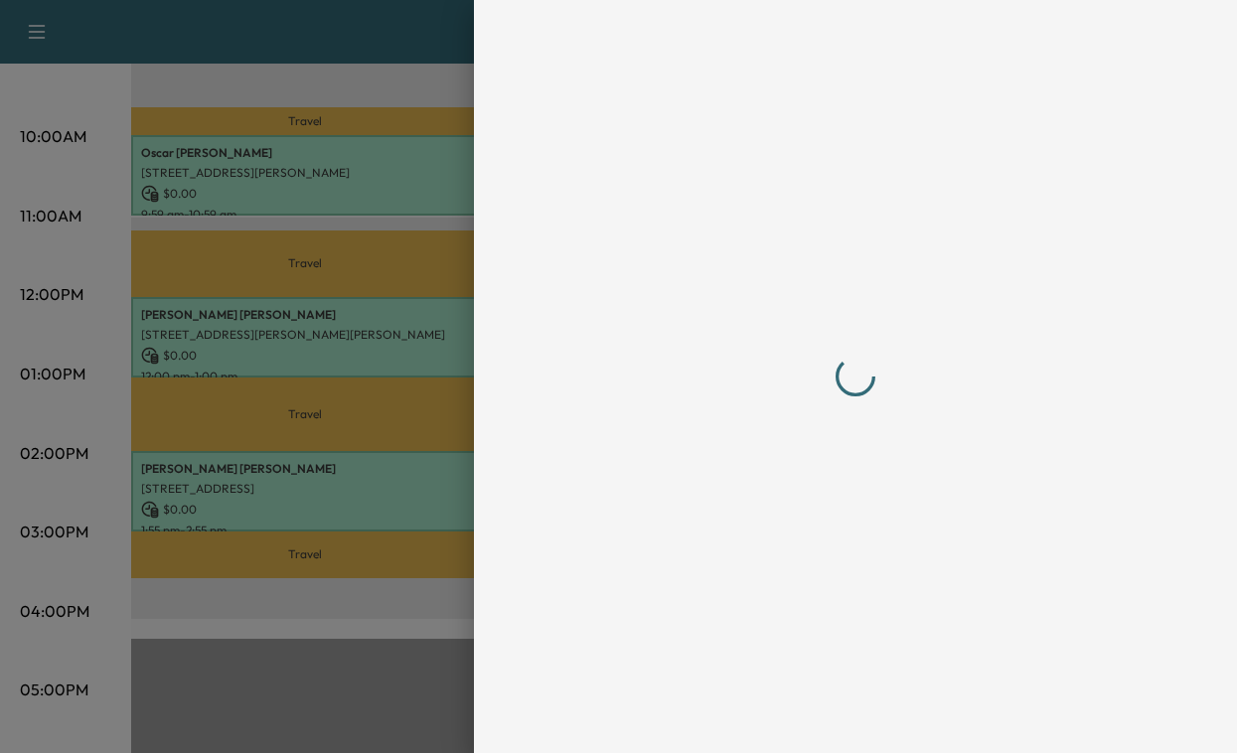
click at [438, 538] on div at bounding box center [618, 376] width 1237 height 753
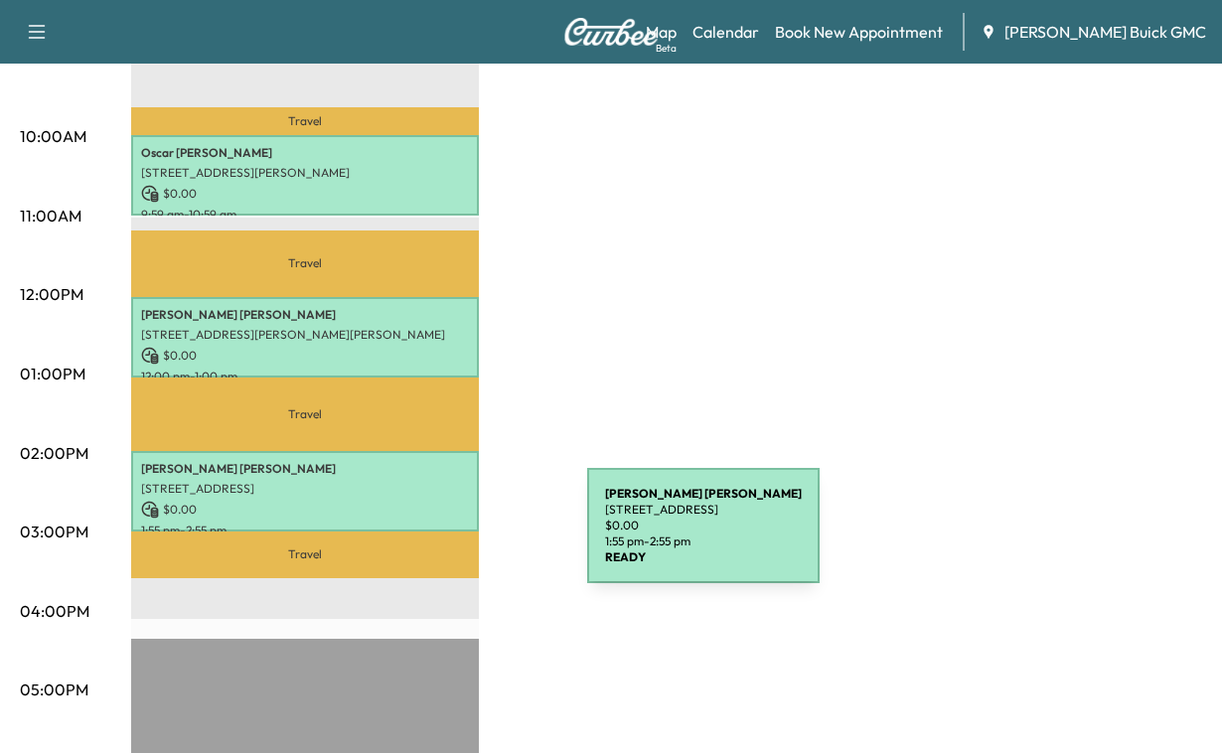
click at [438, 477] on p "[PERSON_NAME]" at bounding box center [305, 469] width 328 height 16
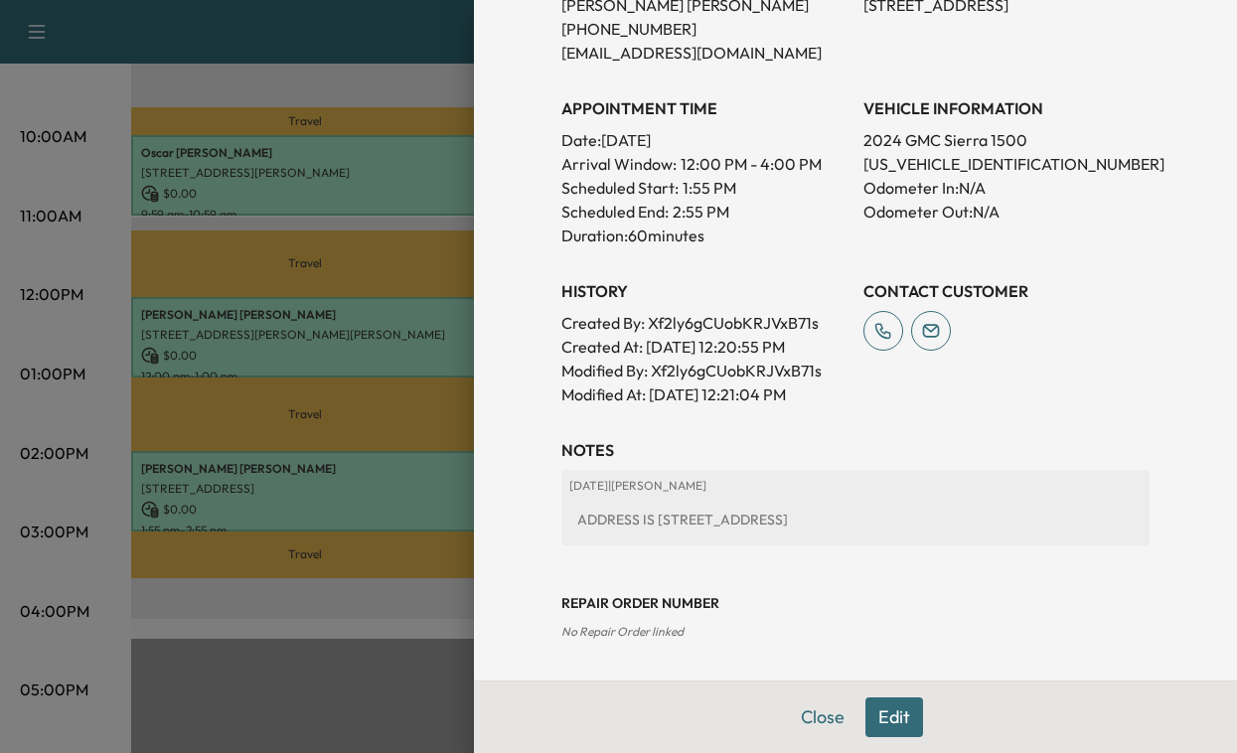
scroll to position [497, 0]
click at [875, 707] on button "Edit" at bounding box center [894, 718] width 58 height 40
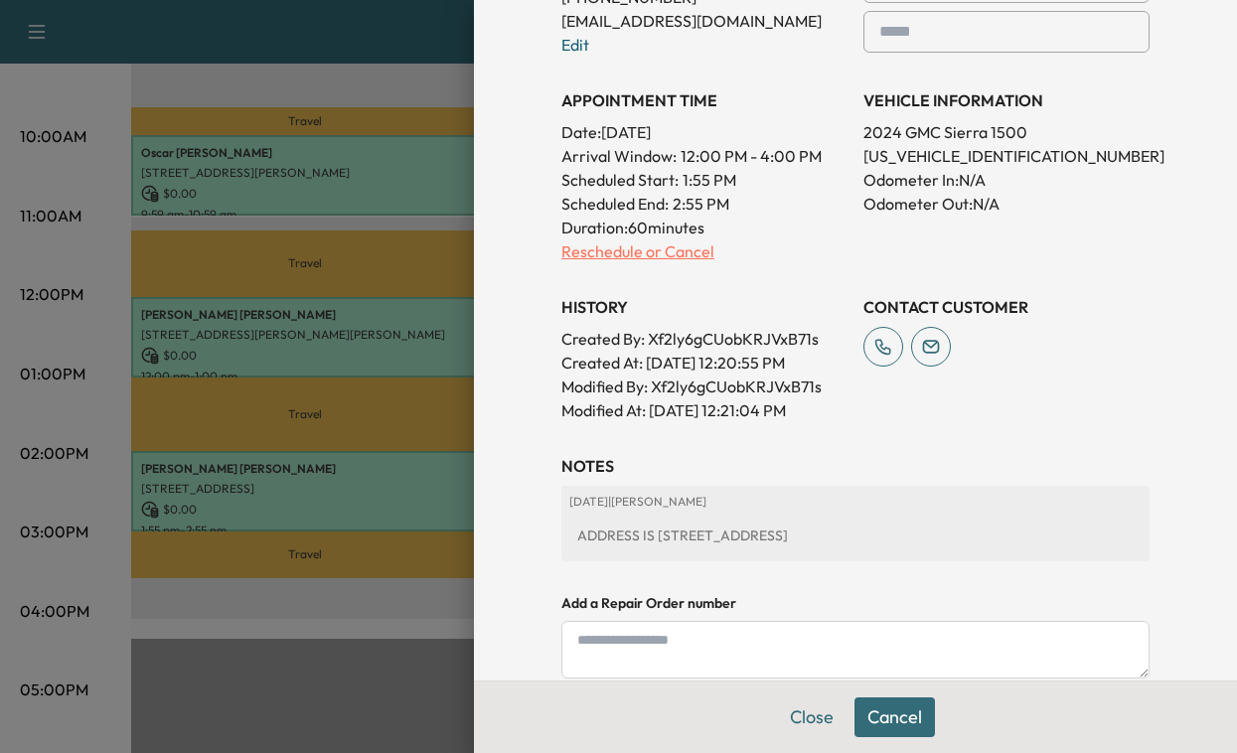
click at [685, 263] on p "Reschedule or Cancel" at bounding box center [704, 251] width 286 height 24
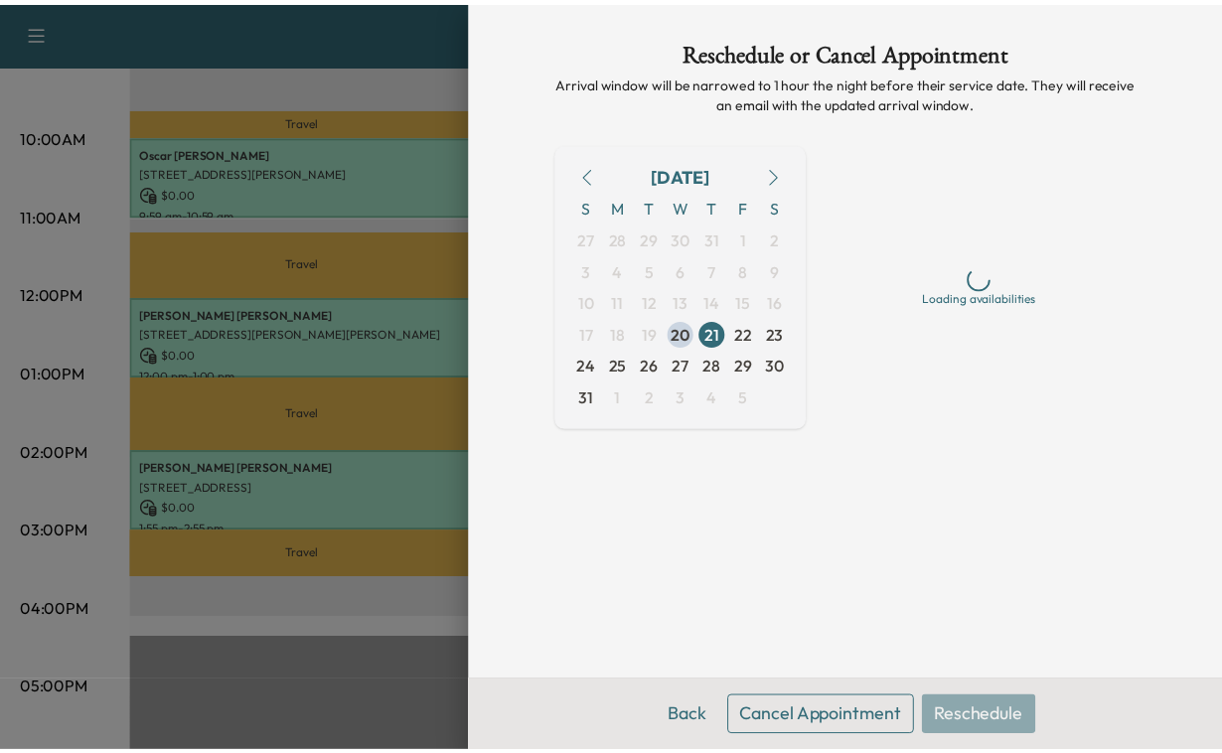
scroll to position [0, 0]
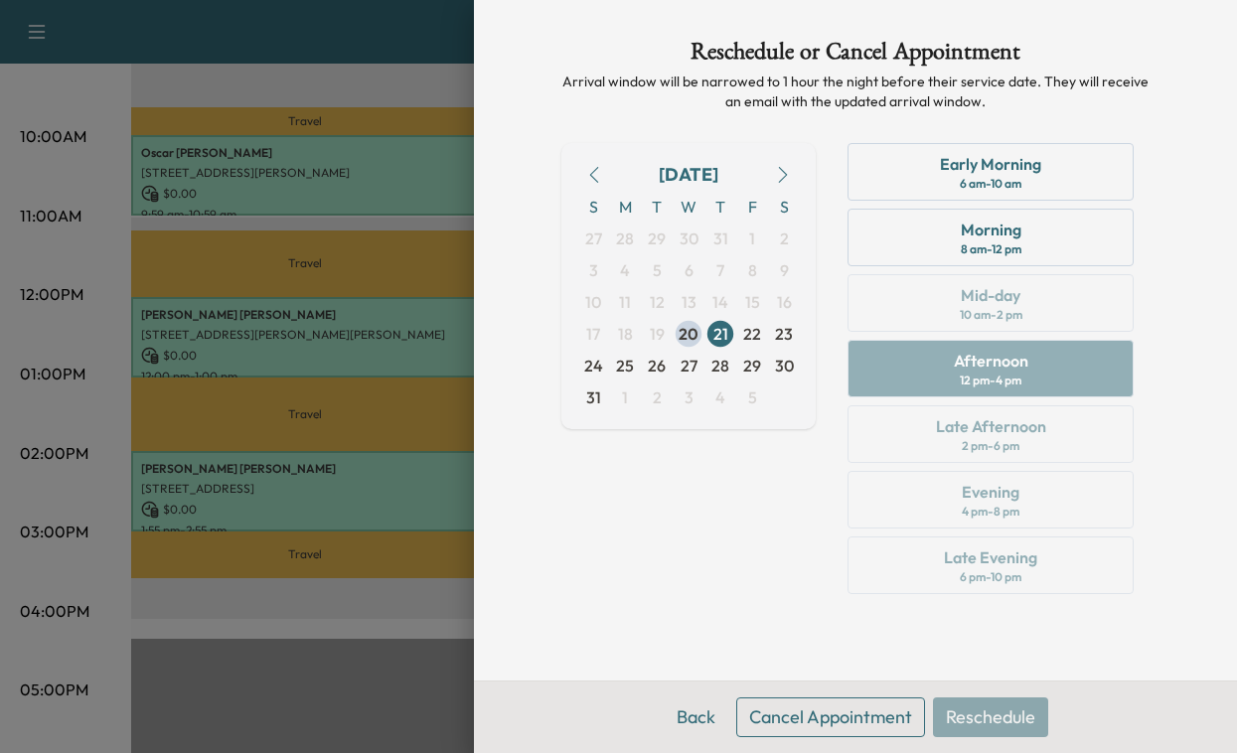
click at [797, 705] on button "Cancel Appointment" at bounding box center [830, 718] width 189 height 40
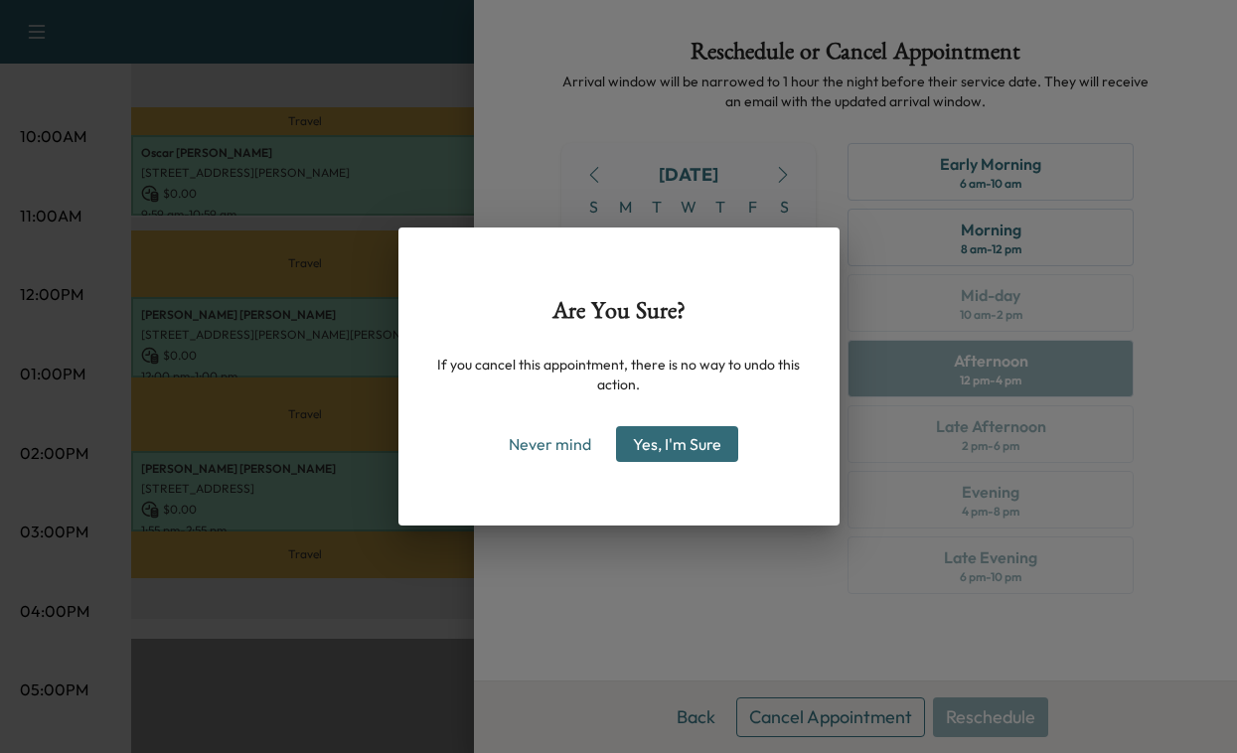
click at [688, 460] on button "Yes, I'm Sure" at bounding box center [677, 444] width 122 height 36
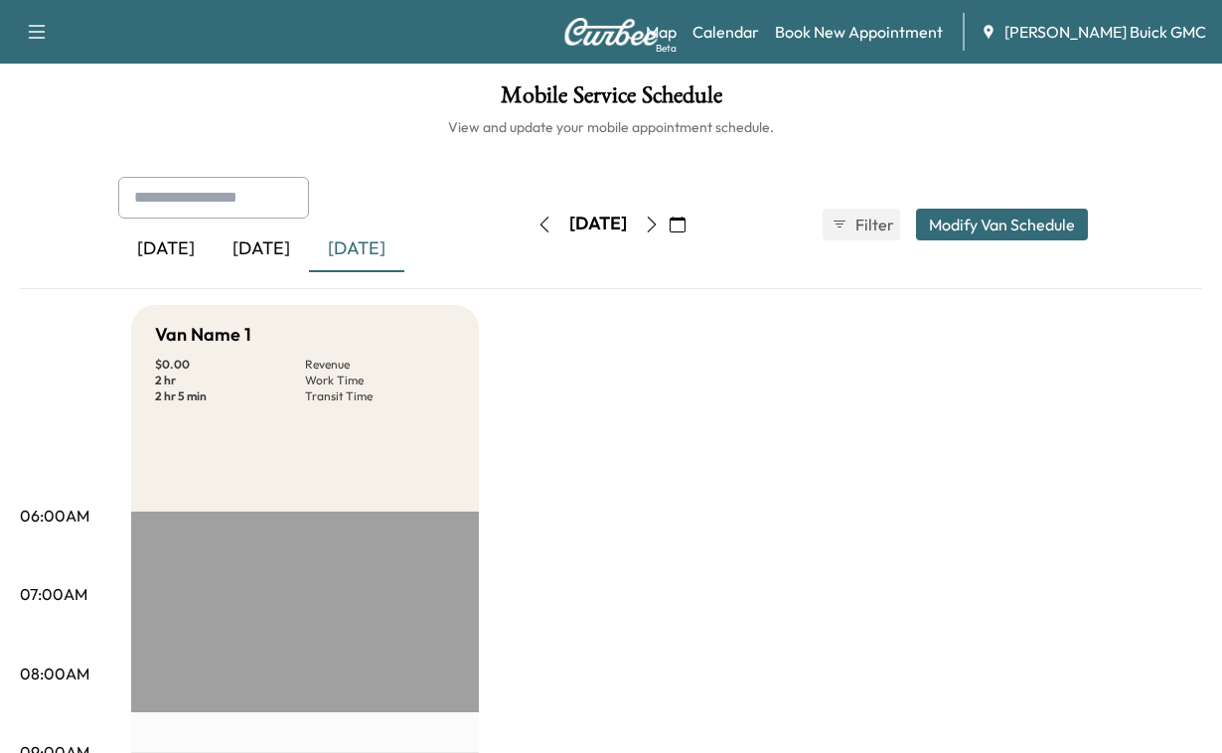
click at [302, 272] on div "[DATE]" at bounding box center [261, 250] width 95 height 46
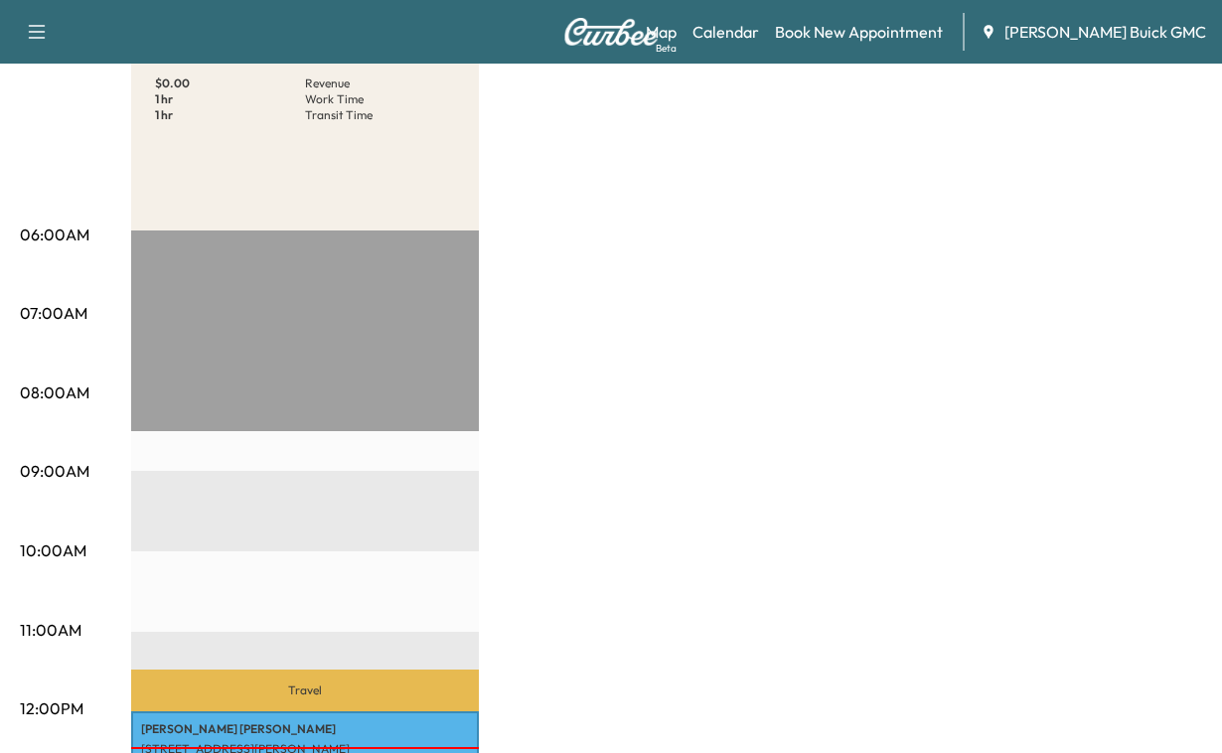
scroll to position [99, 0]
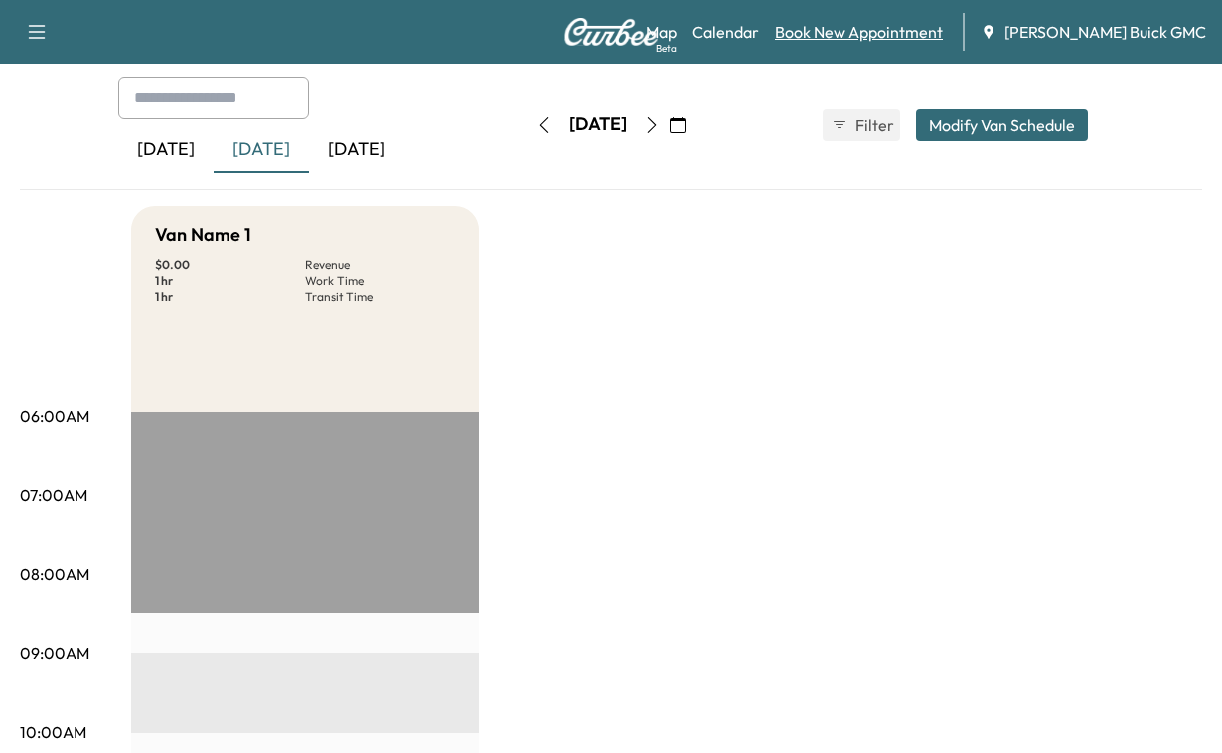
click at [863, 30] on link "Book New Appointment" at bounding box center [859, 32] width 168 height 24
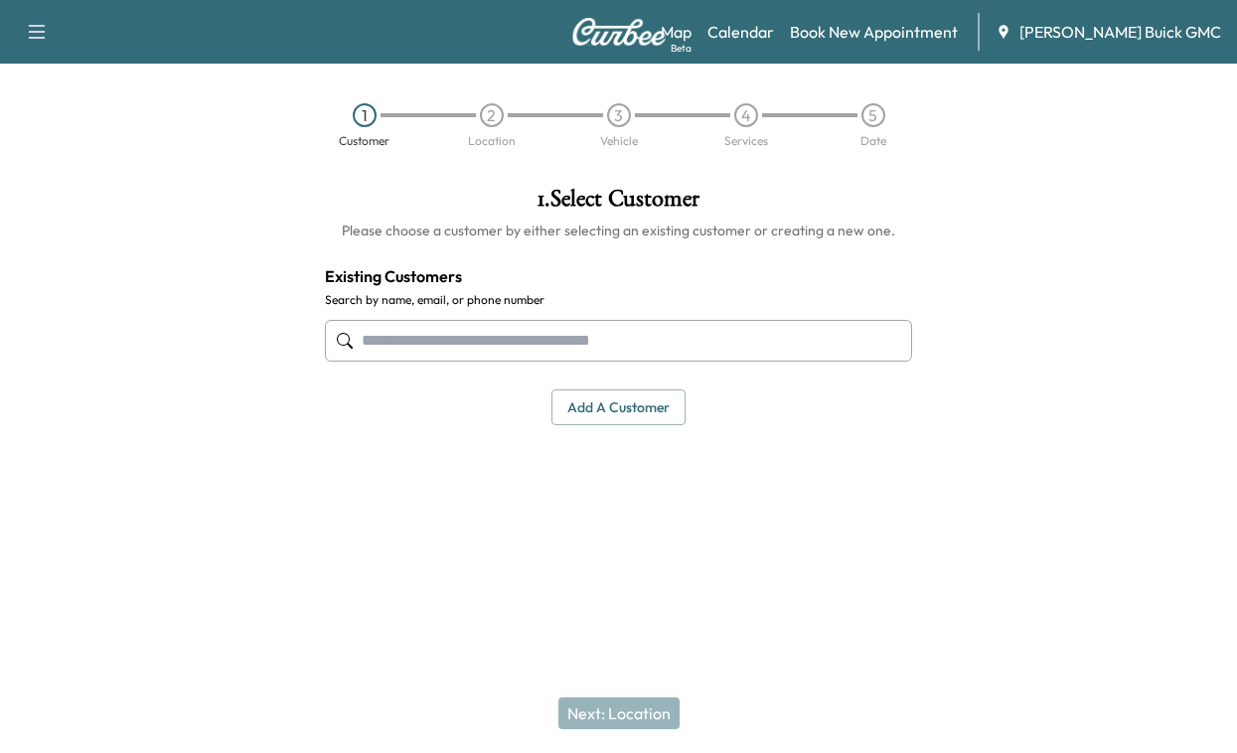
click at [429, 362] on input "text" at bounding box center [618, 341] width 587 height 42
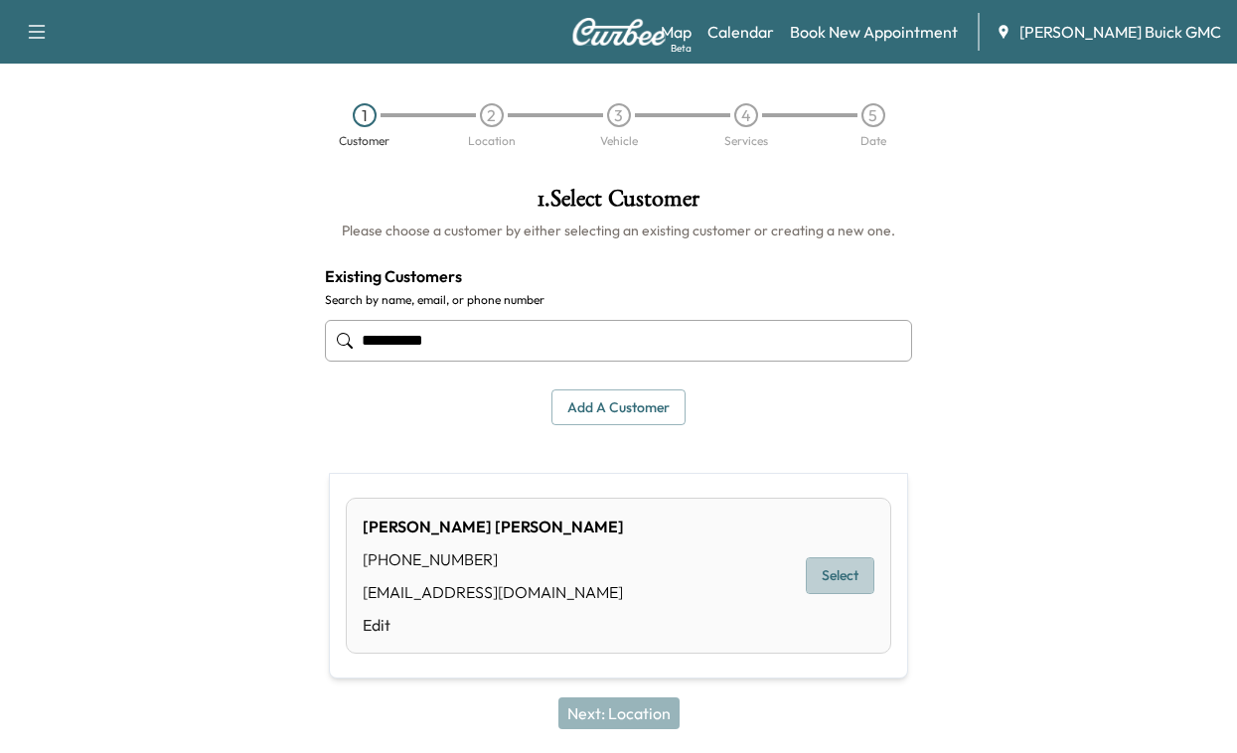
click at [823, 582] on button "Select" at bounding box center [840, 575] width 69 height 37
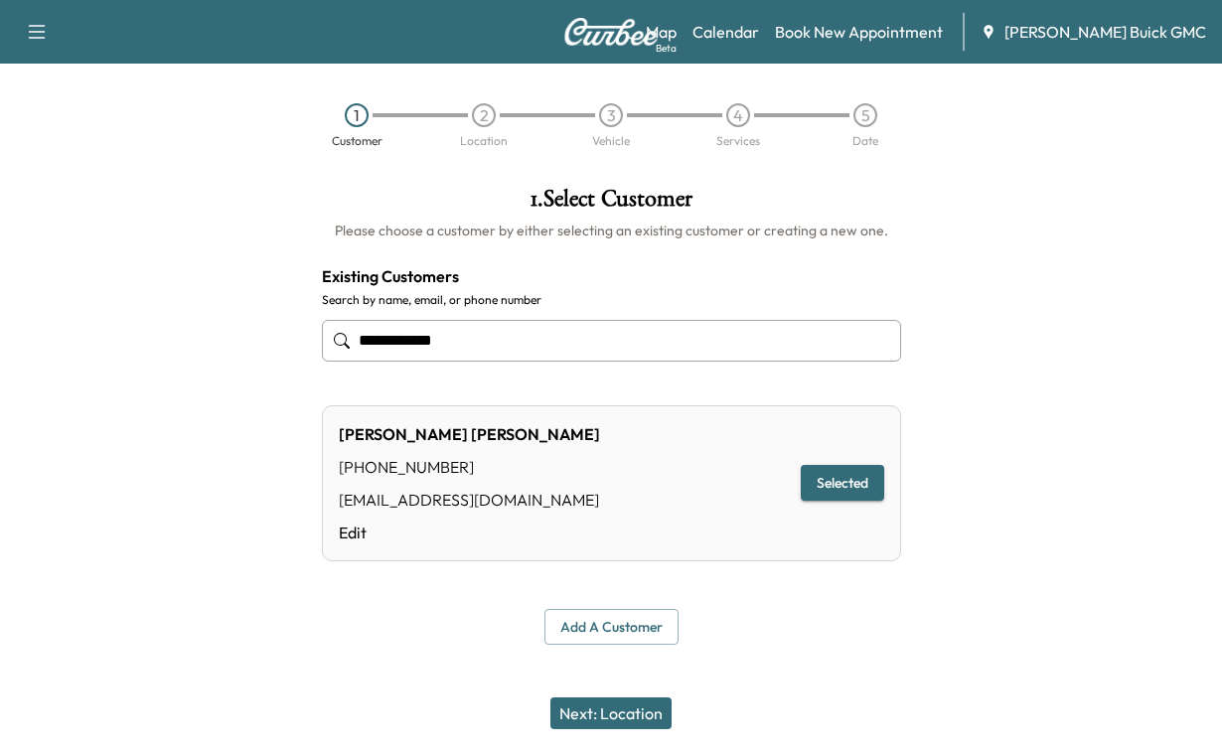
type input "**********"
click at [623, 700] on button "Next: Location" at bounding box center [610, 714] width 121 height 32
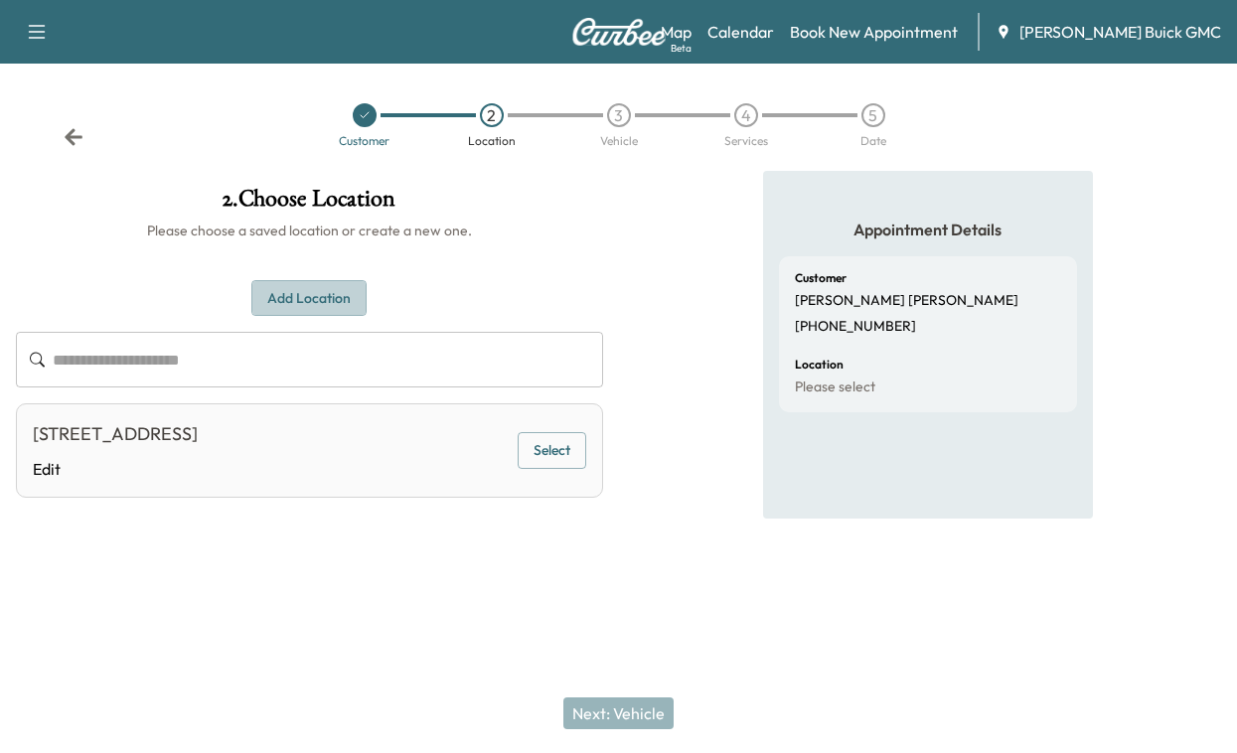
click at [288, 317] on button "Add Location" at bounding box center [308, 298] width 115 height 37
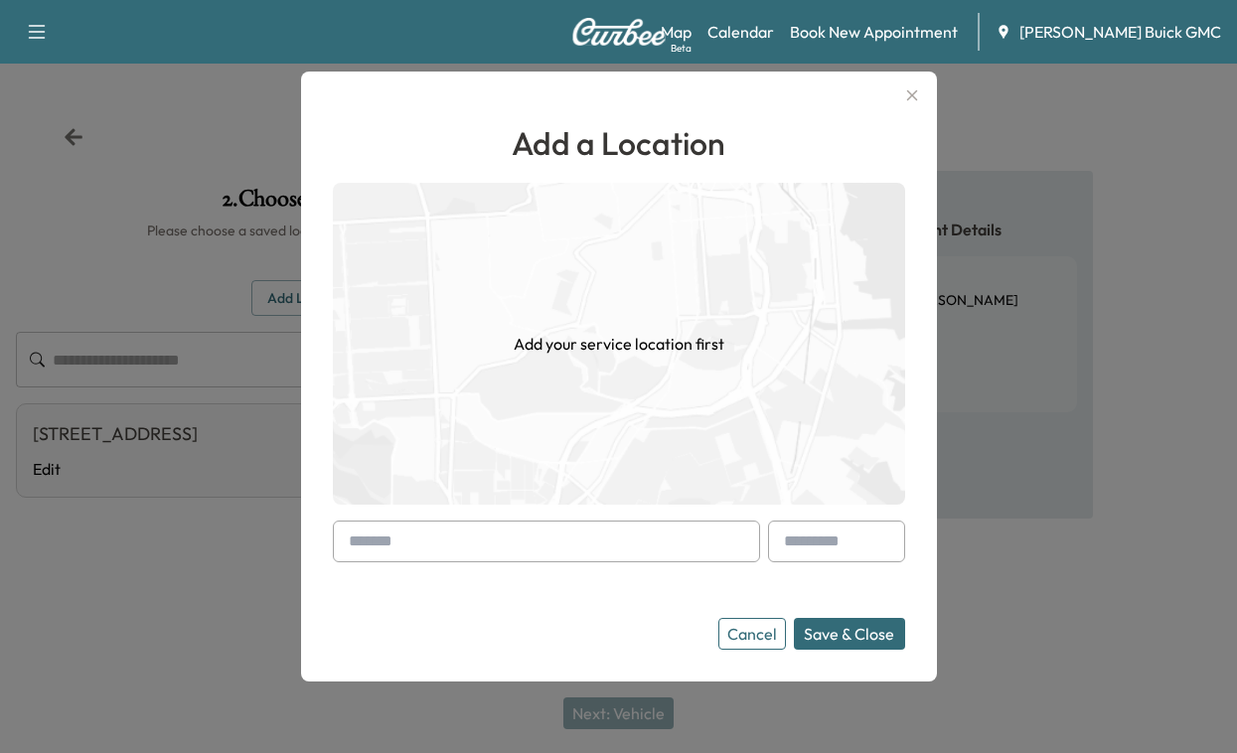
click at [389, 532] on input "text" at bounding box center [546, 542] width 427 height 42
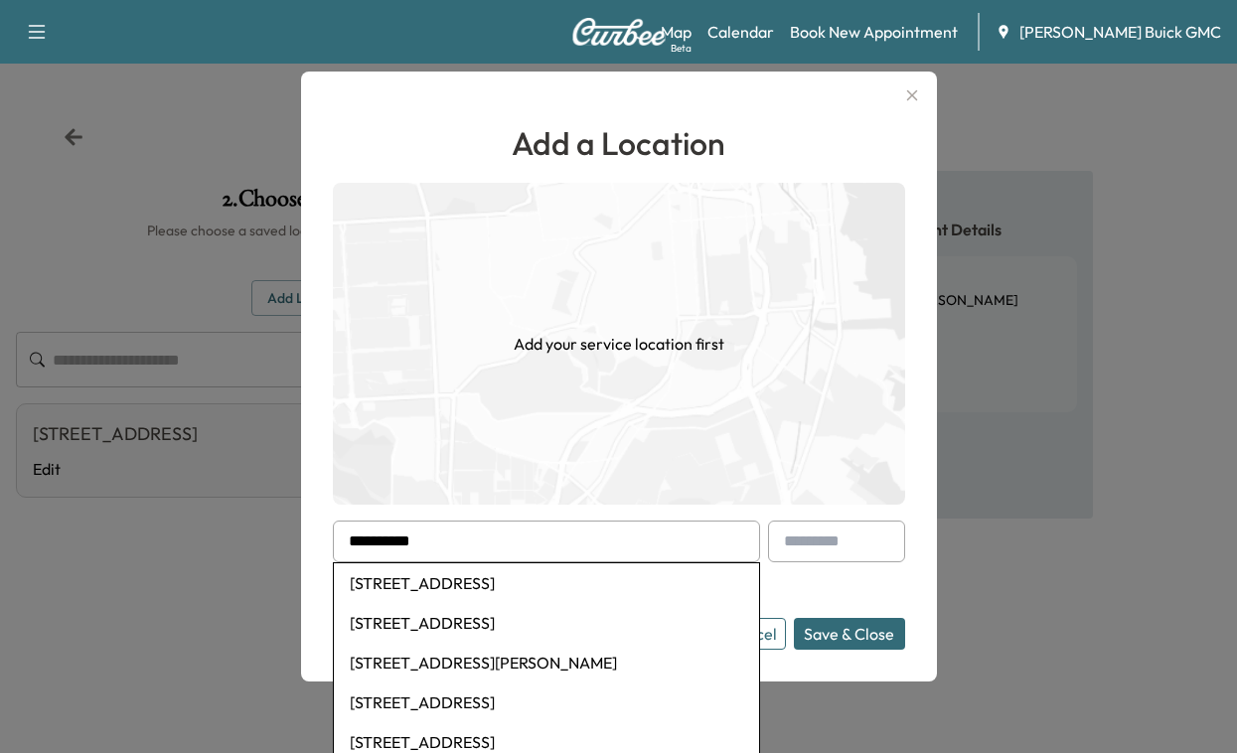
click at [431, 583] on li "[STREET_ADDRESS]" at bounding box center [546, 583] width 425 height 40
type input "**********"
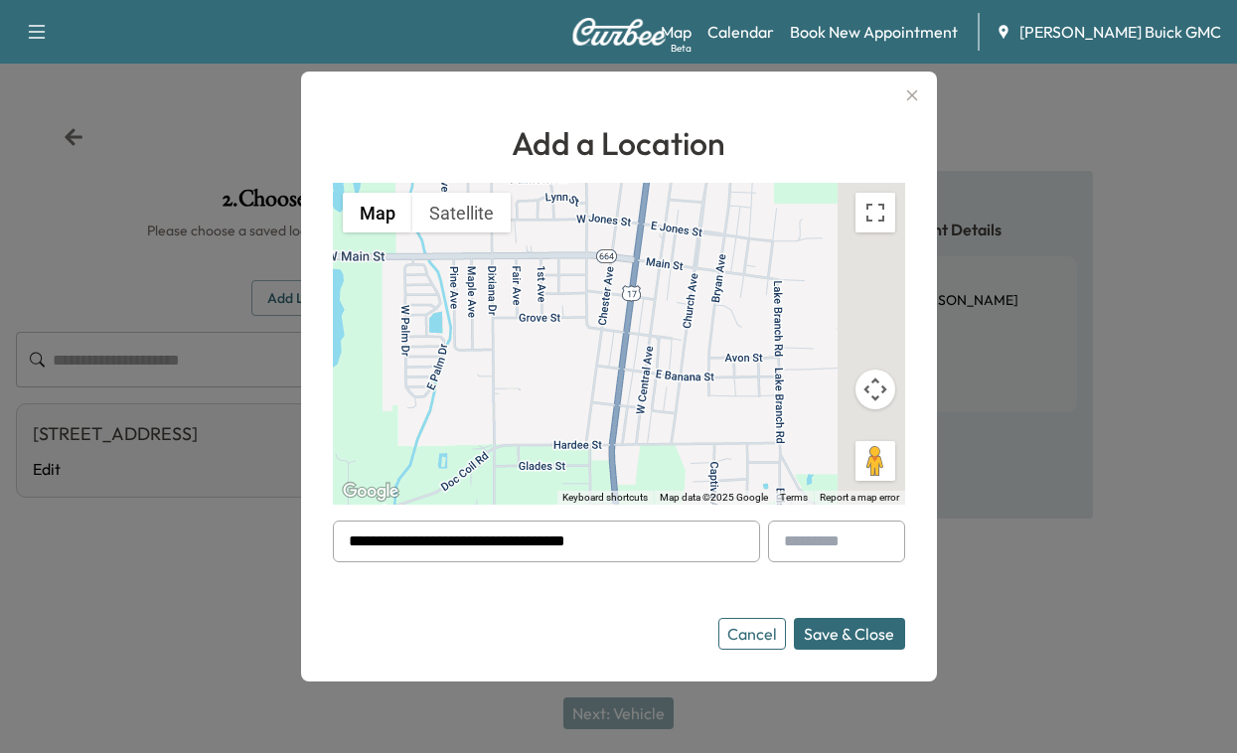
click at [808, 639] on button "Save & Close" at bounding box center [849, 634] width 111 height 32
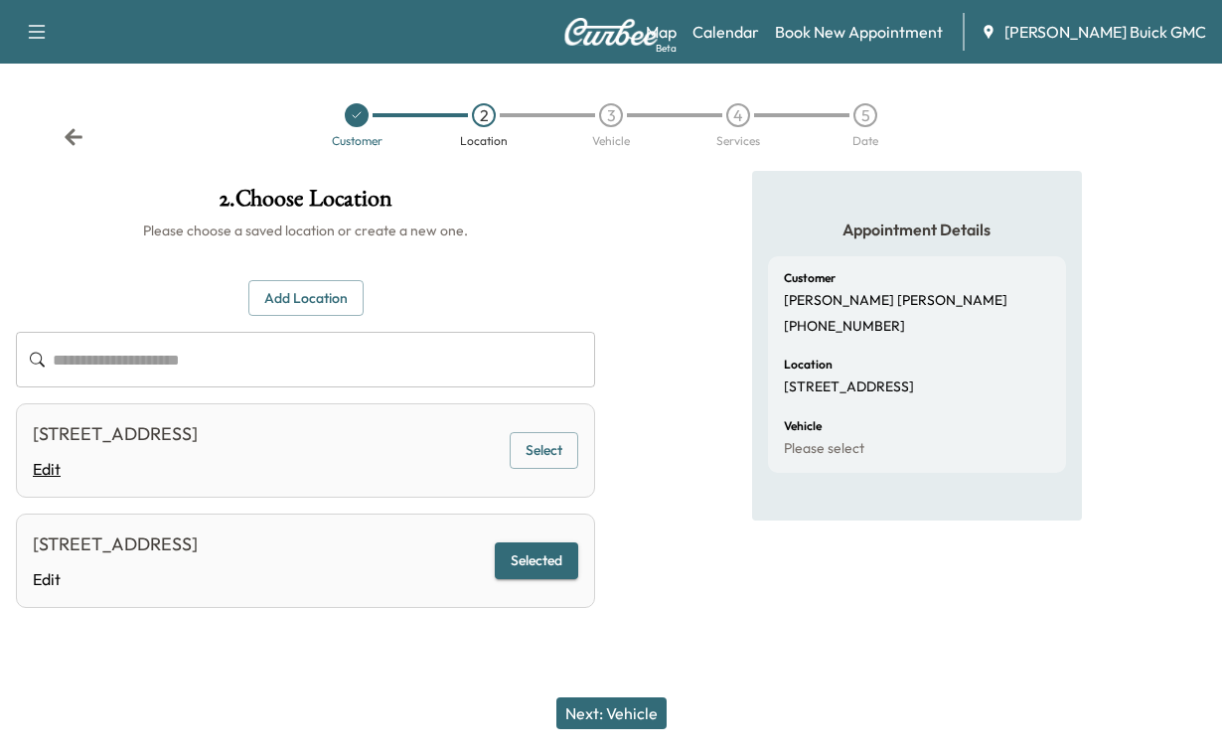
click at [48, 481] on link "Edit" at bounding box center [115, 469] width 165 height 24
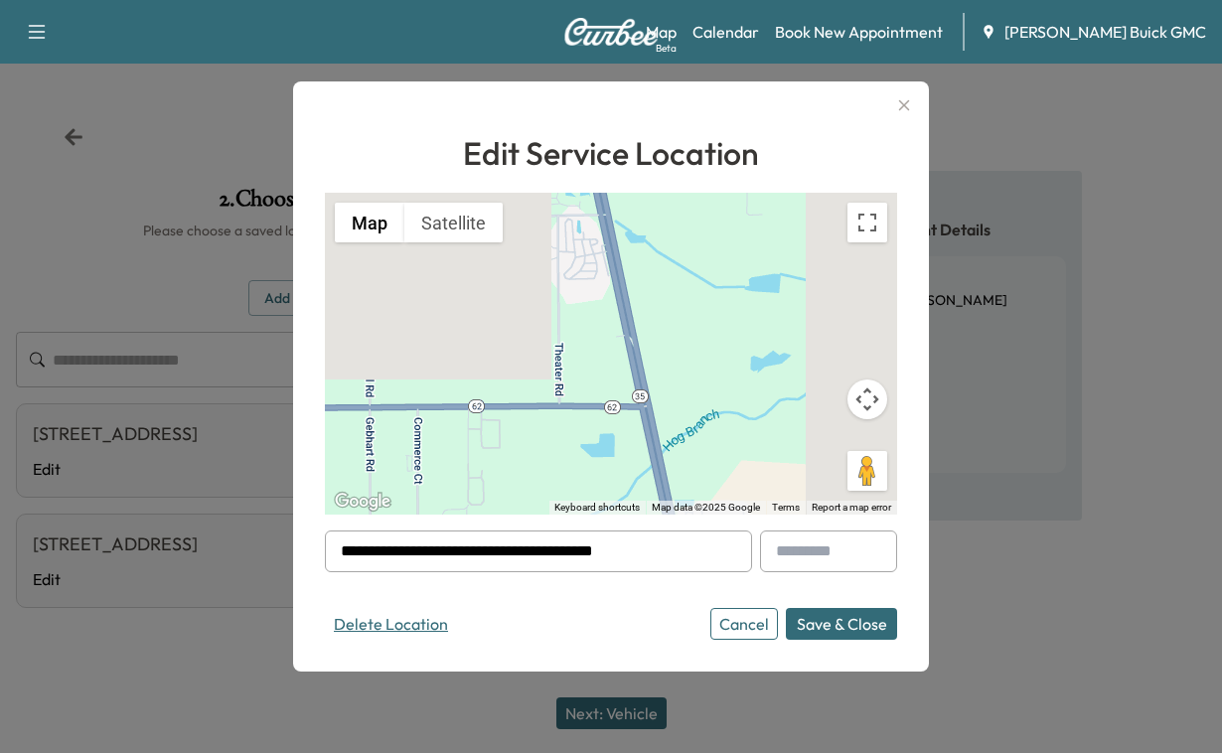
click at [447, 630] on button "Delete Location" at bounding box center [391, 624] width 132 height 32
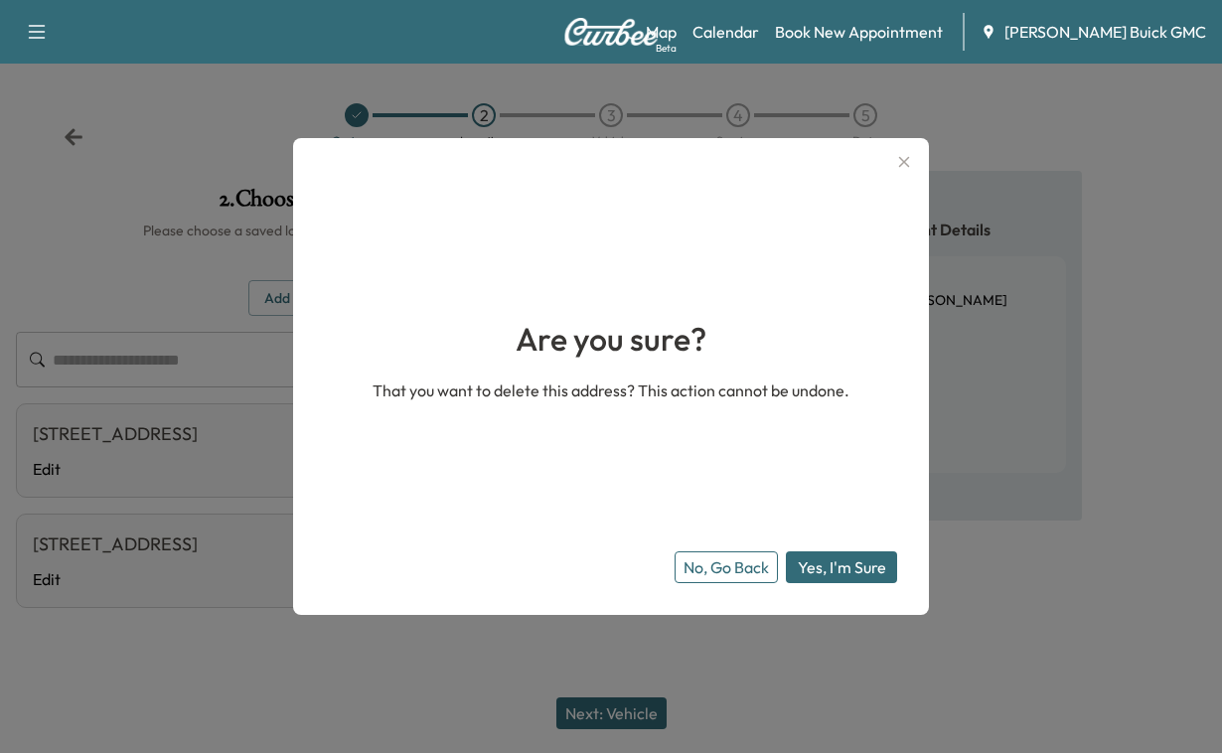
click at [811, 559] on button "Yes, I'm Sure" at bounding box center [841, 567] width 111 height 32
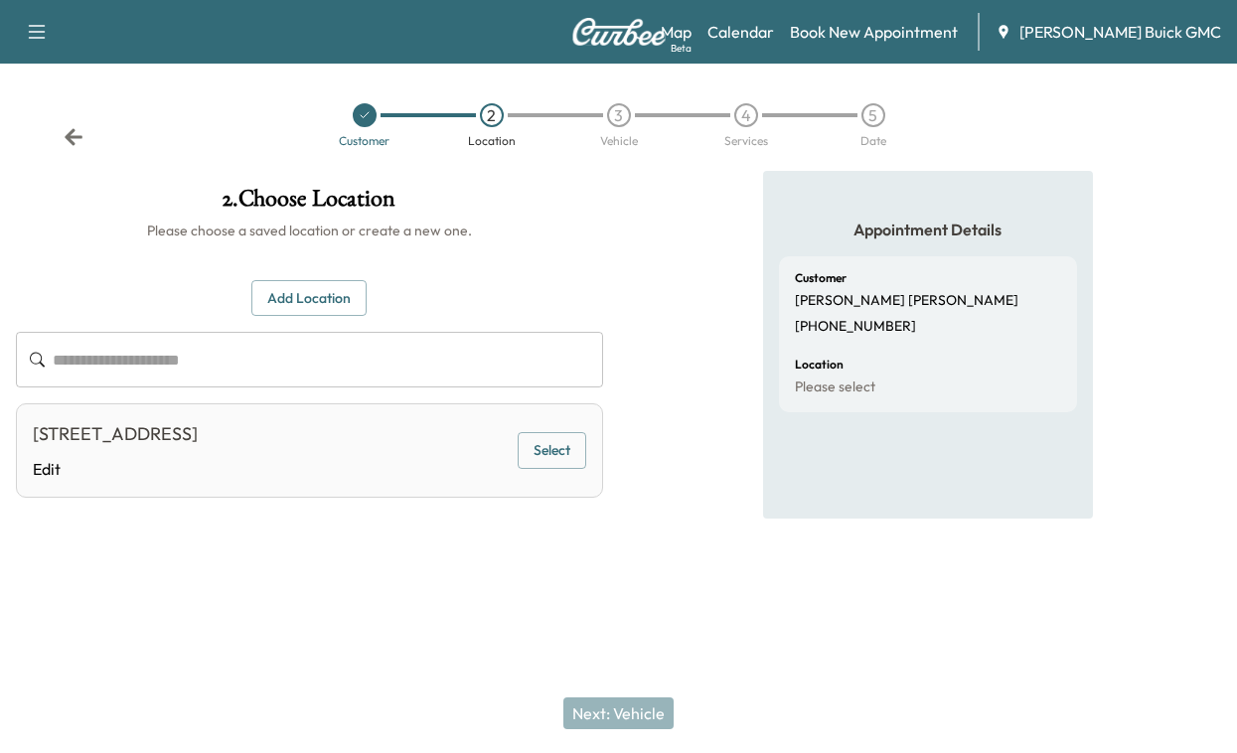
click at [530, 469] on button "Select" at bounding box center [552, 450] width 69 height 37
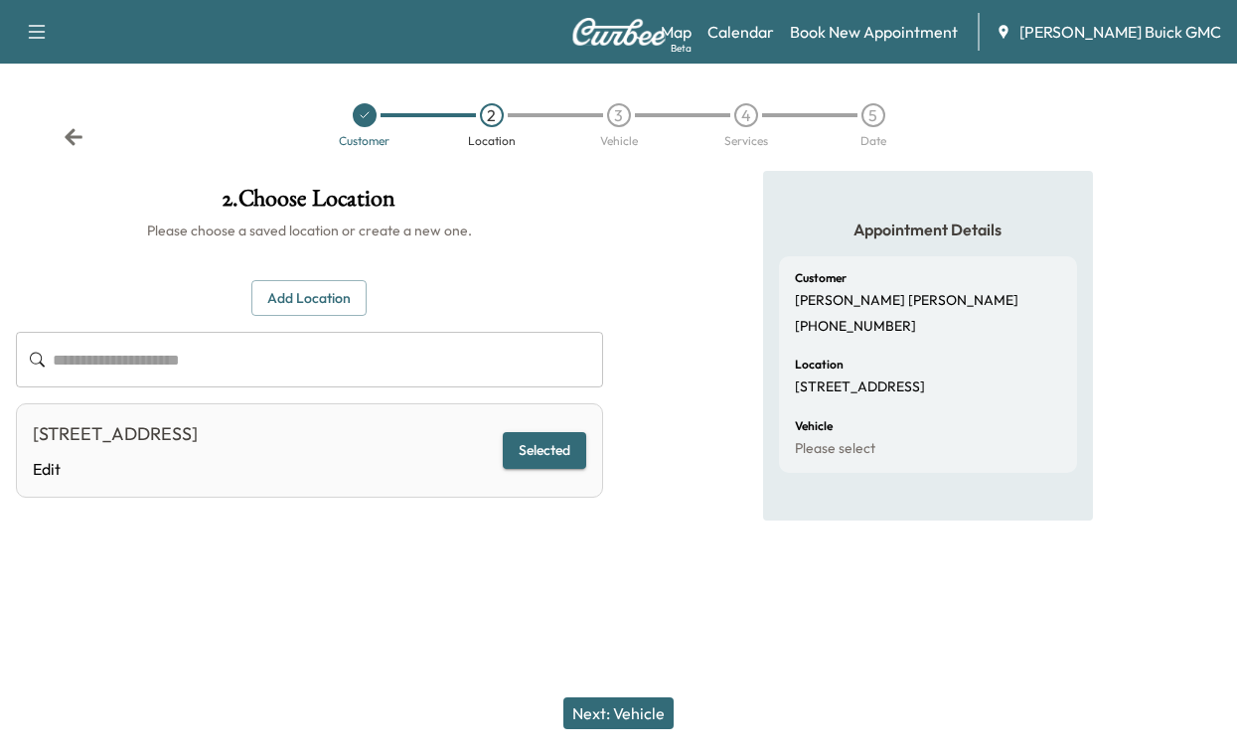
click at [603, 698] on button "Next: Vehicle" at bounding box center [618, 714] width 110 height 32
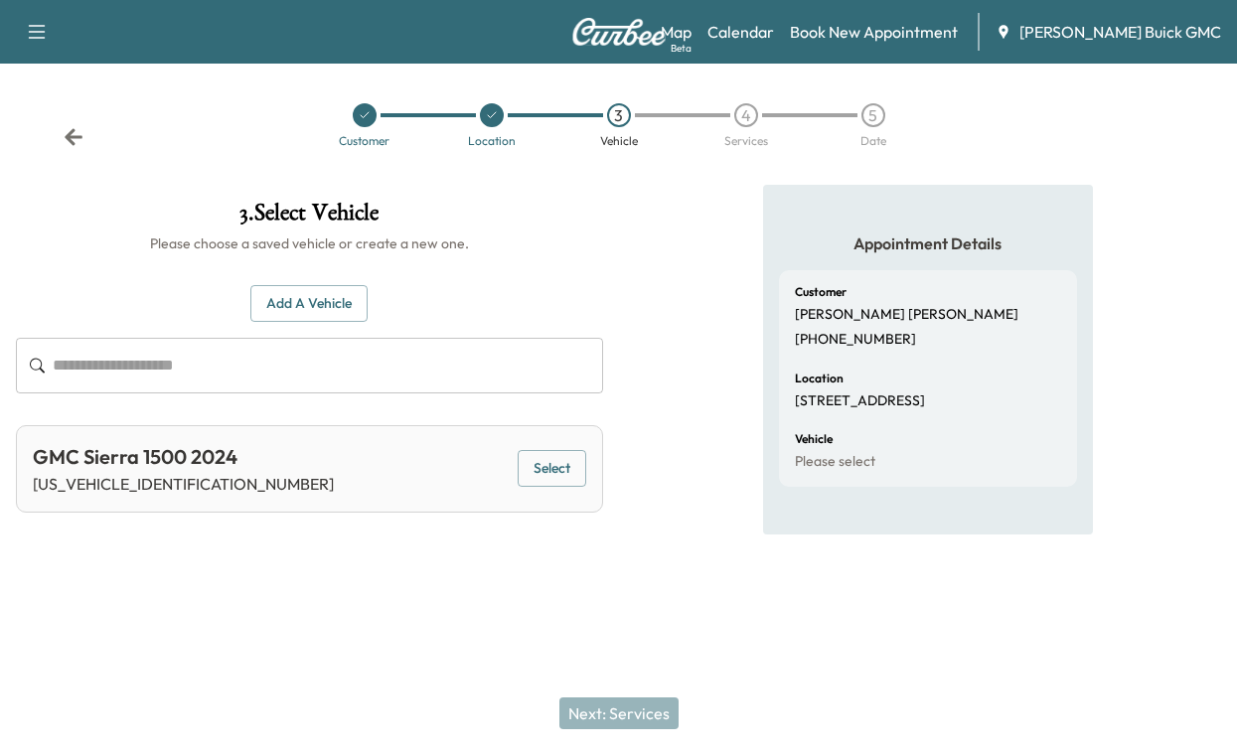
click at [534, 487] on button "Select" at bounding box center [552, 468] width 69 height 37
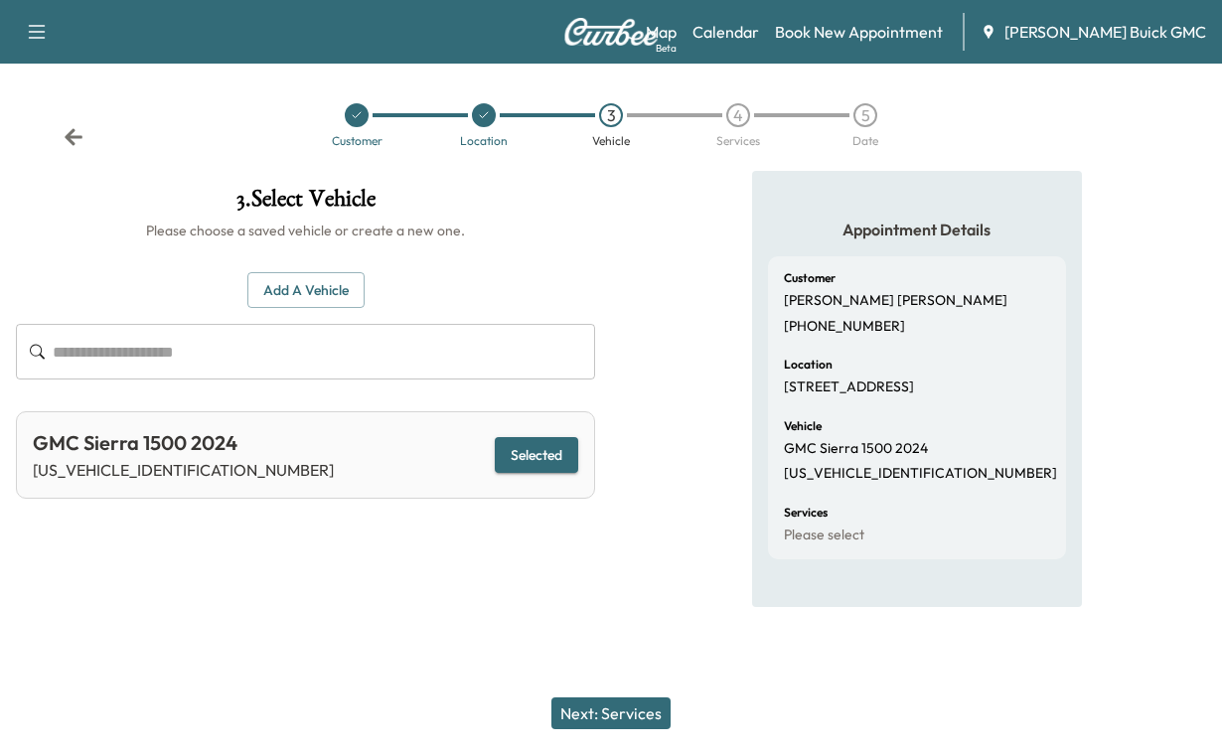
click at [602, 700] on button "Next: Services" at bounding box center [610, 714] width 119 height 32
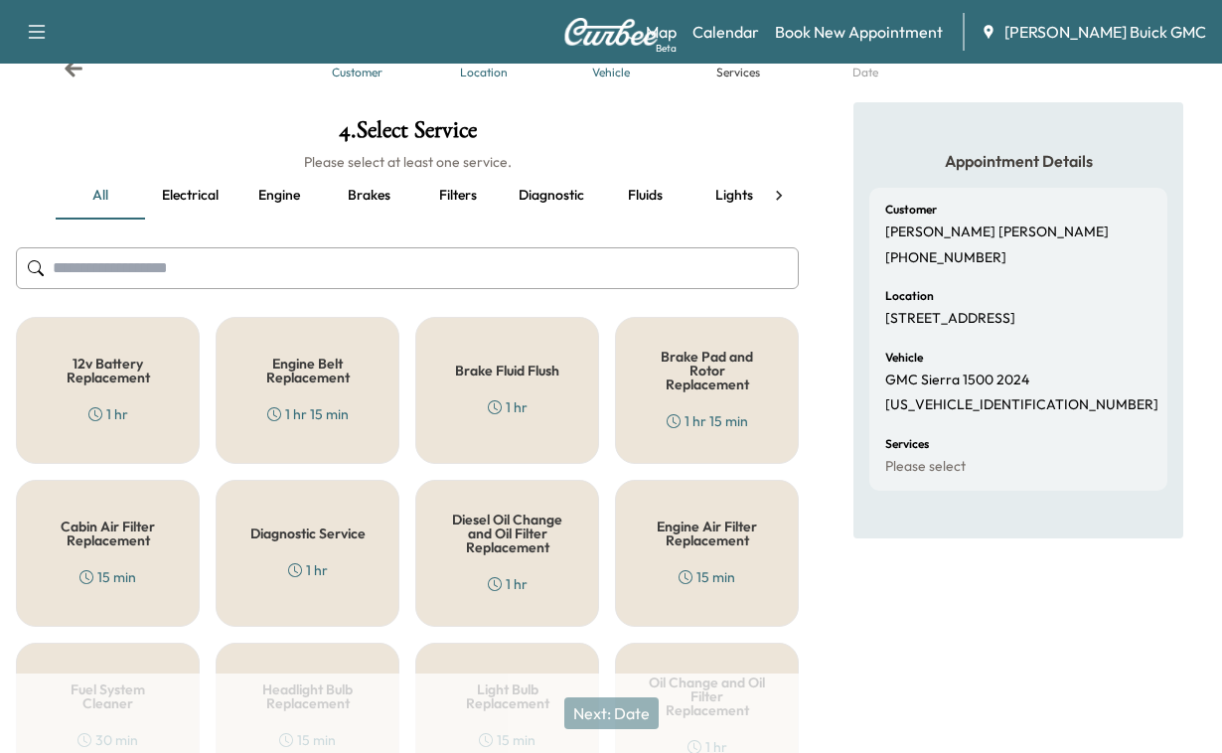
scroll to position [397, 0]
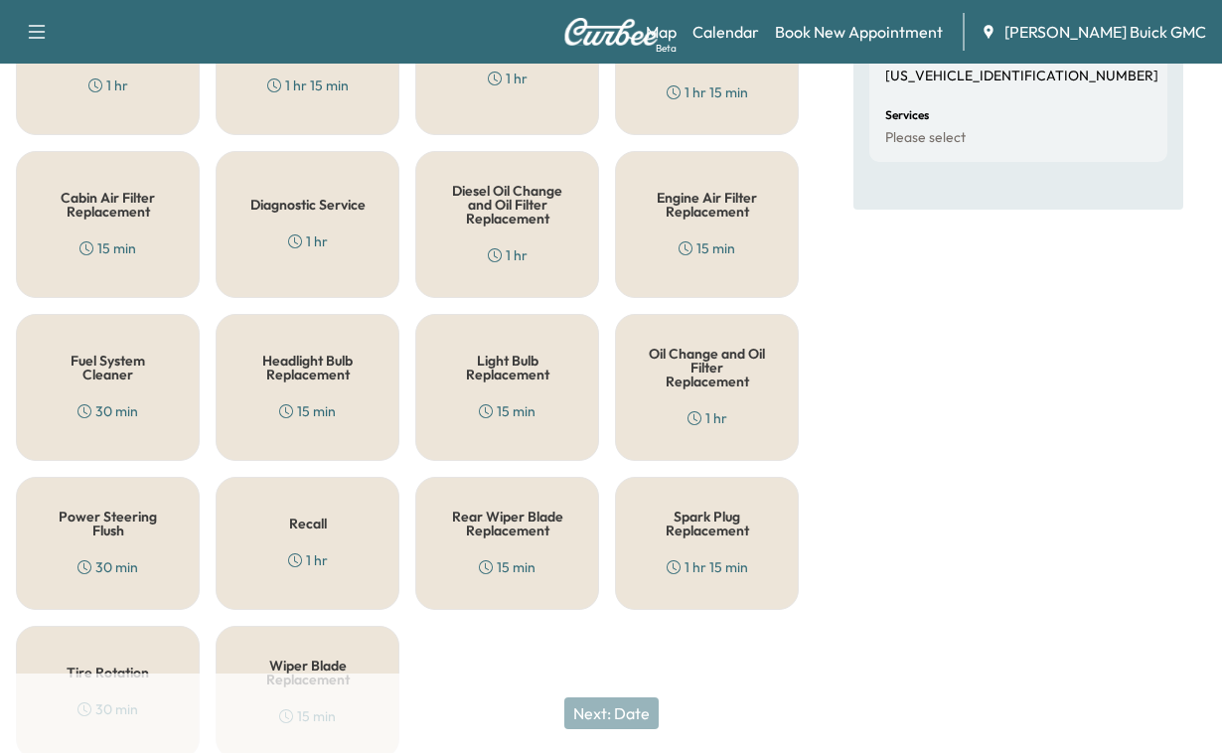
click at [699, 389] on h5 "Oil Change and Oil Filter Replacement" at bounding box center [707, 368] width 118 height 42
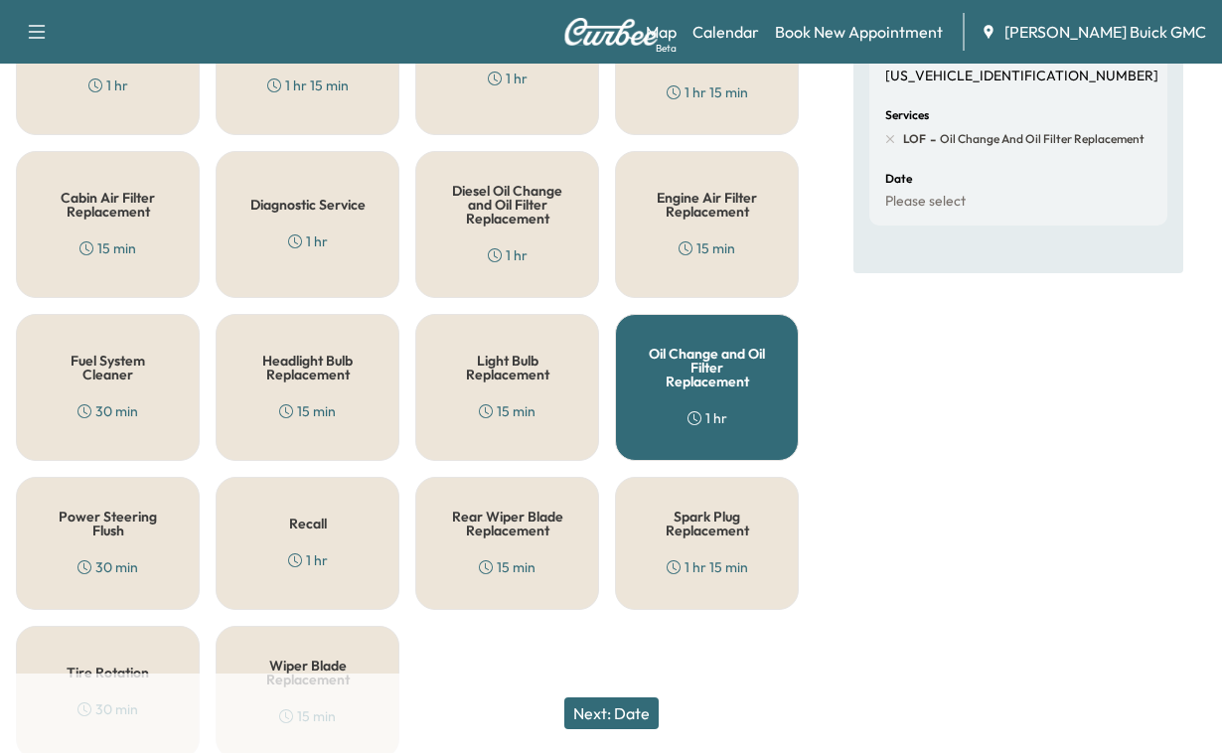
click at [606, 701] on button "Next: Date" at bounding box center [611, 714] width 94 height 32
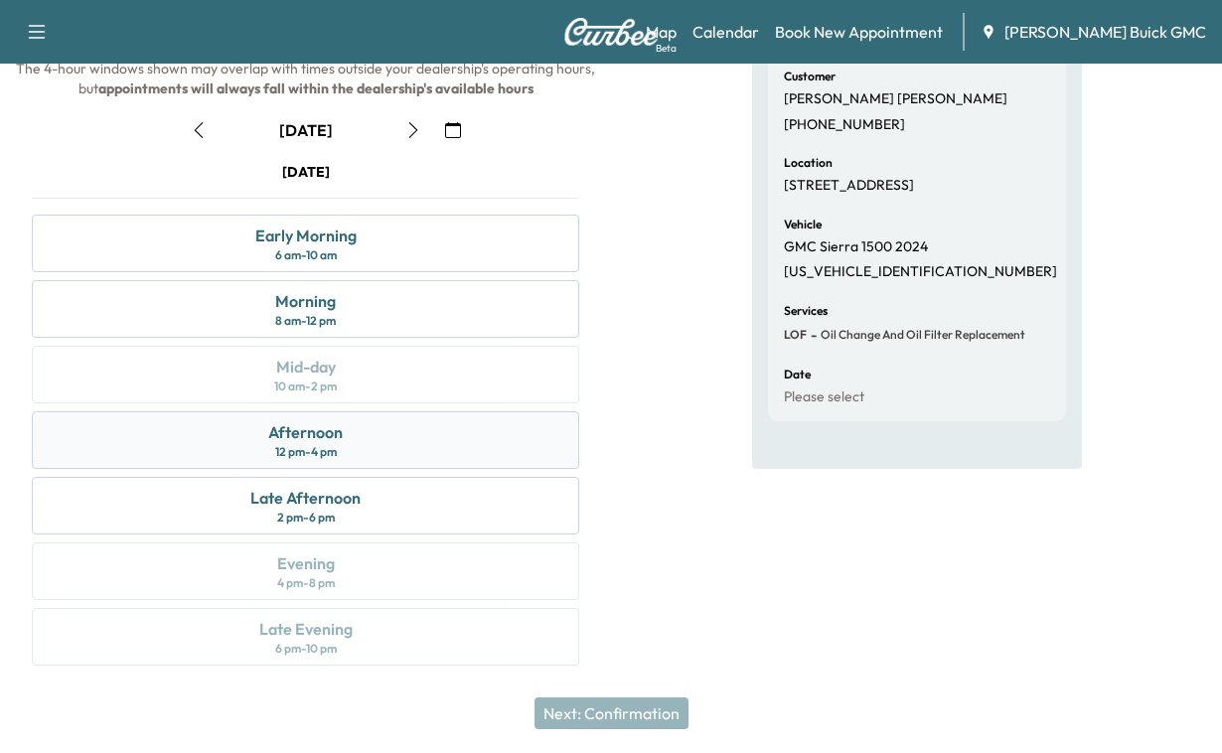
click at [295, 429] on div "Afternoon" at bounding box center [305, 432] width 75 height 24
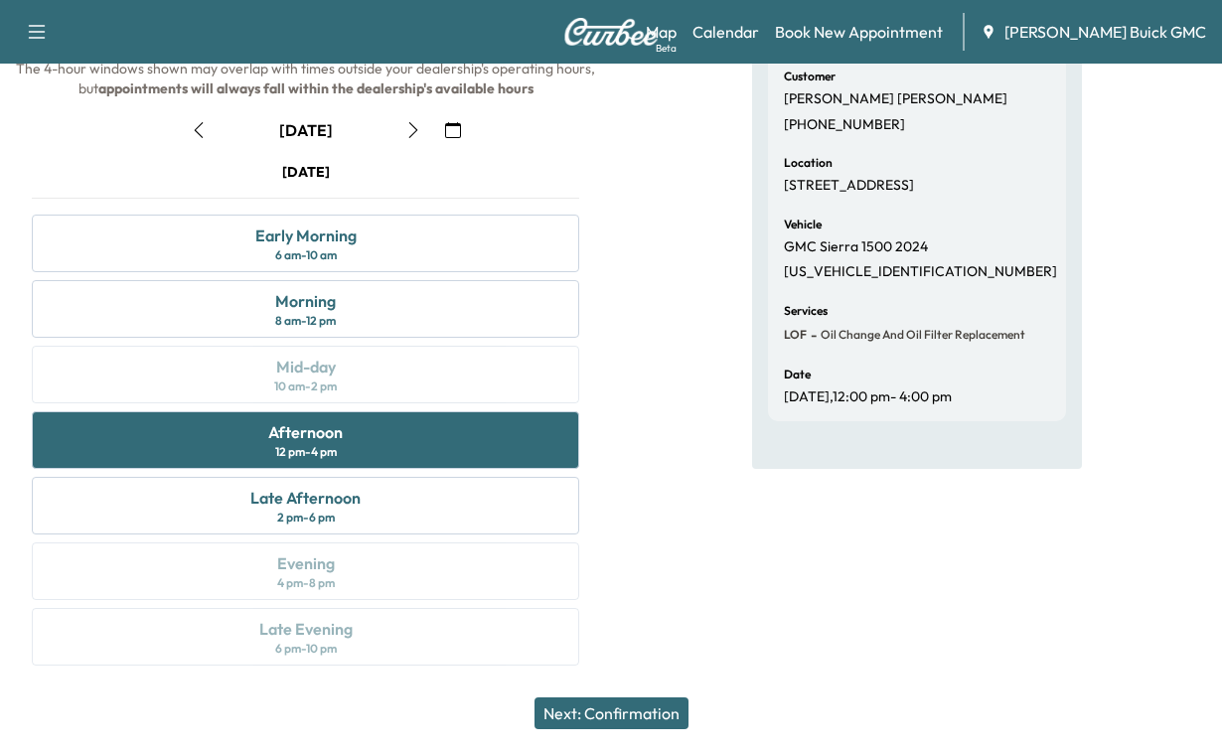
click at [586, 698] on button "Next: Confirmation" at bounding box center [612, 714] width 154 height 32
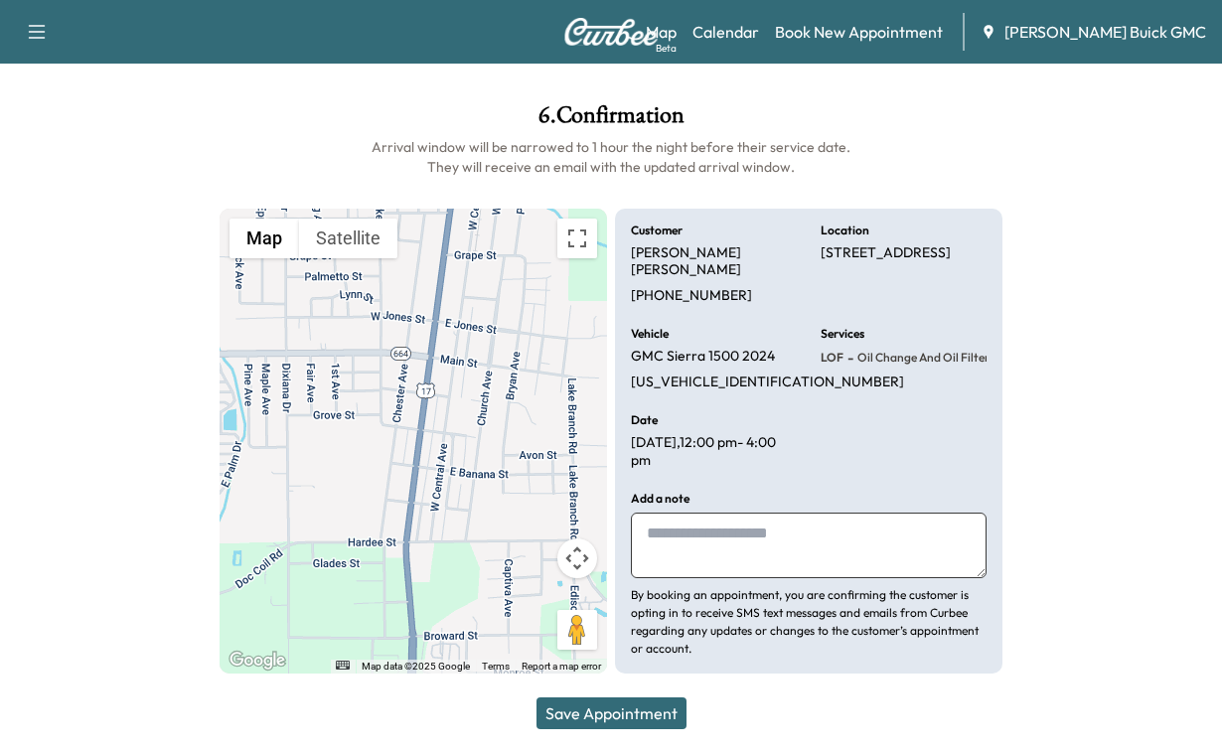
click at [688, 521] on textarea at bounding box center [809, 546] width 356 height 66
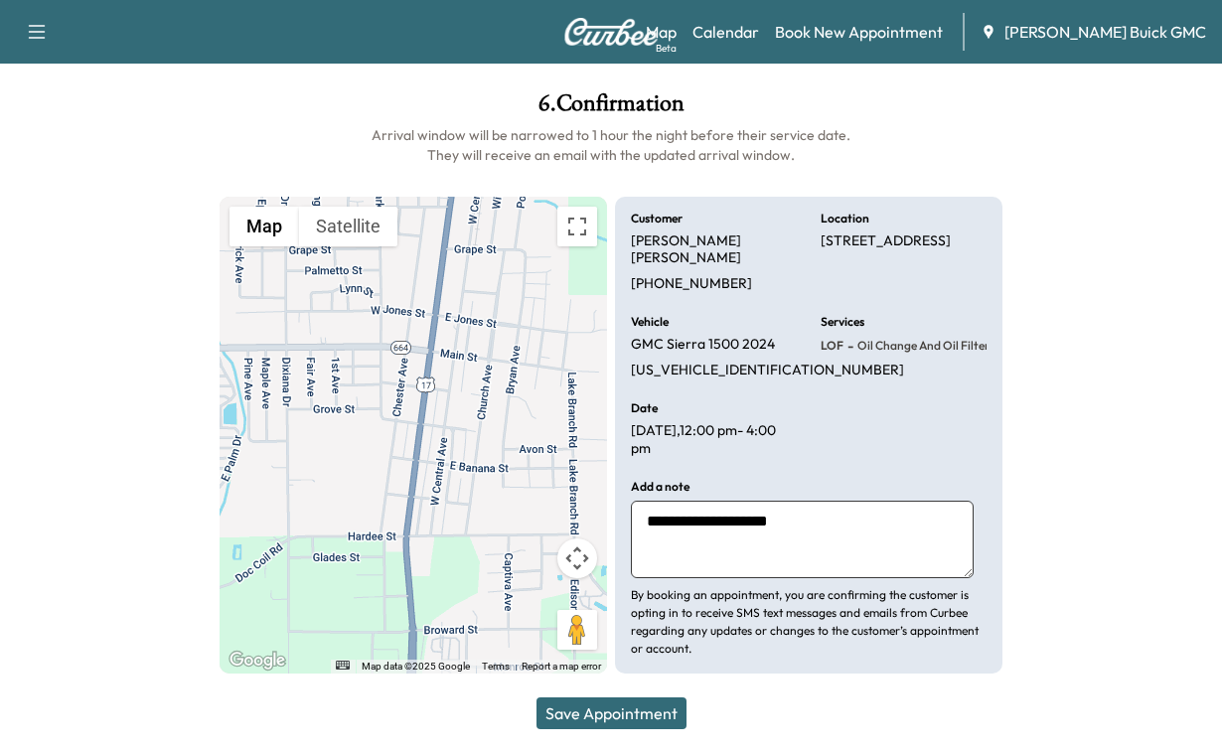
type textarea "**********"
click at [593, 699] on button "Save Appointment" at bounding box center [612, 714] width 150 height 32
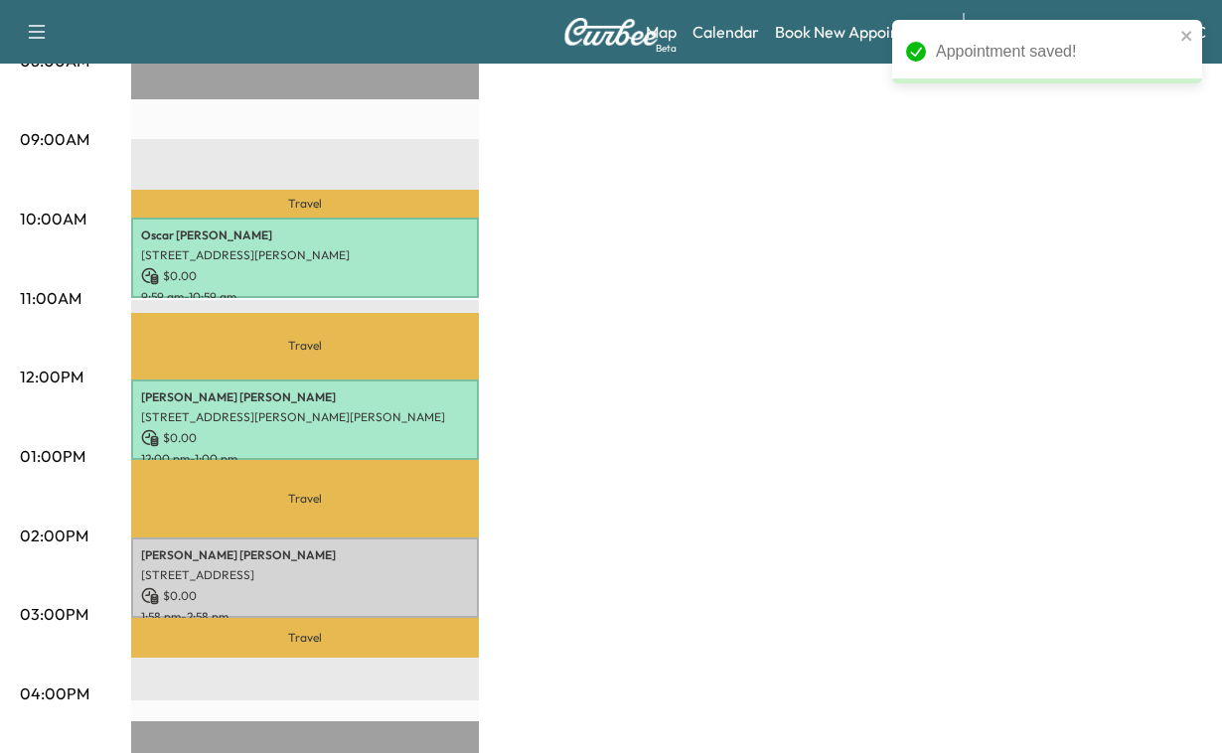
scroll to position [666, 0]
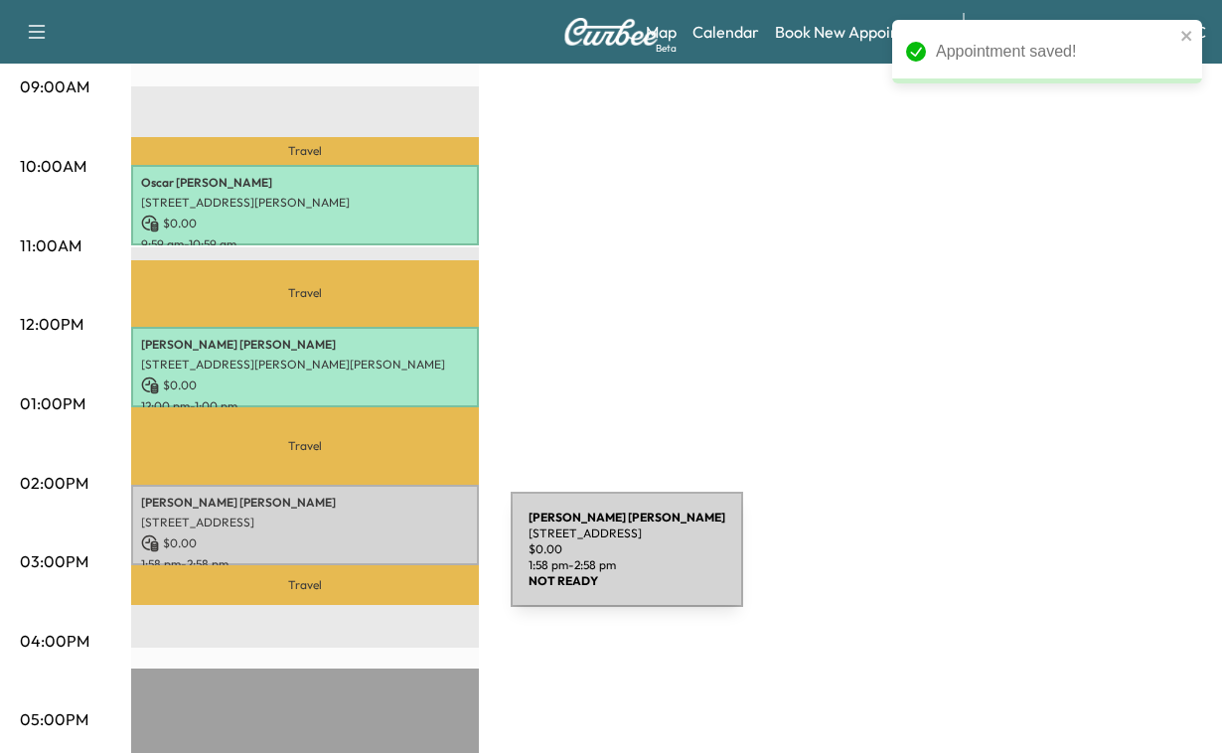
click at [362, 511] on p "[PERSON_NAME]" at bounding box center [305, 503] width 328 height 16
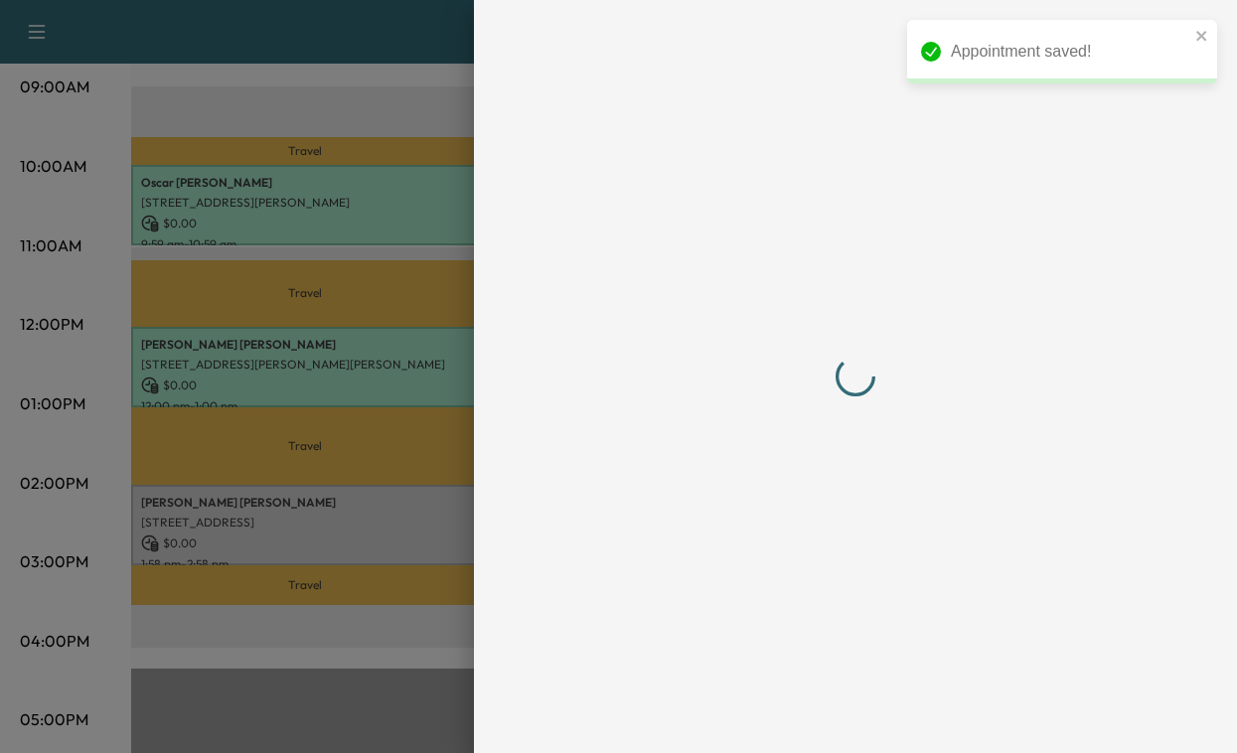
click at [362, 561] on div at bounding box center [618, 376] width 1237 height 753
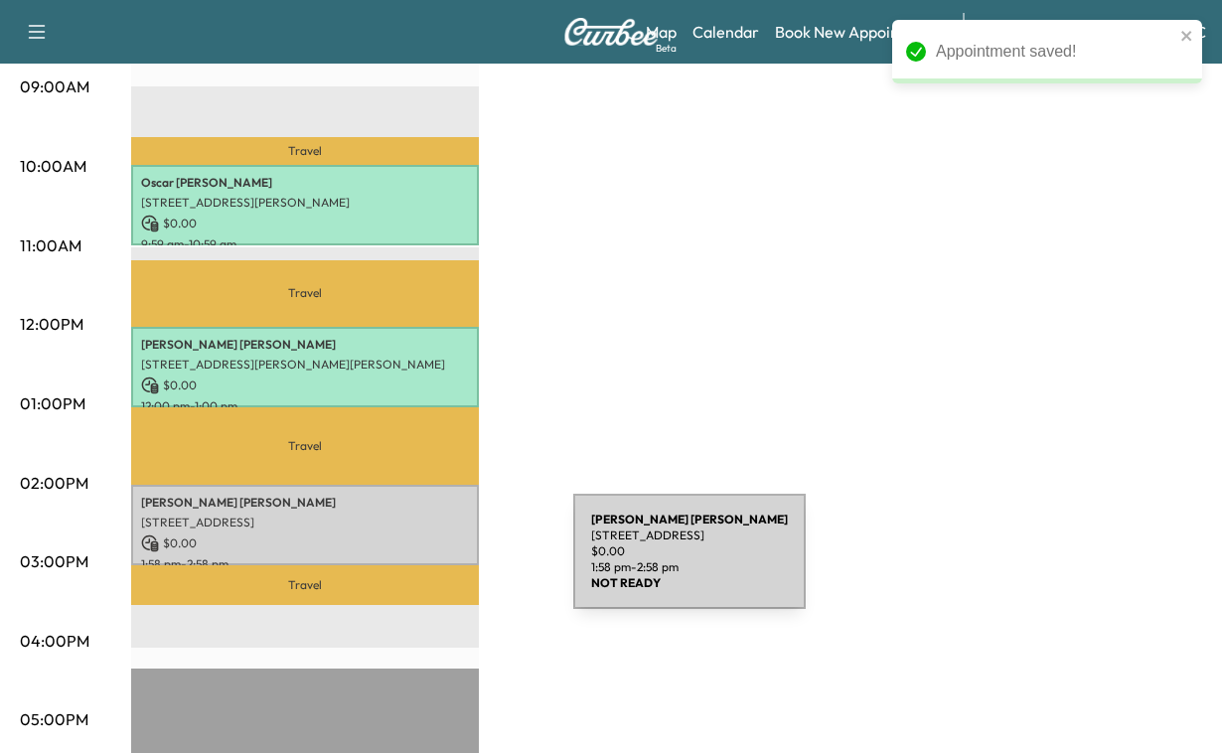
click at [424, 511] on p "[PERSON_NAME]" at bounding box center [305, 503] width 328 height 16
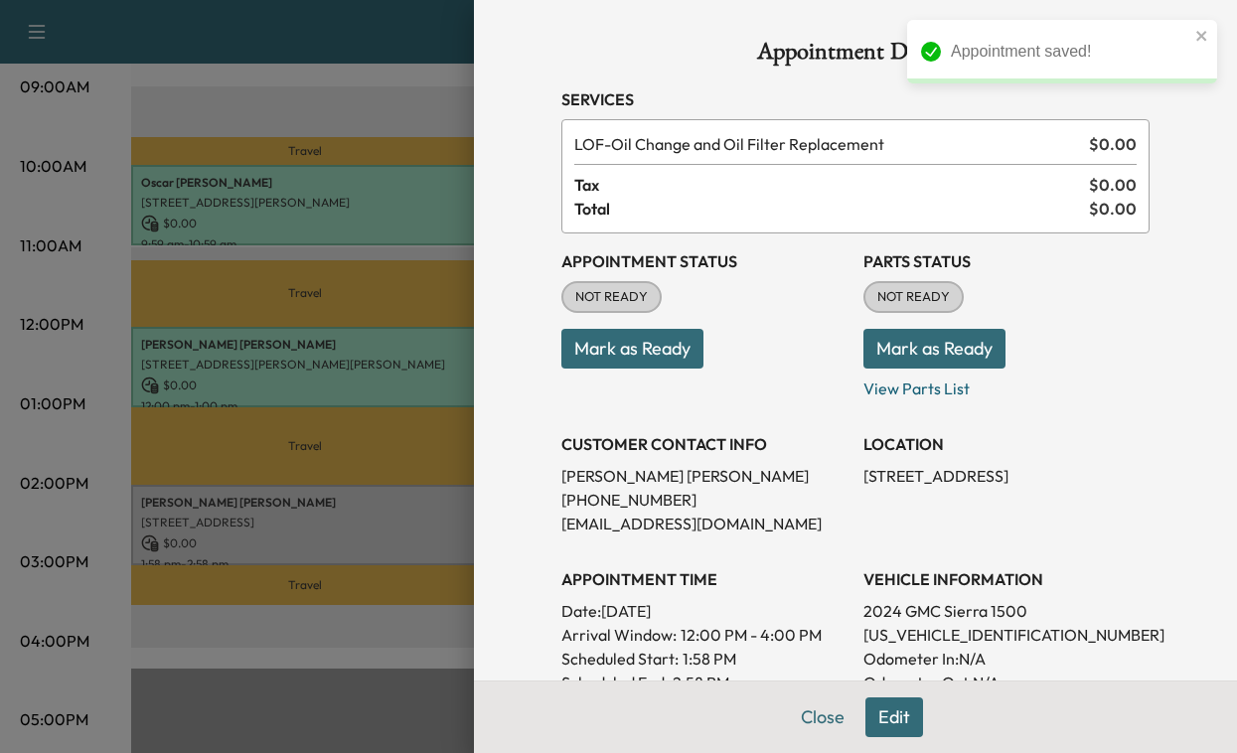
click at [629, 369] on button "Mark as Ready" at bounding box center [632, 349] width 142 height 40
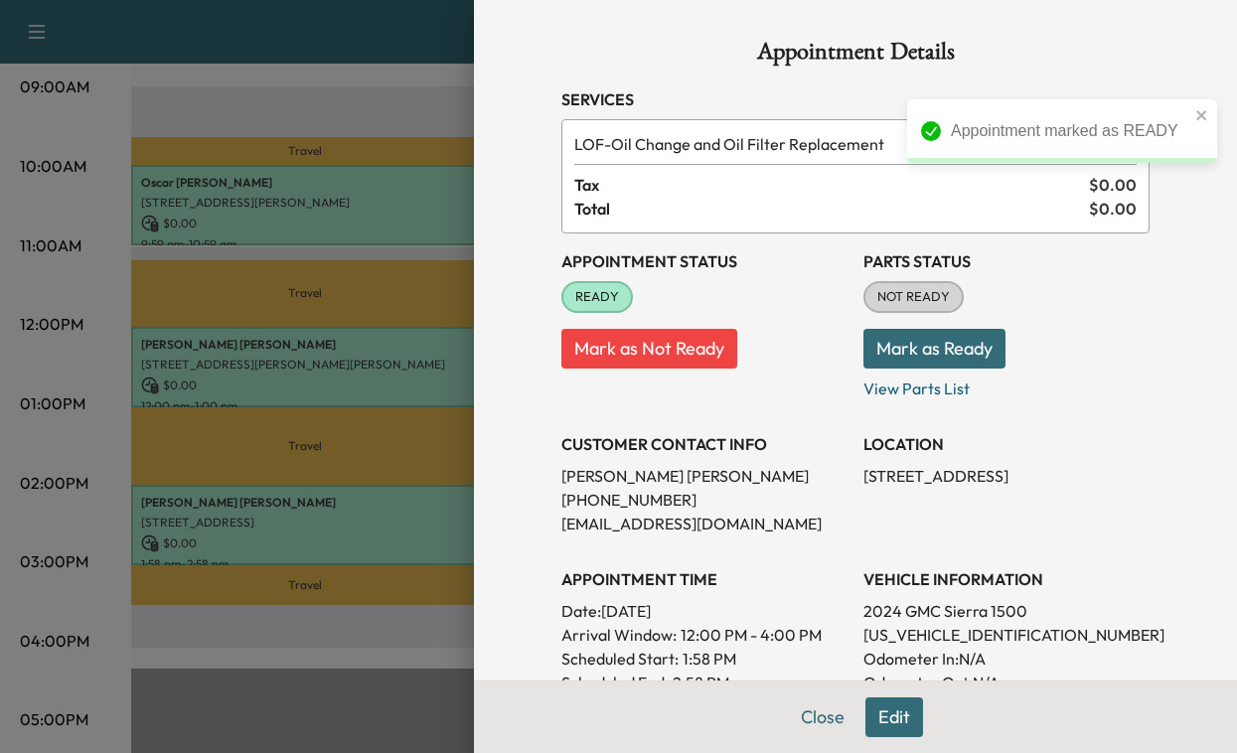
click at [918, 369] on button "Mark as Ready" at bounding box center [934, 349] width 142 height 40
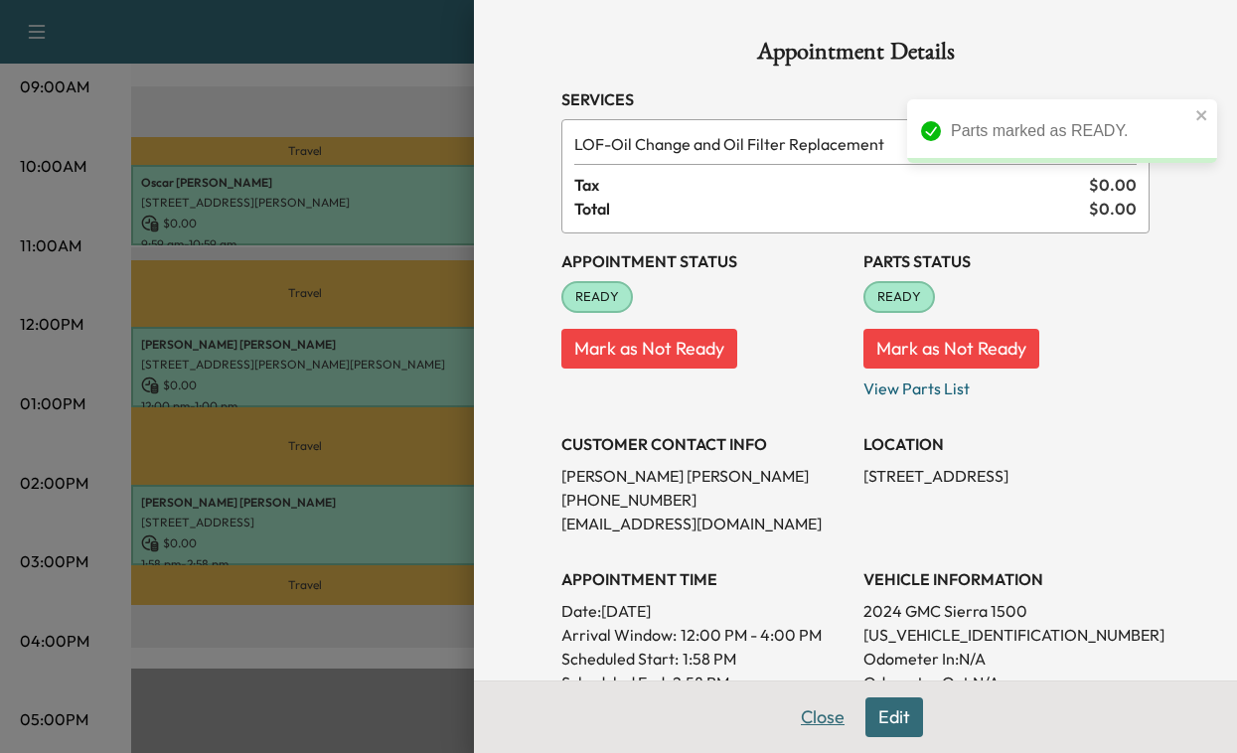
click at [788, 715] on button "Close" at bounding box center [823, 718] width 70 height 40
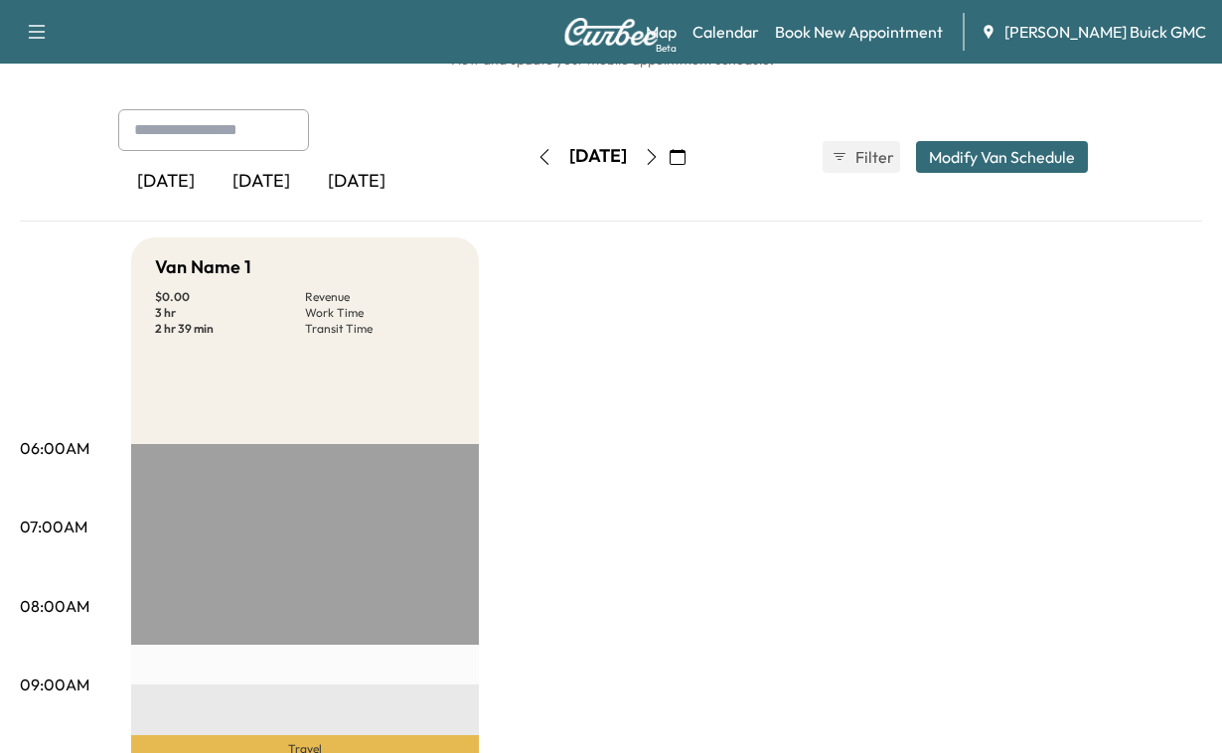
scroll to position [0, 0]
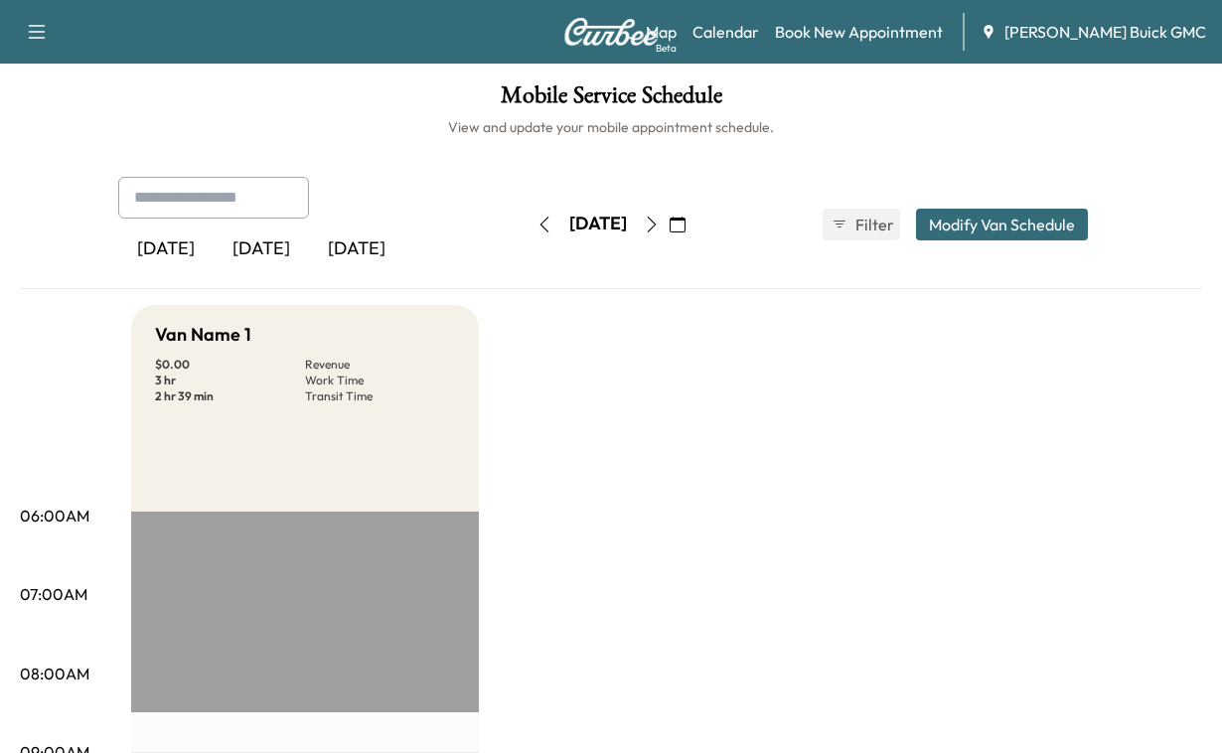
click at [298, 272] on div "[DATE]" at bounding box center [261, 250] width 95 height 46
